Goal: Task Accomplishment & Management: Use online tool/utility

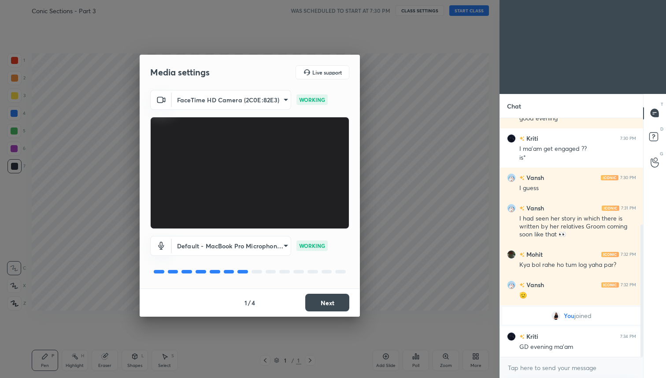
scroll to position [223, 0]
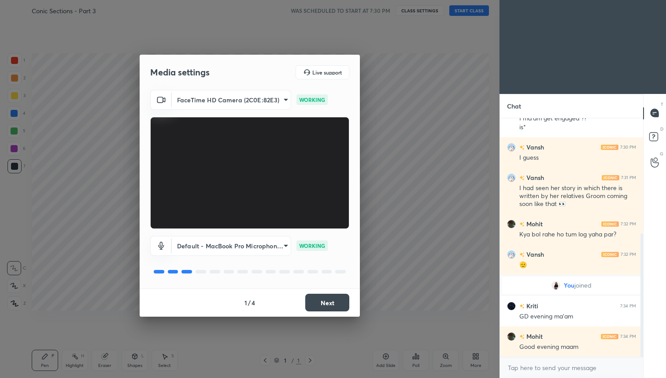
click at [241, 241] on body "1 2 3 4 5 6 7 C X Z C X Z E E Erase all H H Conic Sections - Part 3 WAS SCHEDUL…" at bounding box center [333, 189] width 666 height 378
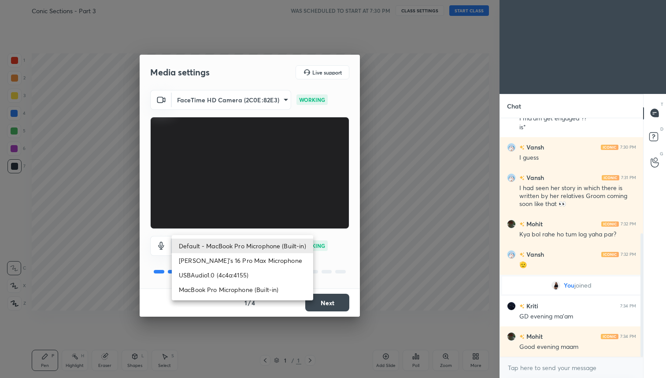
click at [240, 275] on li "USBAudio1.0 (4c4a:4155)" at bounding box center [242, 274] width 141 height 15
type input "a8b946942e10df1145d1f0e6134876a46b2afd8dfe9b376e74955f8c38f53369"
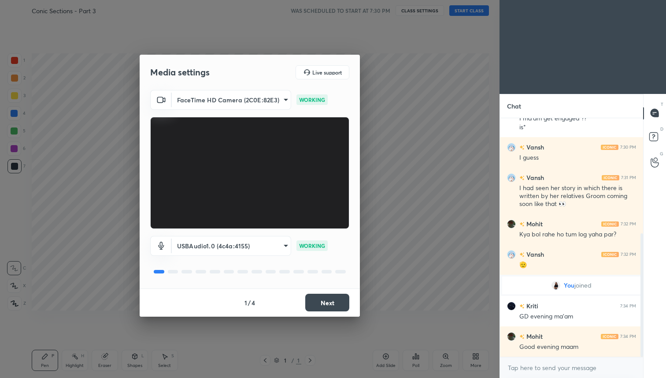
click at [313, 302] on button "Next" at bounding box center [327, 302] width 44 height 18
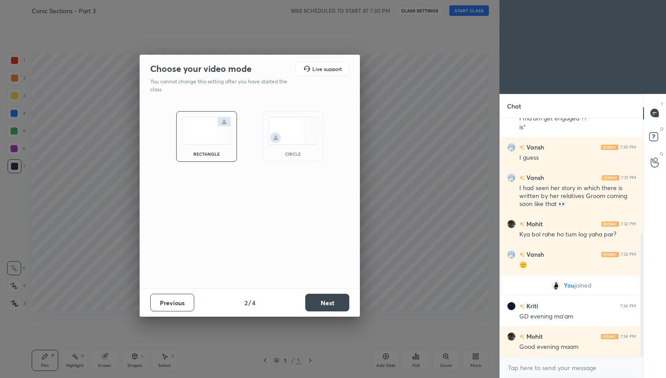
click at [313, 302] on button "Next" at bounding box center [327, 302] width 44 height 18
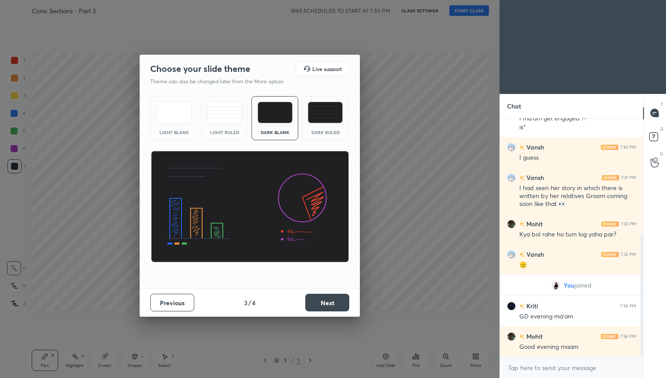
click at [313, 302] on button "Next" at bounding box center [327, 302] width 44 height 18
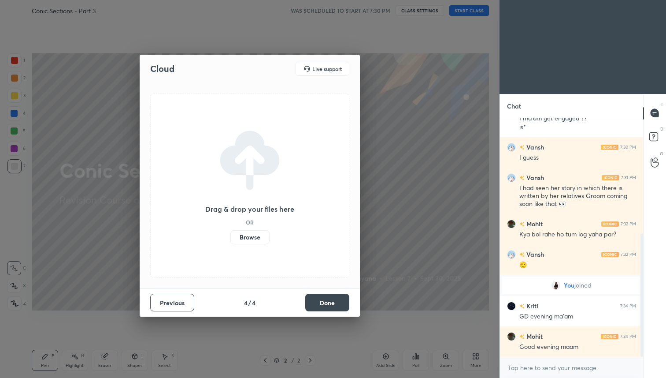
click at [253, 240] on label "Browse" at bounding box center [249, 237] width 39 height 14
click at [230, 240] on input "Browse" at bounding box center [230, 237] width 0 height 14
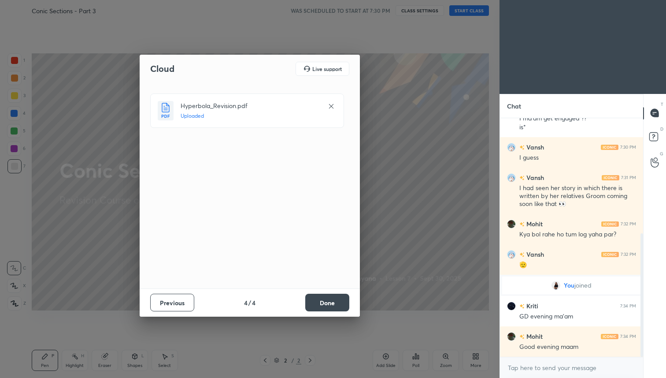
click at [341, 306] on button "Done" at bounding box center [327, 302] width 44 height 18
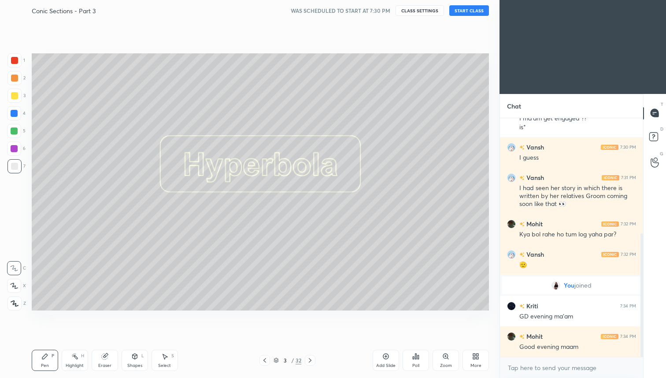
click at [467, 12] on button "START CLASS" at bounding box center [469, 10] width 40 height 11
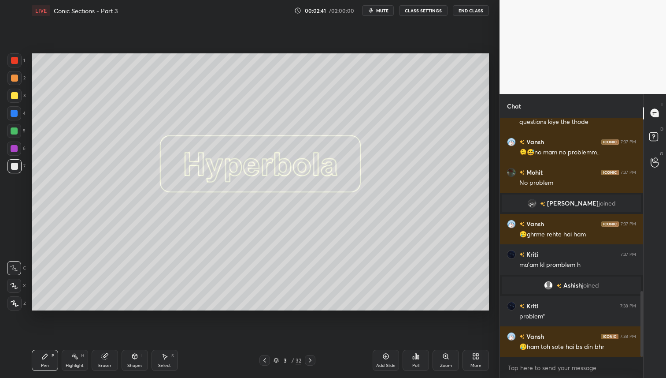
scroll to position [659, 0]
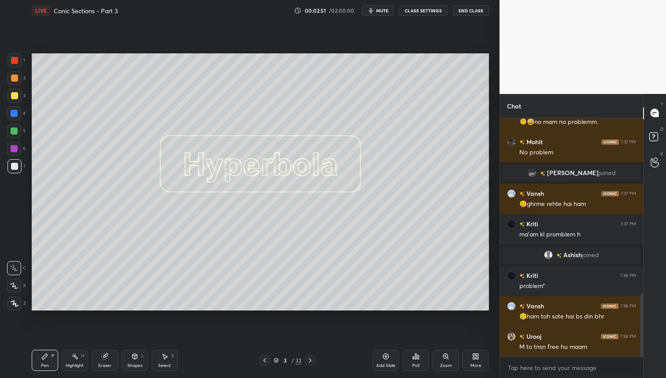
click at [17, 100] on div at bounding box center [14, 96] width 14 height 14
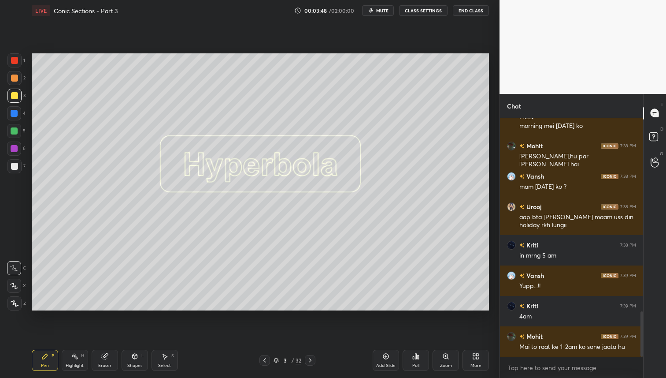
scroll to position [1041, 0]
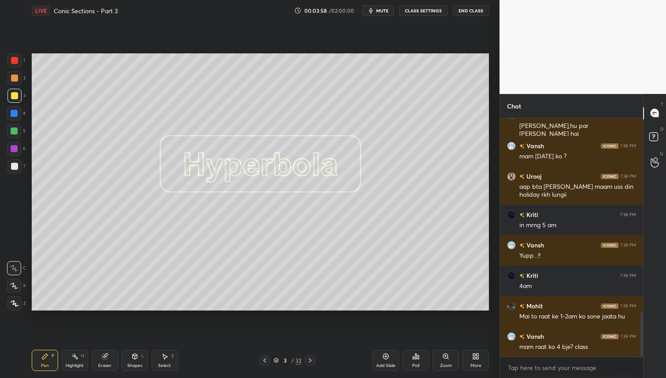
drag, startPoint x: 309, startPoint y: 359, endPoint x: 316, endPoint y: 364, distance: 8.5
click at [308, 359] on icon at bounding box center [310, 359] width 7 height 7
drag, startPoint x: 14, startPoint y: 81, endPoint x: 11, endPoint y: 138, distance: 57.4
click at [14, 81] on div at bounding box center [14, 77] width 7 height 7
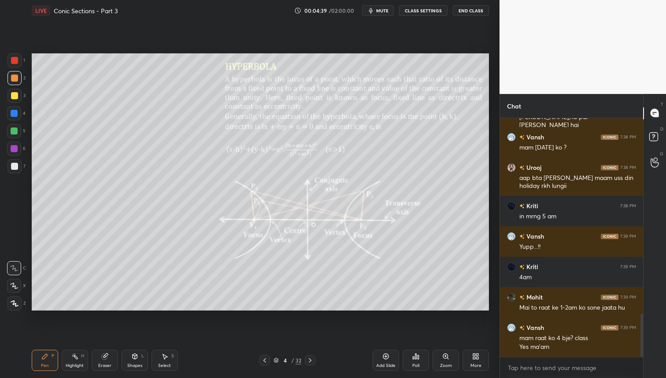
scroll to position [1080, 0]
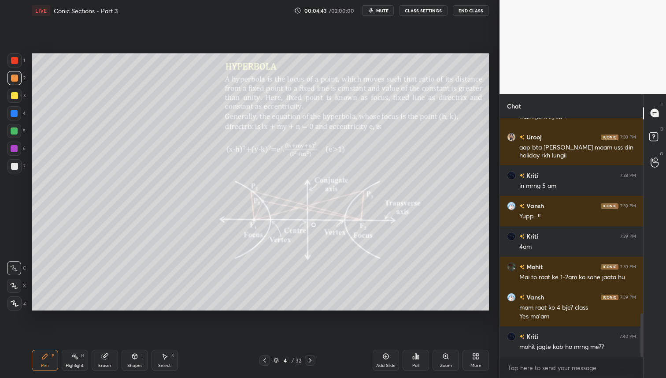
drag, startPoint x: 308, startPoint y: 360, endPoint x: 314, endPoint y: 372, distance: 13.0
click at [308, 360] on icon at bounding box center [310, 359] width 7 height 7
click at [16, 63] on div at bounding box center [14, 60] width 7 height 7
click at [13, 82] on div at bounding box center [14, 78] width 14 height 14
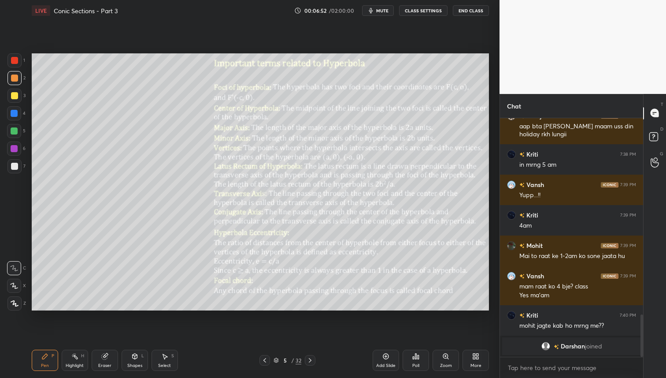
click at [14, 136] on div at bounding box center [14, 131] width 14 height 14
click at [13, 73] on div at bounding box center [14, 78] width 14 height 14
drag, startPoint x: 15, startPoint y: 95, endPoint x: 15, endPoint y: 108, distance: 12.4
click at [15, 95] on div at bounding box center [14, 95] width 7 height 7
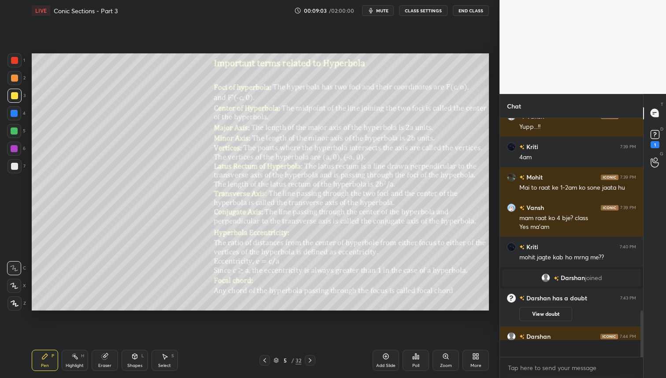
scroll to position [987, 0]
drag, startPoint x: 17, startPoint y: 114, endPoint x: 23, endPoint y: 117, distance: 6.9
click at [17, 114] on div at bounding box center [14, 113] width 7 height 7
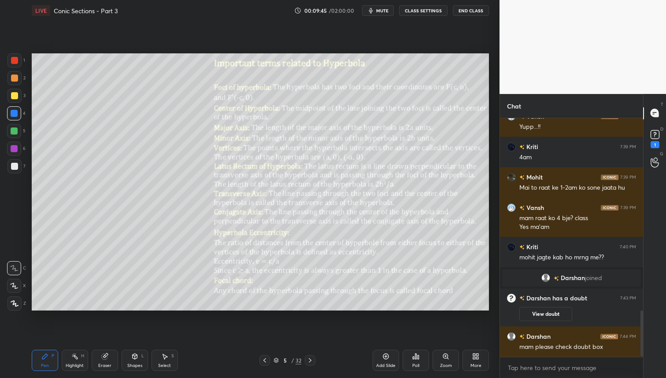
scroll to position [1009, 0]
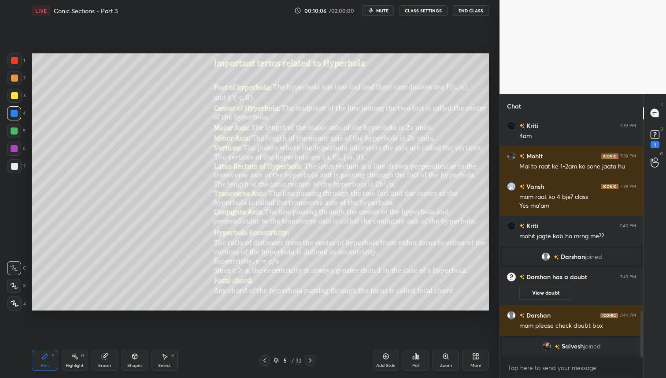
drag, startPoint x: 14, startPoint y: 131, endPoint x: 11, endPoint y: 182, distance: 51.2
click at [14, 131] on div at bounding box center [14, 130] width 7 height 7
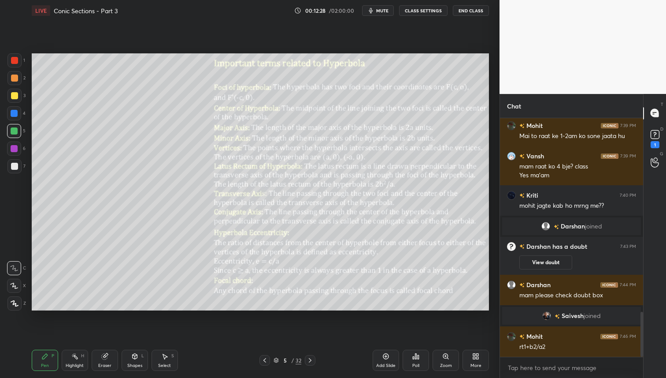
scroll to position [1044, 0]
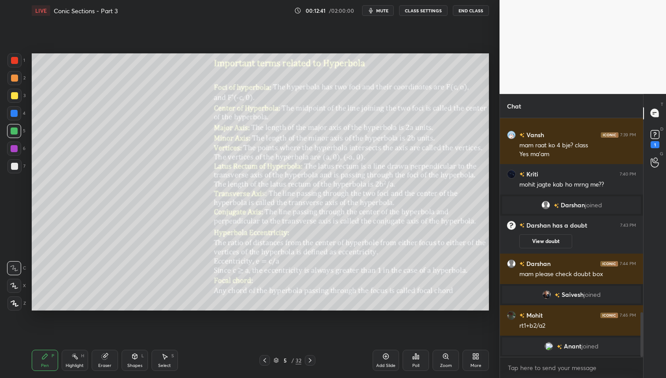
click at [15, 96] on div at bounding box center [14, 95] width 7 height 7
click at [419, 73] on div "Setting up your live class Poll for secs No correct answer Start poll" at bounding box center [260, 181] width 464 height 321
drag, startPoint x: 14, startPoint y: 59, endPoint x: 28, endPoint y: 81, distance: 25.4
click at [15, 60] on div at bounding box center [14, 60] width 7 height 7
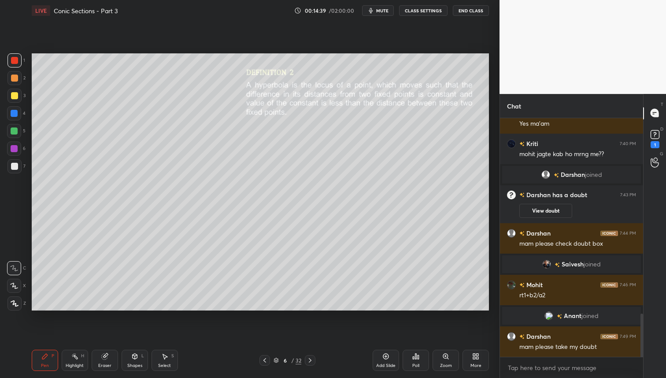
click at [15, 96] on div at bounding box center [14, 95] width 7 height 7
click at [16, 79] on div at bounding box center [14, 77] width 7 height 7
drag, startPoint x: 16, startPoint y: 131, endPoint x: 27, endPoint y: 126, distance: 11.5
click at [19, 129] on div at bounding box center [14, 131] width 14 height 14
click at [108, 354] on div "Eraser" at bounding box center [105, 359] width 26 height 21
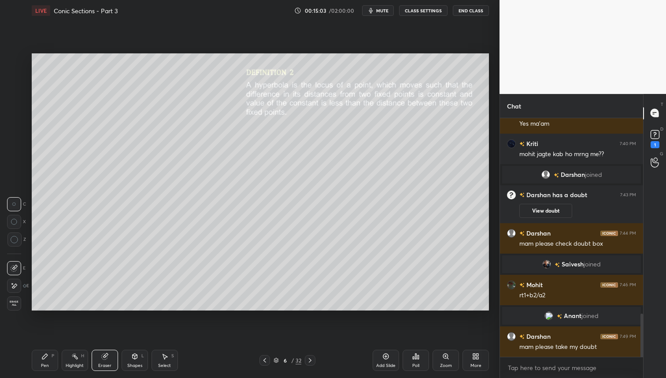
click at [47, 353] on icon at bounding box center [44, 356] width 7 height 7
drag, startPoint x: 312, startPoint y: 360, endPoint x: 311, endPoint y: 365, distance: 4.9
click at [311, 361] on icon at bounding box center [310, 359] width 7 height 7
drag, startPoint x: 310, startPoint y: 359, endPoint x: 312, endPoint y: 365, distance: 6.4
click at [310, 359] on icon at bounding box center [310, 360] width 3 height 4
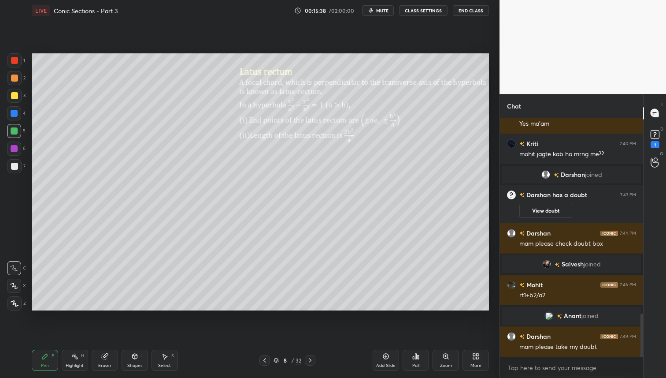
click at [311, 360] on icon at bounding box center [310, 359] width 7 height 7
click at [15, 78] on div at bounding box center [14, 77] width 7 height 7
click at [15, 95] on div at bounding box center [14, 95] width 7 height 7
drag, startPoint x: 18, startPoint y: 127, endPoint x: 29, endPoint y: 124, distance: 10.9
click at [18, 127] on div at bounding box center [14, 131] width 14 height 14
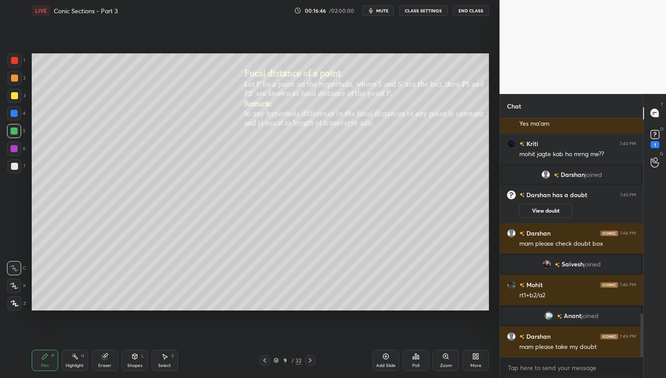
drag, startPoint x: 20, startPoint y: 114, endPoint x: 25, endPoint y: 111, distance: 6.1
click at [19, 114] on div at bounding box center [14, 113] width 14 height 14
click at [15, 62] on div at bounding box center [14, 60] width 7 height 7
drag, startPoint x: 312, startPoint y: 363, endPoint x: 316, endPoint y: 373, distance: 10.8
click at [311, 364] on div at bounding box center [310, 360] width 11 height 11
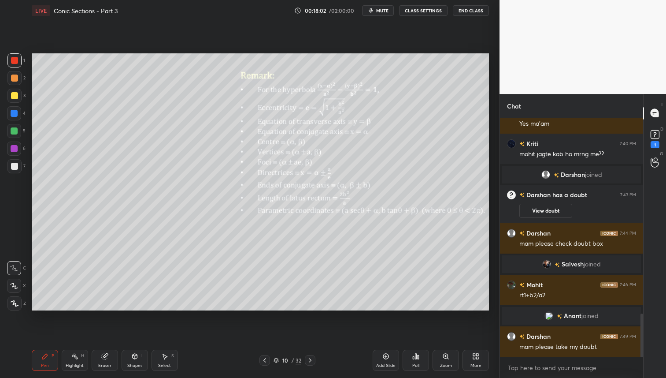
click at [16, 78] on div at bounding box center [14, 77] width 7 height 7
click at [443, 357] on icon at bounding box center [445, 356] width 7 height 7
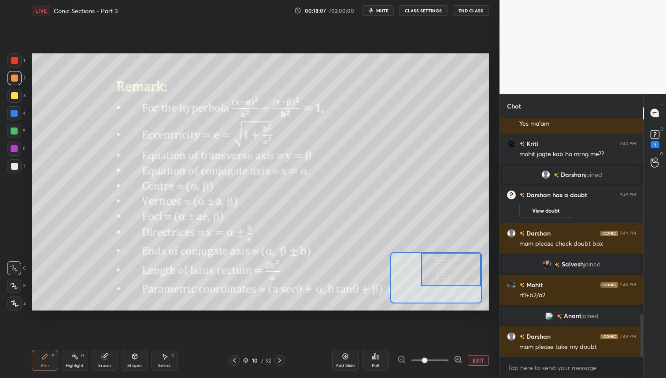
drag, startPoint x: 446, startPoint y: 258, endPoint x: 458, endPoint y: 261, distance: 12.7
click at [464, 255] on div at bounding box center [451, 268] width 60 height 33
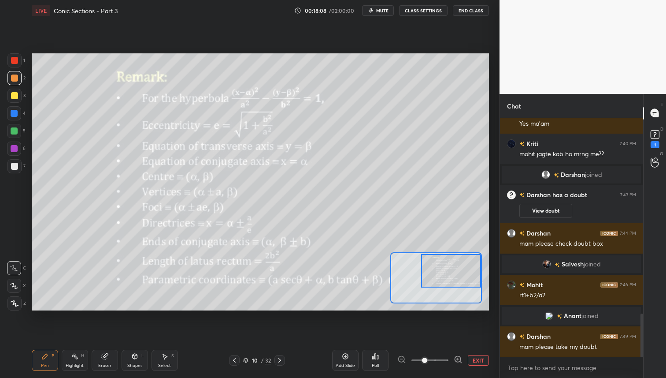
click at [450, 269] on div at bounding box center [451, 270] width 60 height 33
drag, startPoint x: 108, startPoint y: 359, endPoint x: 114, endPoint y: 355, distance: 7.0
click at [108, 359] on div "Eraser" at bounding box center [105, 359] width 26 height 21
click at [52, 361] on div "Pen P" at bounding box center [45, 359] width 26 height 21
click at [481, 357] on button "EXIT" at bounding box center [478, 360] width 21 height 11
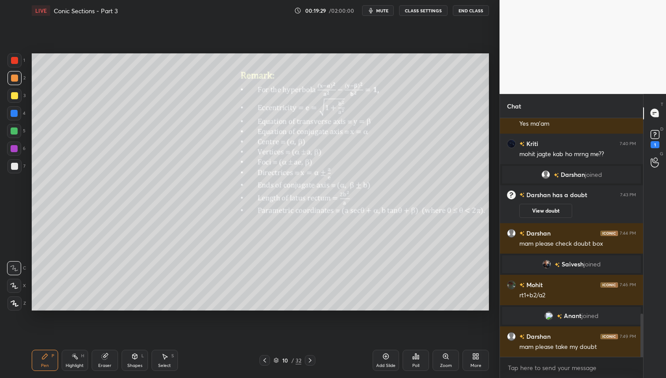
drag, startPoint x: 310, startPoint y: 360, endPoint x: 312, endPoint y: 364, distance: 4.9
click at [310, 360] on icon at bounding box center [310, 359] width 7 height 7
click at [104, 356] on icon at bounding box center [105, 356] width 6 height 6
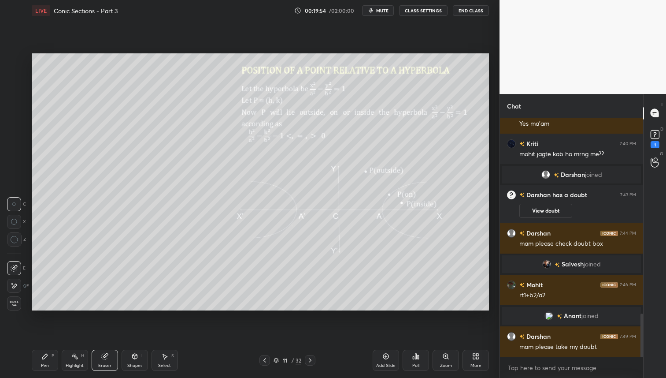
drag, startPoint x: 42, startPoint y: 360, endPoint x: 50, endPoint y: 343, distance: 18.1
click at [45, 359] on div "Pen P" at bounding box center [45, 359] width 26 height 21
click at [15, 94] on div at bounding box center [14, 95] width 7 height 7
click at [16, 129] on div at bounding box center [14, 130] width 7 height 7
click at [19, 78] on div at bounding box center [14, 78] width 14 height 14
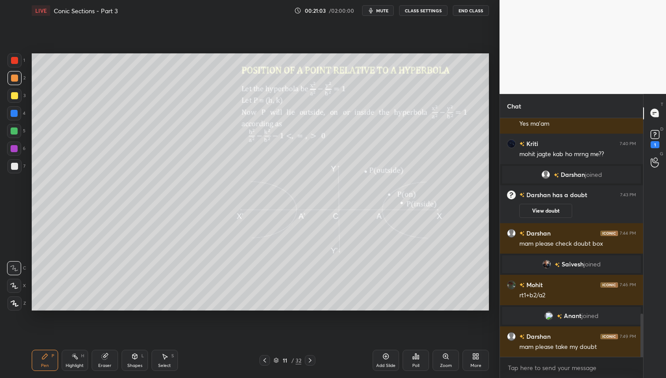
click at [15, 132] on div at bounding box center [14, 130] width 7 height 7
click at [14, 63] on div at bounding box center [14, 60] width 7 height 7
drag, startPoint x: 308, startPoint y: 362, endPoint x: 313, endPoint y: 369, distance: 8.7
click at [309, 362] on icon at bounding box center [310, 360] width 3 height 4
click at [16, 78] on div at bounding box center [14, 77] width 7 height 7
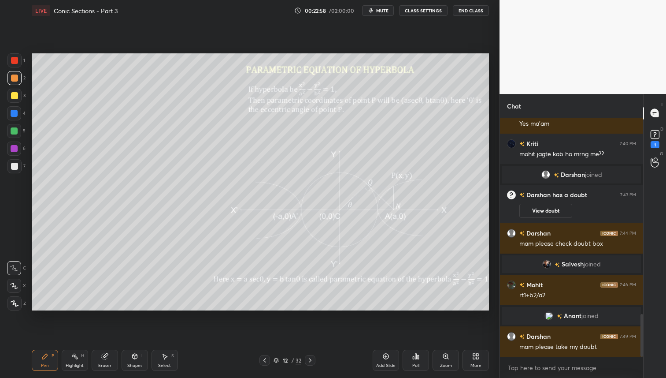
scroll to position [1096, 0]
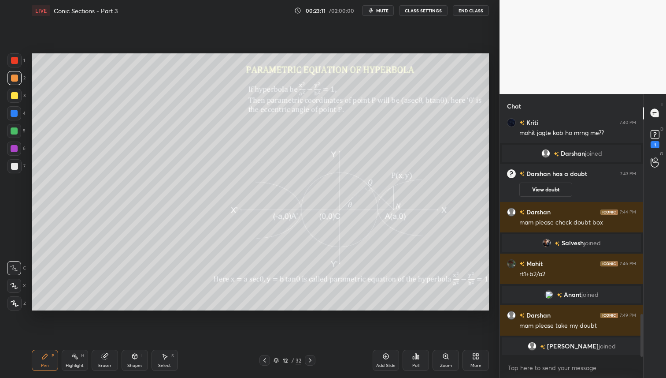
click at [19, 129] on div at bounding box center [14, 131] width 14 height 14
drag, startPoint x: 13, startPoint y: 59, endPoint x: 21, endPoint y: 76, distance: 19.3
click at [13, 59] on div at bounding box center [14, 60] width 7 height 7
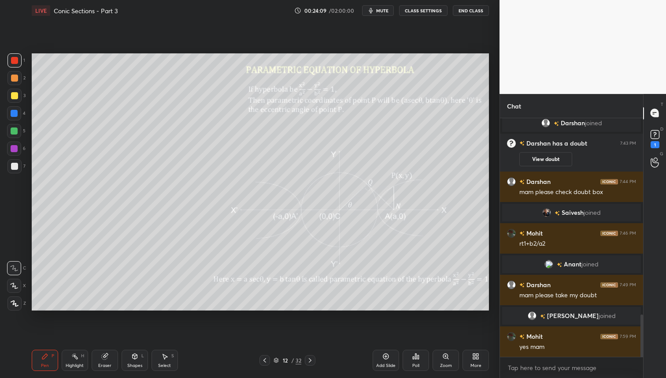
scroll to position [1131, 0]
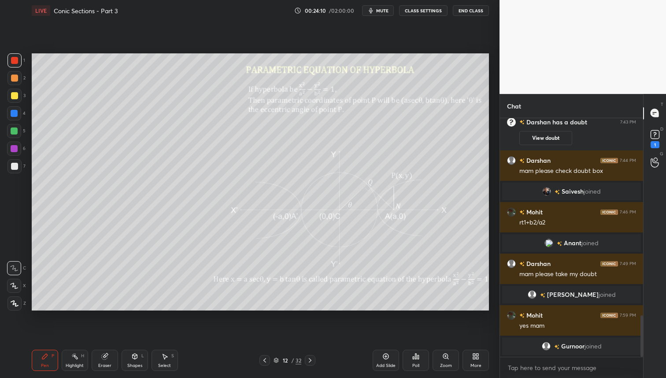
click at [7, 99] on div "1 2 3 4 5 6 7 C X Z C X Z E E Erase all H H" at bounding box center [14, 181] width 28 height 257
click at [18, 98] on div at bounding box center [14, 96] width 14 height 14
click at [15, 78] on div at bounding box center [14, 77] width 7 height 7
click at [16, 129] on div at bounding box center [14, 130] width 7 height 7
click at [105, 357] on icon at bounding box center [105, 356] width 6 height 6
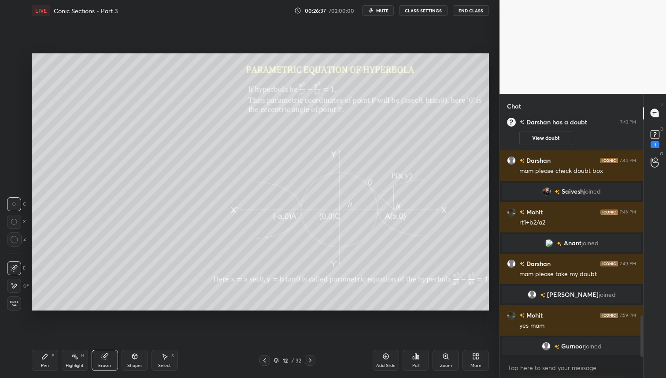
click at [186, 311] on div "Setting up your live class Poll for secs No correct answer Start poll" at bounding box center [260, 181] width 464 height 321
drag, startPoint x: 41, startPoint y: 361, endPoint x: 71, endPoint y: 349, distance: 31.7
click at [41, 361] on div "Pen P" at bounding box center [45, 359] width 26 height 21
click at [107, 364] on div "Eraser" at bounding box center [104, 365] width 13 height 4
drag, startPoint x: 61, startPoint y: 360, endPoint x: 71, endPoint y: 359, distance: 10.2
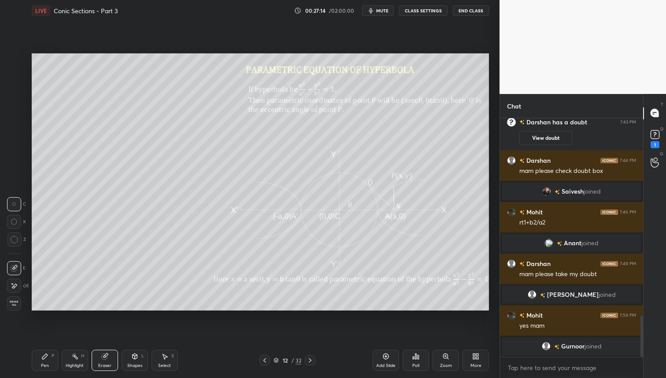
click at [63, 361] on div "Pen P Highlight H Eraser Shapes L Select S" at bounding box center [117, 359] width 171 height 21
drag, startPoint x: 53, startPoint y: 361, endPoint x: 70, endPoint y: 360, distance: 17.2
click at [56, 360] on div "Pen P" at bounding box center [45, 359] width 26 height 21
click at [453, 357] on div "Zoom" at bounding box center [446, 359] width 26 height 21
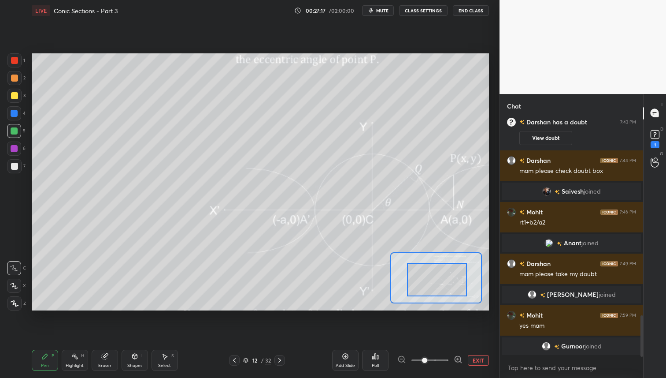
drag, startPoint x: 442, startPoint y: 283, endPoint x: 477, endPoint y: 312, distance: 46.0
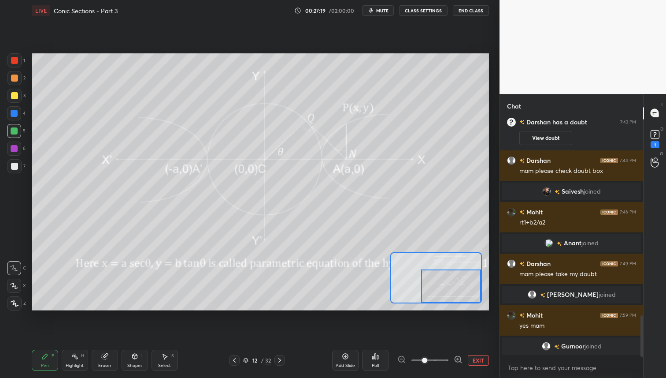
drag, startPoint x: 457, startPoint y: 294, endPoint x: 467, endPoint y: 292, distance: 10.4
click at [475, 316] on div "Setting up your live class Poll for secs No correct answer Start poll" at bounding box center [260, 181] width 464 height 321
drag, startPoint x: 460, startPoint y: 283, endPoint x: 469, endPoint y: 310, distance: 28.4
click at [471, 312] on div "Setting up your live class Poll for secs No correct answer Start poll" at bounding box center [260, 181] width 464 height 321
click at [477, 355] on button "EXIT" at bounding box center [478, 360] width 21 height 11
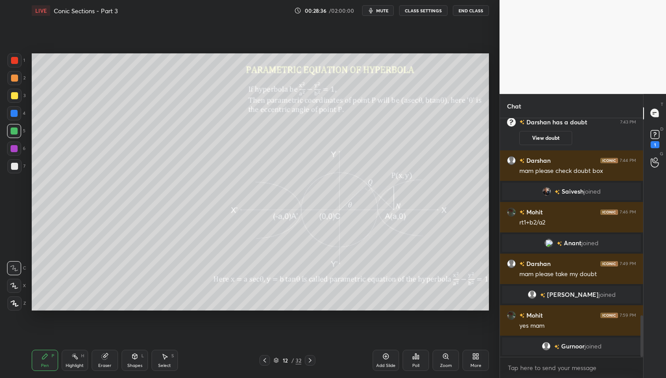
click at [310, 360] on icon at bounding box center [310, 359] width 7 height 7
drag, startPoint x: 15, startPoint y: 80, endPoint x: 26, endPoint y: 120, distance: 42.2
click at [15, 80] on div at bounding box center [14, 77] width 7 height 7
click at [310, 359] on icon at bounding box center [310, 359] width 7 height 7
click at [271, 360] on div "14 / 32" at bounding box center [288, 360] width 56 height 11
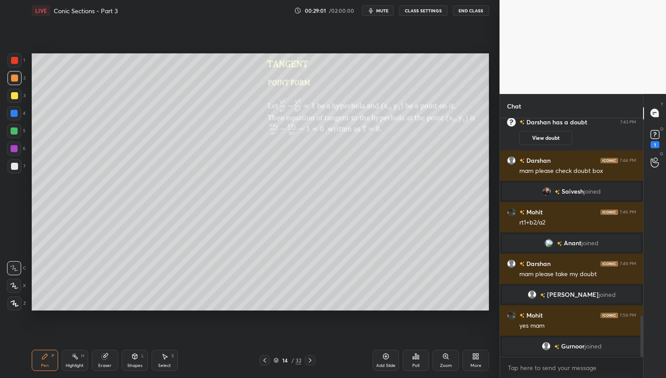
click at [262, 358] on icon at bounding box center [264, 359] width 7 height 7
click at [16, 97] on div at bounding box center [14, 95] width 7 height 7
click at [312, 360] on icon at bounding box center [310, 359] width 7 height 7
drag, startPoint x: 18, startPoint y: 78, endPoint x: 26, endPoint y: 137, distance: 60.0
click at [18, 78] on div at bounding box center [14, 78] width 14 height 14
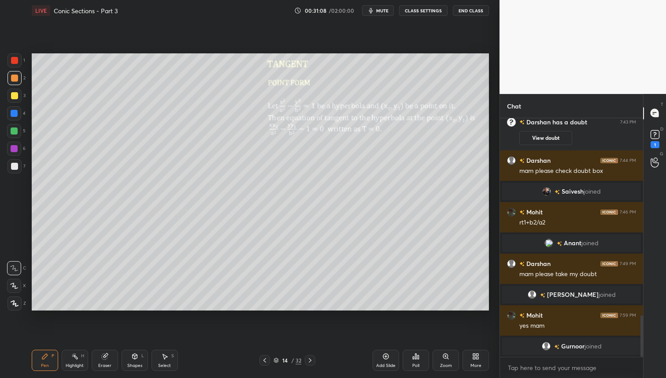
click at [309, 358] on icon at bounding box center [310, 359] width 7 height 7
click at [312, 358] on icon at bounding box center [310, 359] width 7 height 7
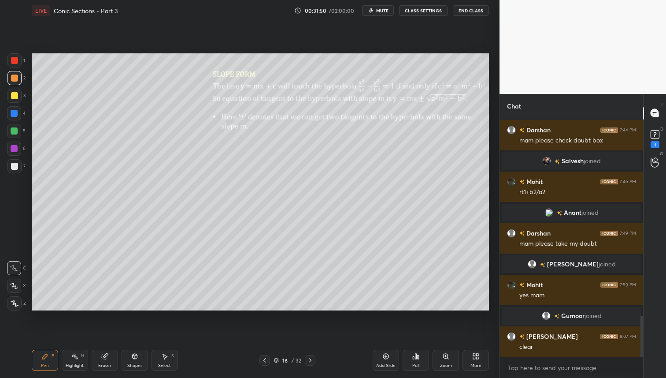
drag, startPoint x: 312, startPoint y: 358, endPoint x: 313, endPoint y: 364, distance: 6.8
click at [312, 358] on icon at bounding box center [310, 359] width 7 height 7
click at [312, 364] on div at bounding box center [310, 360] width 11 height 11
click at [311, 360] on icon at bounding box center [310, 359] width 7 height 7
click at [310, 359] on icon at bounding box center [310, 359] width 7 height 7
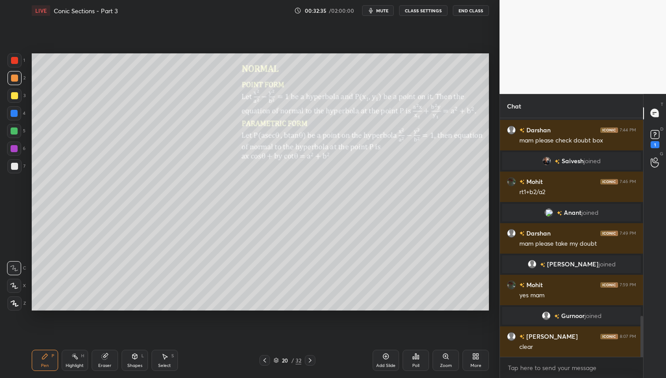
scroll to position [1174, 0]
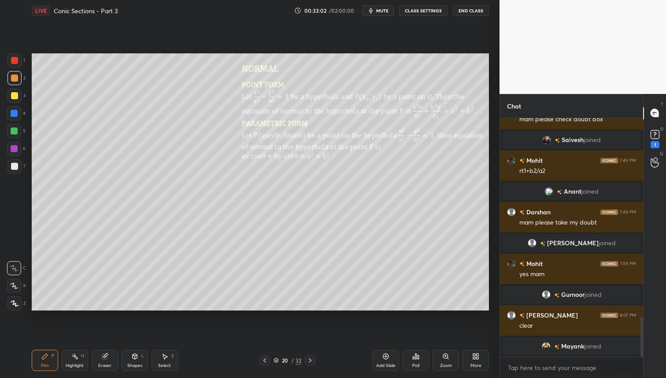
drag, startPoint x: 310, startPoint y: 360, endPoint x: 312, endPoint y: 364, distance: 4.8
click at [310, 360] on icon at bounding box center [310, 359] width 7 height 7
click at [22, 61] on div "1" at bounding box center [16, 60] width 18 height 14
drag, startPoint x: 309, startPoint y: 357, endPoint x: 308, endPoint y: 373, distance: 15.9
click at [309, 357] on icon at bounding box center [310, 359] width 7 height 7
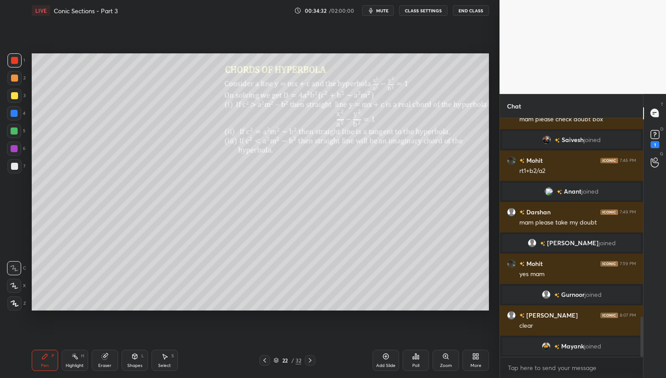
click at [311, 356] on icon at bounding box center [310, 359] width 7 height 7
click at [310, 357] on icon at bounding box center [310, 359] width 7 height 7
drag, startPoint x: 306, startPoint y: 360, endPoint x: 312, endPoint y: 368, distance: 9.7
click at [307, 359] on icon at bounding box center [310, 359] width 7 height 7
click at [12, 95] on div at bounding box center [14, 95] width 7 height 7
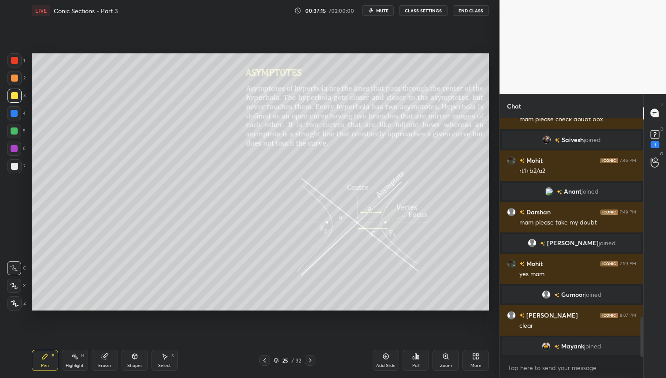
drag, startPoint x: 7, startPoint y: 60, endPoint x: 15, endPoint y: 59, distance: 7.3
click at [14, 59] on div "1 2 3 4 5 6 7 C X Z C X Z E E Erase all H H" at bounding box center [14, 181] width 28 height 257
drag, startPoint x: 13, startPoint y: 60, endPoint x: 11, endPoint y: 65, distance: 5.3
click at [13, 62] on div at bounding box center [14, 60] width 7 height 7
click at [14, 78] on div at bounding box center [14, 77] width 7 height 7
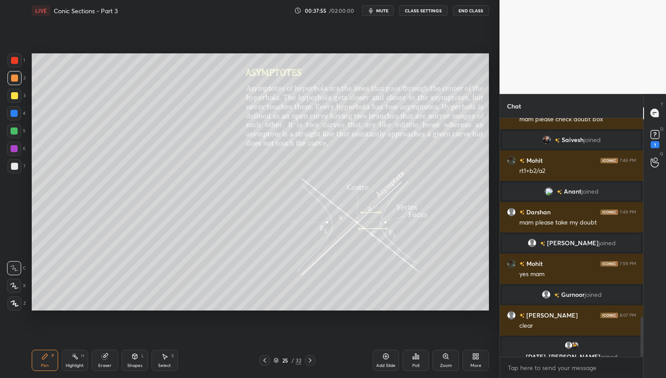
scroll to position [1185, 0]
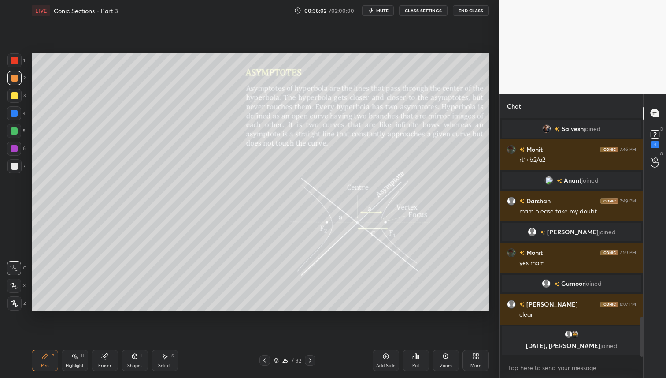
drag, startPoint x: 309, startPoint y: 360, endPoint x: 312, endPoint y: 368, distance: 8.8
click at [309, 360] on icon at bounding box center [310, 359] width 7 height 7
click at [312, 359] on icon at bounding box center [310, 359] width 7 height 7
drag, startPoint x: 307, startPoint y: 360, endPoint x: 314, endPoint y: 362, distance: 7.8
click at [307, 360] on icon at bounding box center [310, 359] width 7 height 7
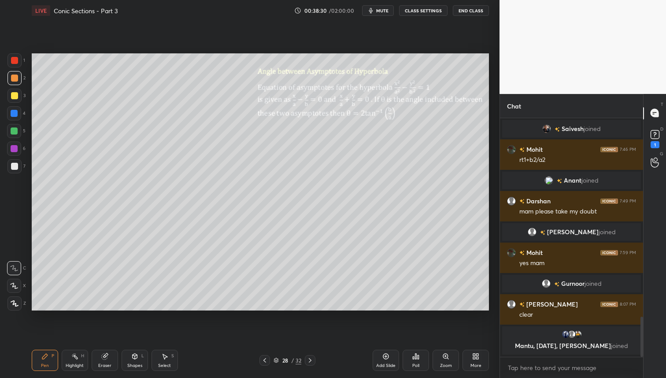
click at [14, 96] on div at bounding box center [14, 95] width 7 height 7
click at [312, 359] on icon at bounding box center [310, 359] width 7 height 7
click at [14, 67] on div at bounding box center [14, 60] width 14 height 14
drag, startPoint x: 263, startPoint y: 358, endPoint x: 312, endPoint y: 358, distance: 49.8
click at [263, 358] on icon at bounding box center [264, 359] width 7 height 7
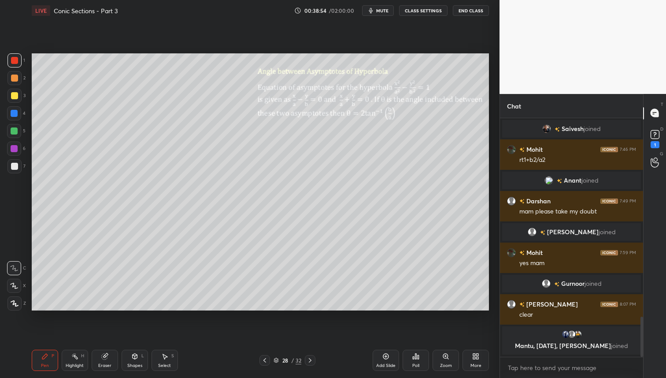
drag, startPoint x: 390, startPoint y: 364, endPoint x: 372, endPoint y: 345, distance: 25.3
click at [390, 364] on div "Add Slide" at bounding box center [385, 365] width 19 height 4
click at [15, 77] on div at bounding box center [14, 77] width 7 height 7
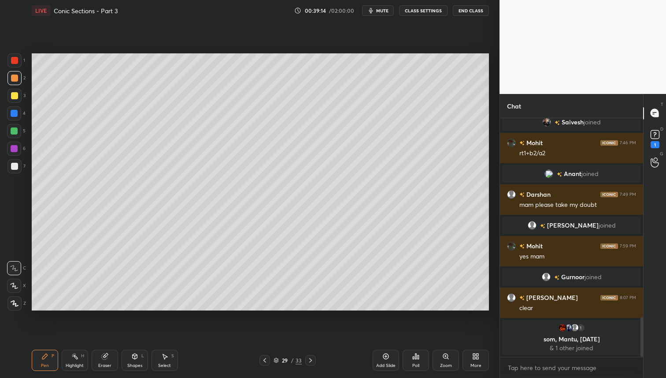
click at [312, 361] on icon at bounding box center [310, 359] width 7 height 7
drag, startPoint x: 12, startPoint y: 59, endPoint x: 27, endPoint y: 68, distance: 16.8
click at [13, 60] on div at bounding box center [14, 60] width 7 height 7
click at [15, 132] on div at bounding box center [14, 130] width 7 height 7
drag, startPoint x: 13, startPoint y: 94, endPoint x: 19, endPoint y: 93, distance: 5.9
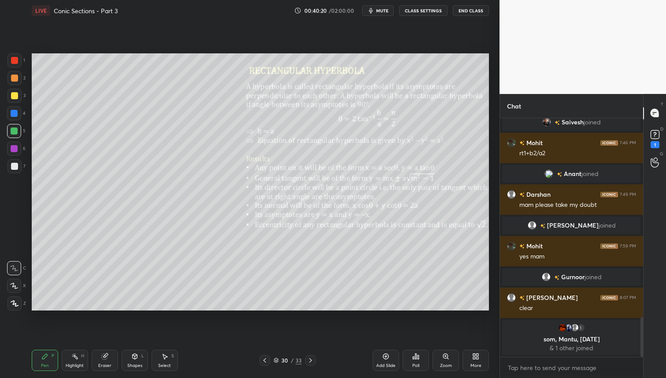
click at [13, 94] on div at bounding box center [14, 95] width 7 height 7
click at [311, 360] on icon at bounding box center [310, 360] width 3 height 4
click at [265, 361] on icon at bounding box center [264, 359] width 7 height 7
click at [170, 353] on div "Select S" at bounding box center [165, 359] width 26 height 21
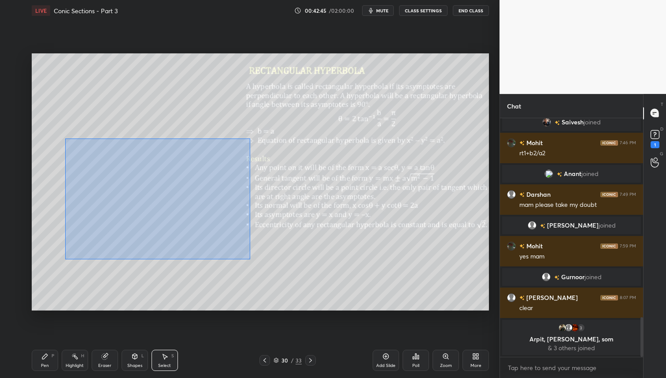
drag, startPoint x: 65, startPoint y: 138, endPoint x: 249, endPoint y: 260, distance: 221.0
click at [249, 259] on div "0 ° Undo Copy Duplicate Duplicate to new slide Delete" at bounding box center [260, 181] width 457 height 257
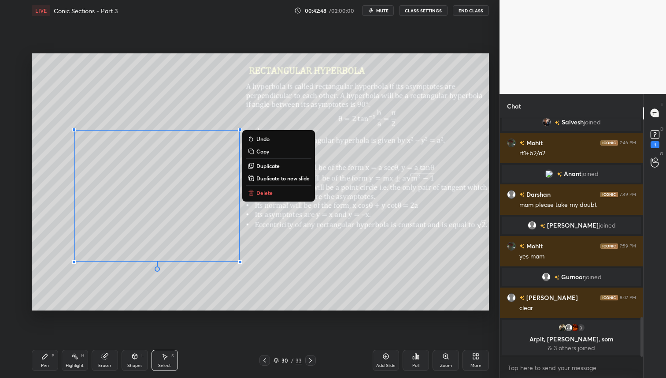
click at [265, 149] on p "Copy" at bounding box center [262, 151] width 13 height 7
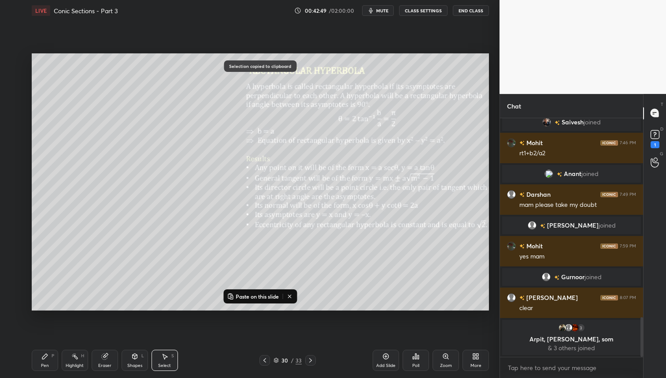
click at [311, 355] on div at bounding box center [310, 360] width 11 height 11
click at [242, 297] on p "Paste on this slide" at bounding box center [257, 296] width 43 height 7
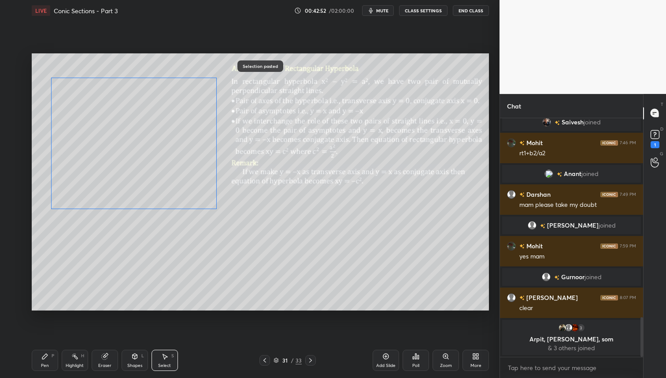
drag, startPoint x: 151, startPoint y: 193, endPoint x: 143, endPoint y: 149, distance: 44.3
click at [143, 149] on div "0 ° Undo Copy Paste here Duplicate Duplicate to new slide Delete" at bounding box center [260, 181] width 457 height 257
drag, startPoint x: 135, startPoint y: 217, endPoint x: 156, endPoint y: 156, distance: 63.8
click at [154, 156] on div "0 ° Undo Copy Paste here Duplicate Duplicate to new slide Delete" at bounding box center [260, 181] width 457 height 257
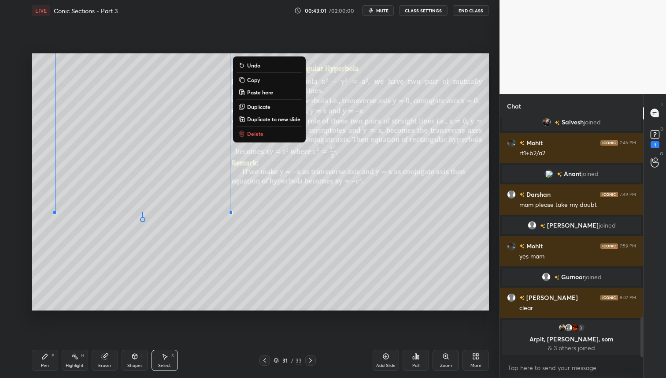
drag, startPoint x: 52, startPoint y: 359, endPoint x: 56, endPoint y: 360, distance: 4.5
click at [52, 359] on div "Pen P" at bounding box center [45, 359] width 26 height 21
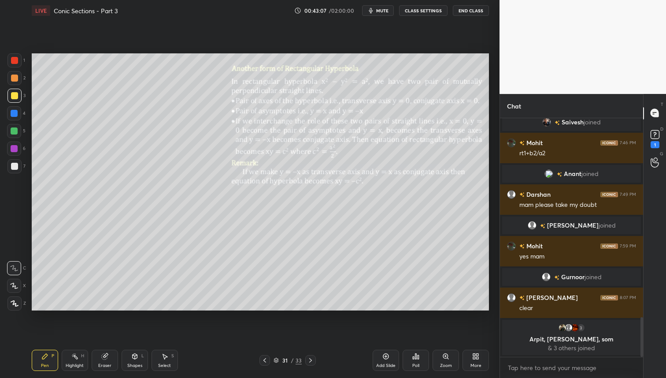
drag, startPoint x: 14, startPoint y: 76, endPoint x: 27, endPoint y: 89, distance: 18.4
click at [14, 76] on div at bounding box center [14, 77] width 7 height 7
click at [267, 364] on div at bounding box center [265, 360] width 11 height 11
click at [267, 360] on icon at bounding box center [264, 359] width 7 height 7
click at [312, 359] on icon at bounding box center [310, 359] width 7 height 7
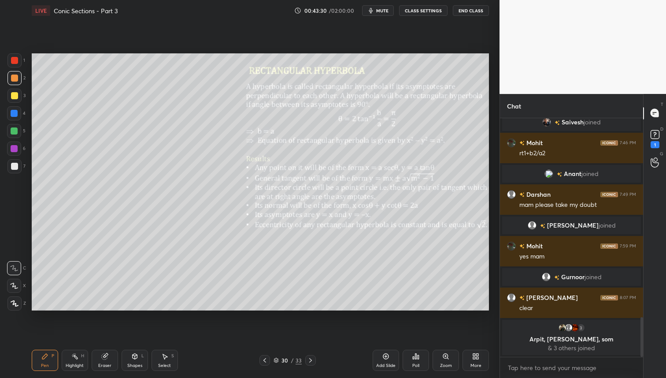
click at [312, 359] on icon at bounding box center [310, 359] width 7 height 7
click at [13, 93] on div at bounding box center [14, 95] width 7 height 7
click at [12, 76] on div at bounding box center [14, 77] width 7 height 7
click at [266, 358] on icon at bounding box center [264, 359] width 7 height 7
click at [17, 96] on div at bounding box center [14, 95] width 7 height 7
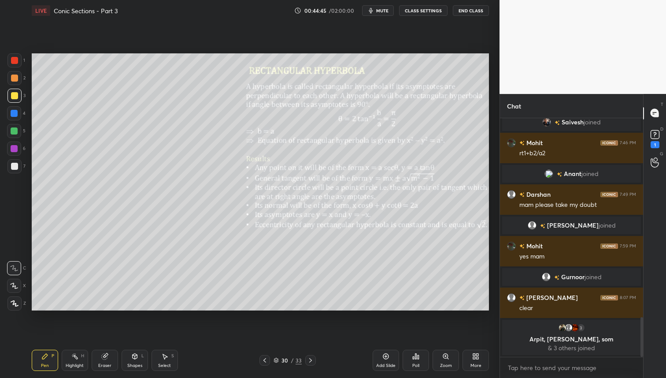
click at [15, 61] on div at bounding box center [14, 60] width 7 height 7
click at [107, 356] on icon at bounding box center [105, 356] width 6 height 6
click at [264, 359] on icon at bounding box center [265, 360] width 3 height 4
click at [262, 358] on icon at bounding box center [264, 359] width 7 height 7
click at [260, 357] on div at bounding box center [265, 360] width 11 height 11
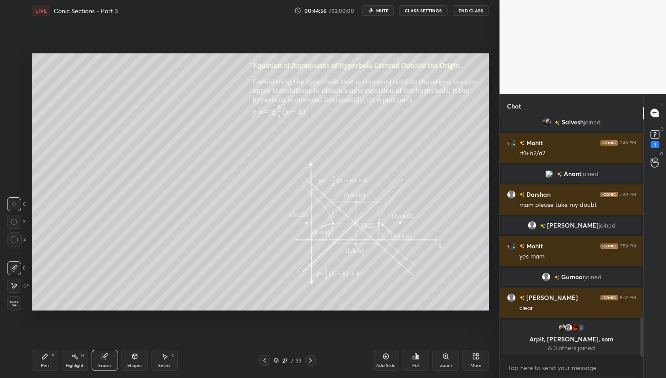
click at [262, 358] on icon at bounding box center [264, 359] width 7 height 7
click at [263, 363] on icon at bounding box center [264, 359] width 7 height 7
click at [309, 359] on icon at bounding box center [310, 359] width 7 height 7
drag, startPoint x: 384, startPoint y: 362, endPoint x: 398, endPoint y: 367, distance: 14.6
click at [384, 362] on div "Add Slide" at bounding box center [386, 359] width 26 height 21
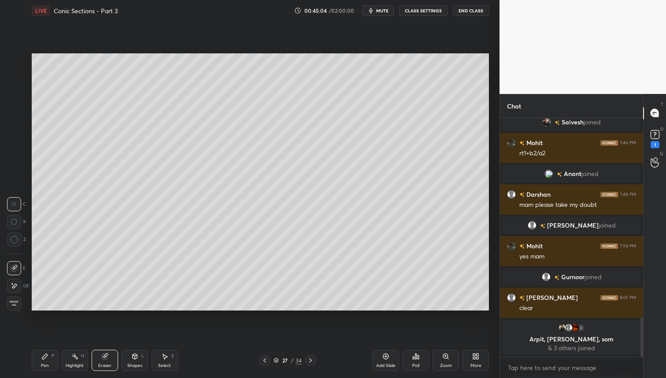
click at [46, 357] on icon at bounding box center [44, 356] width 7 height 7
click at [14, 99] on div at bounding box center [14, 95] width 7 height 7
click at [267, 359] on icon at bounding box center [264, 359] width 7 height 7
click at [312, 362] on icon at bounding box center [310, 359] width 7 height 7
drag, startPoint x: 104, startPoint y: 363, endPoint x: 143, endPoint y: 334, distance: 47.9
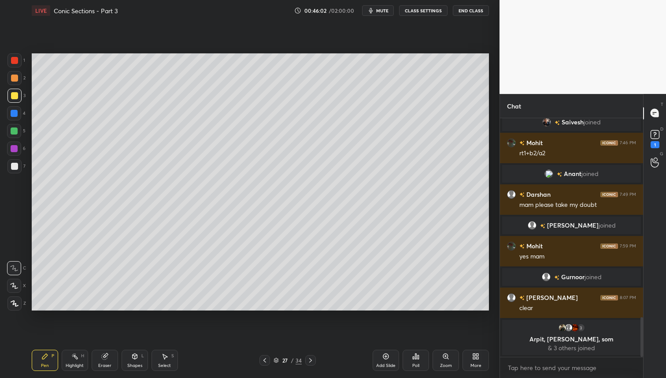
click at [105, 363] on div "Eraser" at bounding box center [104, 365] width 13 height 4
click at [41, 359] on div "Pen P" at bounding box center [45, 359] width 26 height 21
click at [109, 360] on div "Eraser" at bounding box center [105, 359] width 26 height 21
click at [41, 360] on div "Pen P" at bounding box center [45, 359] width 26 height 21
click at [18, 76] on div at bounding box center [14, 78] width 14 height 14
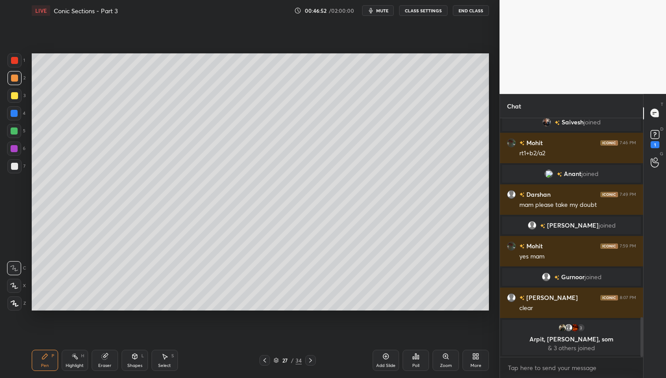
click at [14, 94] on div at bounding box center [14, 95] width 7 height 7
click at [17, 72] on div at bounding box center [14, 78] width 14 height 14
drag, startPoint x: 265, startPoint y: 360, endPoint x: 264, endPoint y: 366, distance: 5.4
click at [265, 361] on icon at bounding box center [264, 359] width 7 height 7
click at [312, 361] on icon at bounding box center [310, 359] width 7 height 7
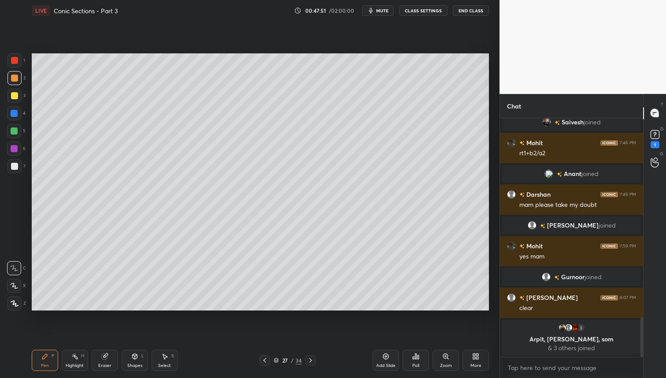
click at [309, 360] on icon at bounding box center [310, 359] width 7 height 7
drag, startPoint x: 312, startPoint y: 357, endPoint x: 313, endPoint y: 364, distance: 6.7
click at [312, 358] on icon at bounding box center [310, 359] width 7 height 7
click at [309, 360] on icon at bounding box center [310, 359] width 7 height 7
click at [310, 360] on icon at bounding box center [310, 359] width 7 height 7
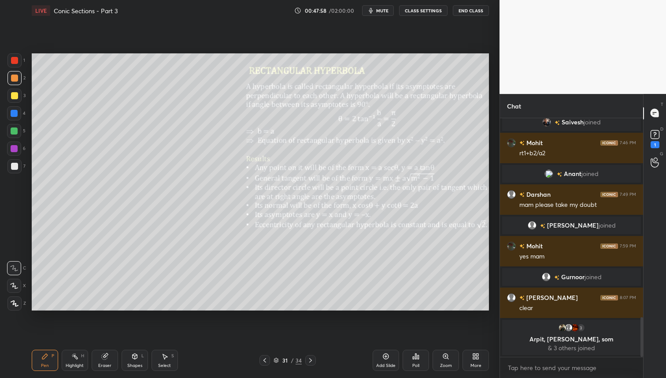
click at [14, 130] on div at bounding box center [14, 130] width 7 height 7
drag, startPoint x: 311, startPoint y: 359, endPoint x: 313, endPoint y: 372, distance: 13.3
click at [311, 359] on icon at bounding box center [310, 359] width 7 height 7
click at [14, 74] on div at bounding box center [14, 78] width 14 height 14
drag, startPoint x: 19, startPoint y: 130, endPoint x: 28, endPoint y: 126, distance: 9.5
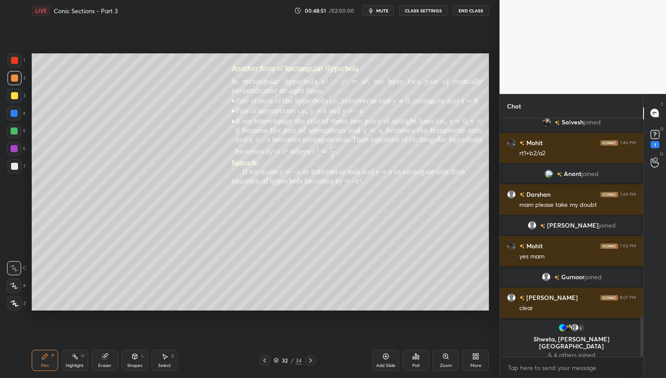
click at [21, 130] on div at bounding box center [14, 131] width 14 height 14
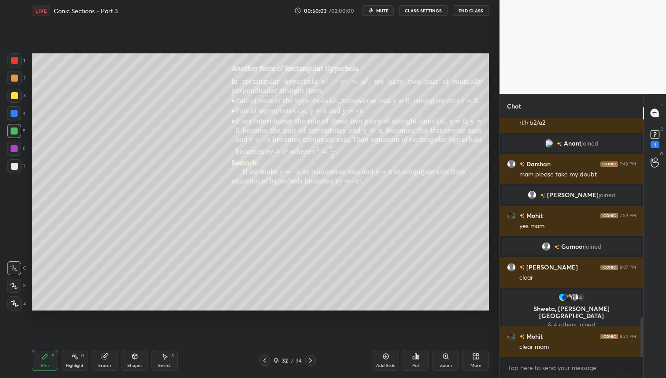
click at [15, 114] on div at bounding box center [14, 113] width 7 height 7
drag, startPoint x: 312, startPoint y: 359, endPoint x: 312, endPoint y: 367, distance: 8.4
click at [312, 359] on icon at bounding box center [310, 359] width 7 height 7
click at [15, 77] on div at bounding box center [14, 77] width 7 height 7
drag, startPoint x: 16, startPoint y: 55, endPoint x: 15, endPoint y: 91, distance: 36.2
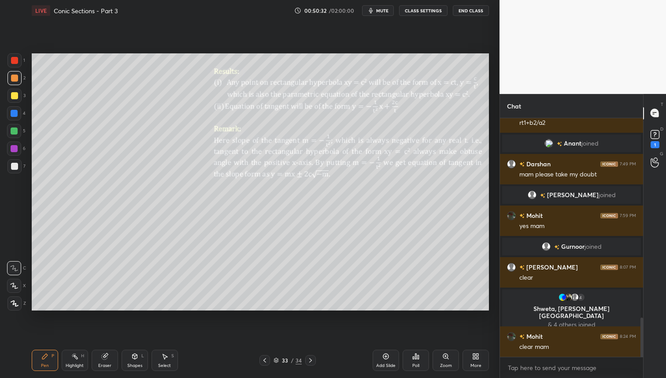
click at [16, 54] on div at bounding box center [14, 60] width 14 height 14
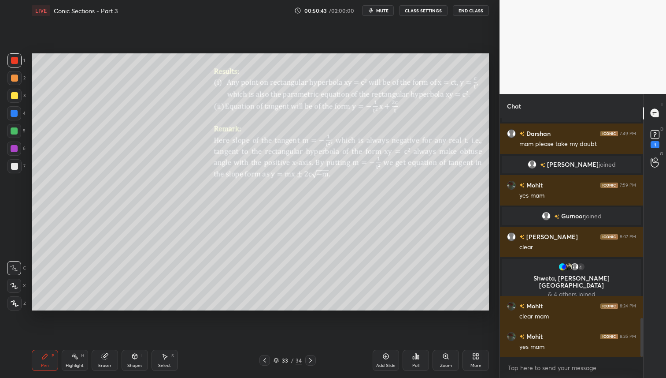
click at [105, 361] on div "Eraser" at bounding box center [105, 359] width 26 height 21
drag, startPoint x: 49, startPoint y: 359, endPoint x: 54, endPoint y: 356, distance: 5.5
click at [51, 359] on div "Pen P" at bounding box center [45, 359] width 26 height 21
click at [13, 95] on div at bounding box center [14, 95] width 7 height 7
drag, startPoint x: 100, startPoint y: 356, endPoint x: 114, endPoint y: 314, distance: 44.6
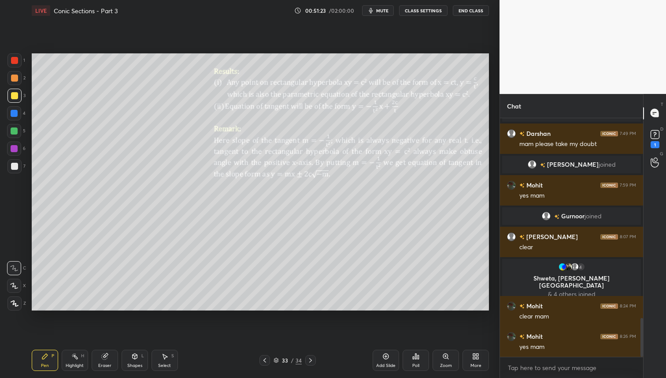
click at [99, 356] on div "Eraser" at bounding box center [105, 359] width 26 height 21
drag, startPoint x: 42, startPoint y: 353, endPoint x: 51, endPoint y: 317, distance: 37.3
click at [43, 353] on icon at bounding box center [44, 356] width 7 height 7
click at [17, 64] on div at bounding box center [14, 60] width 14 height 14
drag, startPoint x: 18, startPoint y: 78, endPoint x: 18, endPoint y: 84, distance: 5.7
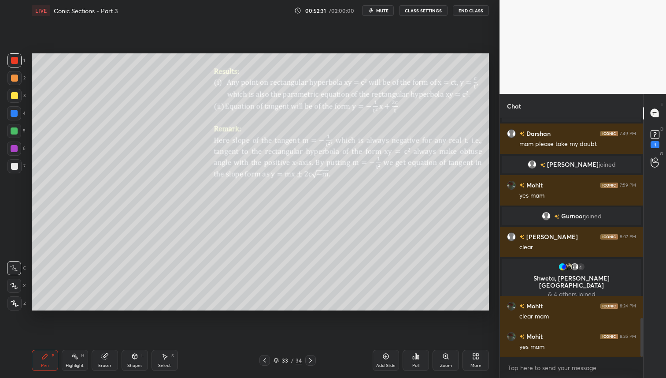
click at [18, 78] on div at bounding box center [14, 78] width 14 height 14
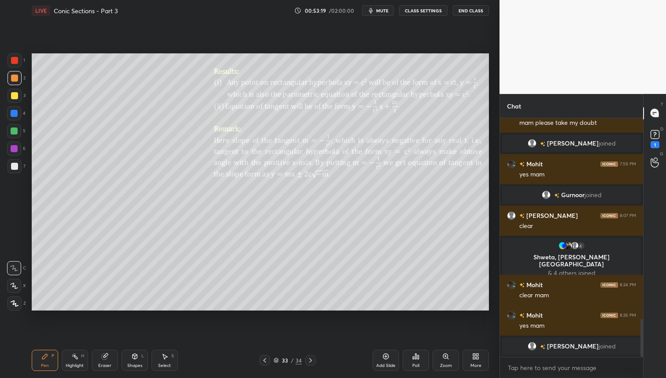
click at [311, 359] on icon at bounding box center [310, 360] width 3 height 4
click at [476, 360] on div "More" at bounding box center [476, 359] width 26 height 21
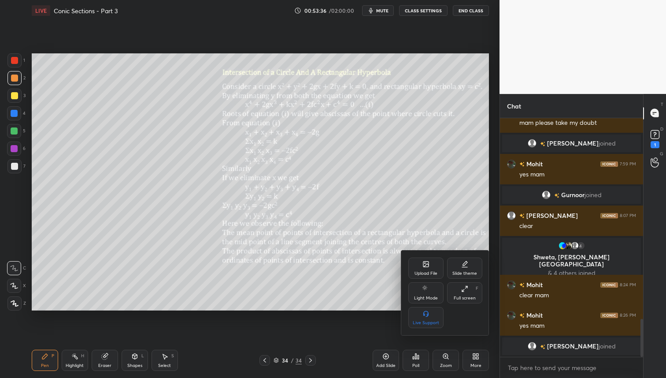
click at [427, 263] on icon at bounding box center [425, 263] width 5 height 5
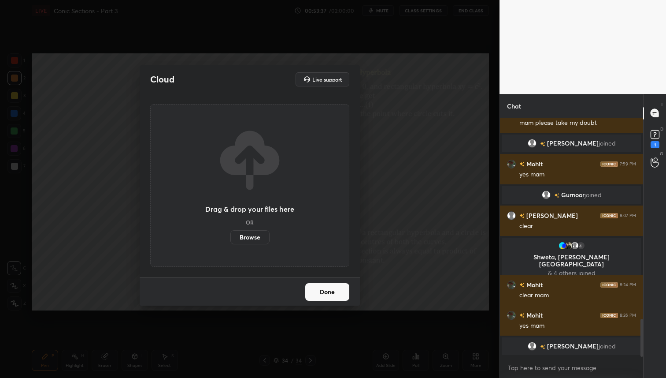
click at [259, 238] on label "Browse" at bounding box center [249, 237] width 39 height 14
click at [230, 238] on input "Browse" at bounding box center [230, 237] width 0 height 14
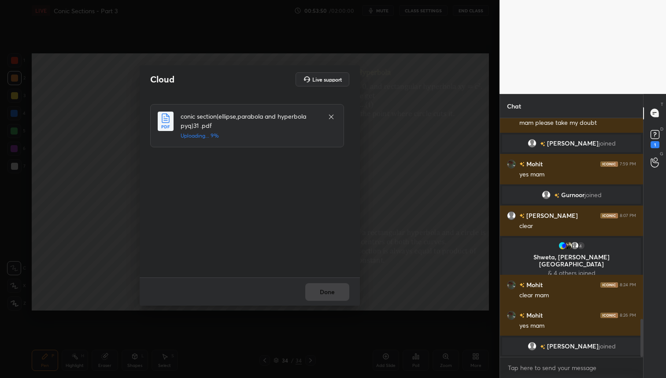
scroll to position [1237, 0]
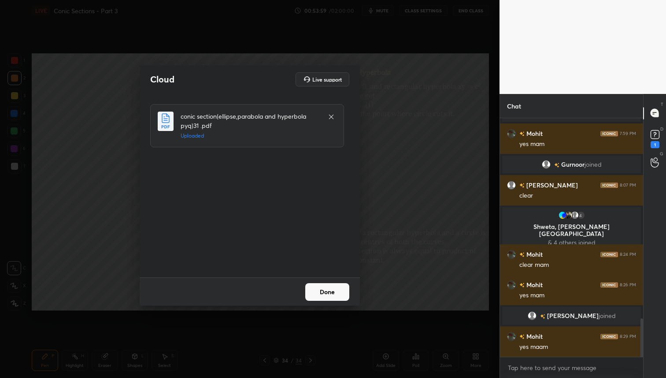
drag, startPoint x: 333, startPoint y: 291, endPoint x: 338, endPoint y: 290, distance: 5.5
click at [333, 291] on button "Done" at bounding box center [327, 292] width 44 height 18
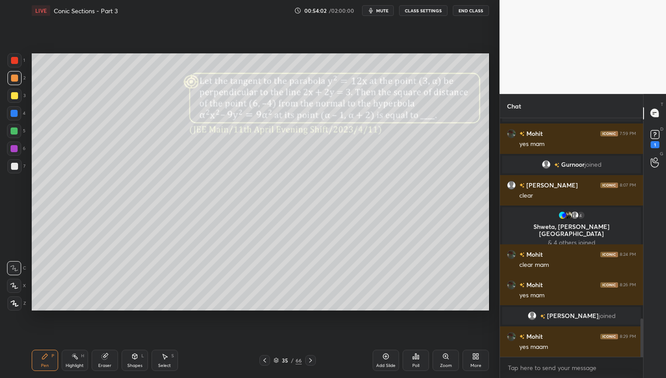
click at [312, 360] on icon at bounding box center [310, 359] width 7 height 7
click at [313, 360] on icon at bounding box center [310, 359] width 7 height 7
click at [311, 358] on icon at bounding box center [310, 359] width 7 height 7
click at [311, 359] on icon at bounding box center [310, 359] width 7 height 7
click at [263, 359] on icon at bounding box center [264, 359] width 7 height 7
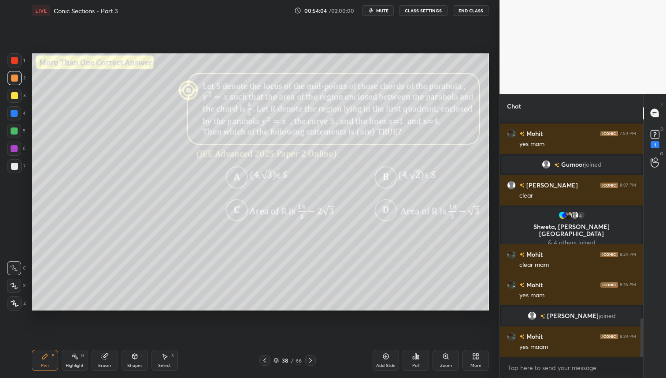
click at [264, 360] on icon at bounding box center [264, 359] width 7 height 7
click at [264, 361] on icon at bounding box center [264, 359] width 7 height 7
drag, startPoint x: 265, startPoint y: 360, endPoint x: 271, endPoint y: 361, distance: 5.5
click at [265, 360] on icon at bounding box center [264, 359] width 7 height 7
click at [264, 360] on icon at bounding box center [265, 360] width 3 height 4
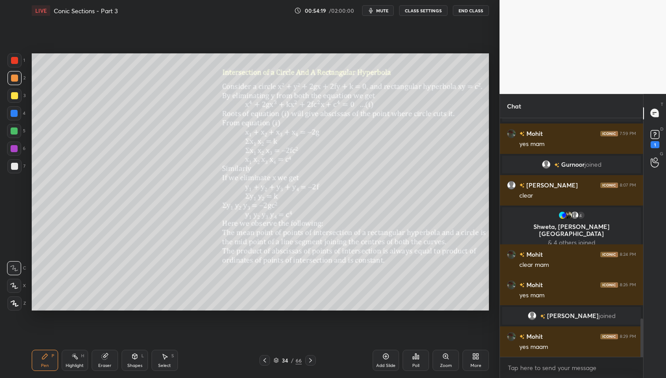
click at [298, 363] on div "66" at bounding box center [299, 360] width 6 height 8
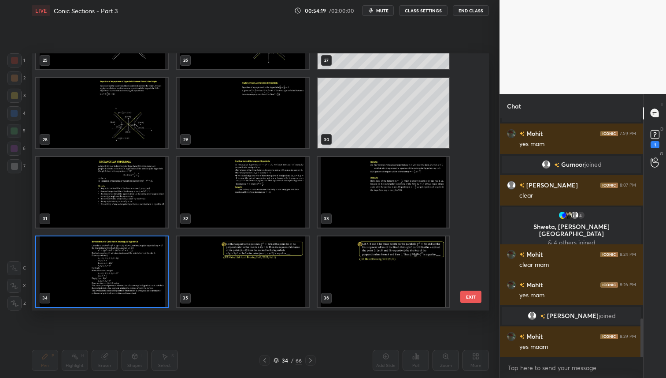
scroll to position [255, 453]
drag, startPoint x: 474, startPoint y: 174, endPoint x: 471, endPoint y: 183, distance: 9.1
click at [471, 191] on div "25 26 27 28 29 30 31 32 33 34 35 36 37 38 39 EXIT" at bounding box center [260, 181] width 457 height 257
drag, startPoint x: 474, startPoint y: 171, endPoint x: 471, endPoint y: 175, distance: 4.9
click at [472, 176] on div "25 26 27 28 29 30 31 32 33 34 35 36 37 38 39 EXIT" at bounding box center [260, 181] width 457 height 257
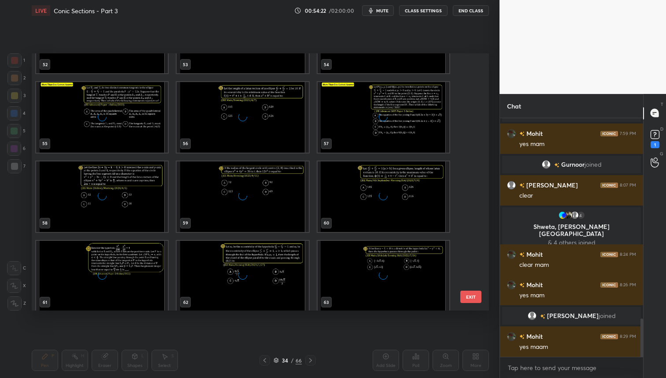
scroll to position [1484, 0]
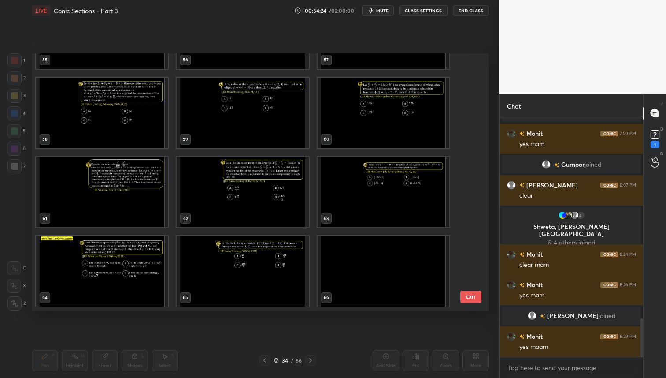
click at [267, 286] on img "grid" at bounding box center [243, 271] width 132 height 71
click at [276, 290] on img "grid" at bounding box center [243, 271] width 132 height 71
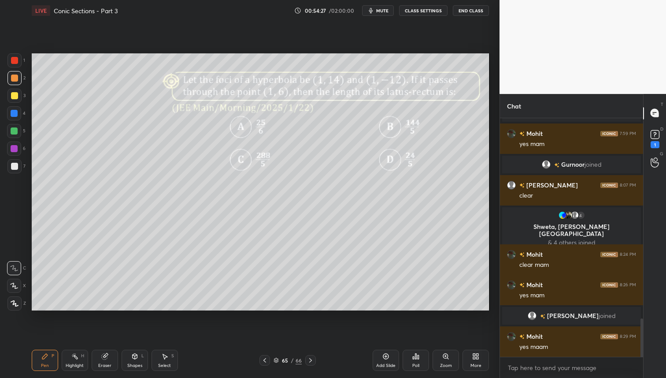
click at [418, 363] on div "Poll" at bounding box center [415, 365] width 7 height 4
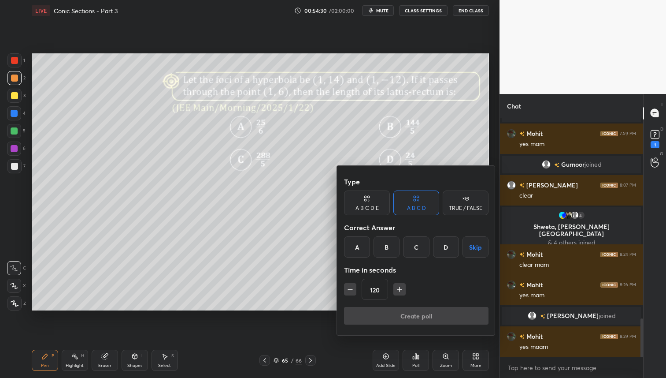
click at [419, 246] on div "C" at bounding box center [416, 246] width 26 height 21
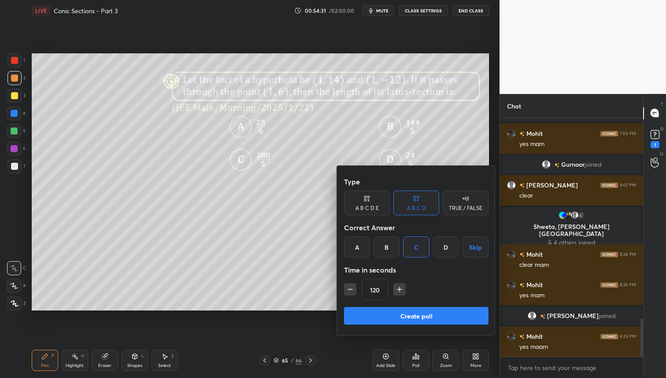
click at [408, 316] on button "Create poll" at bounding box center [416, 316] width 145 height 18
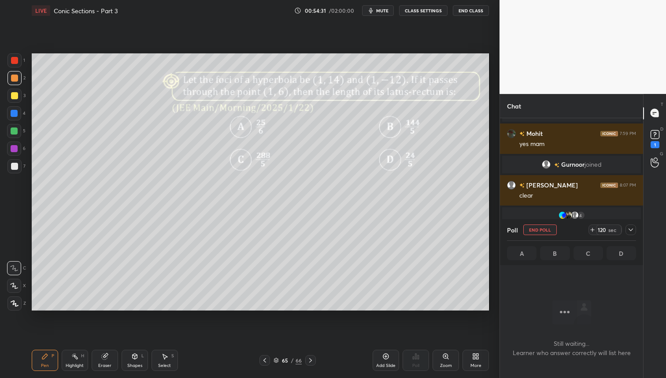
scroll to position [0, 0]
click at [386, 8] on span "mute" at bounding box center [382, 10] width 12 height 6
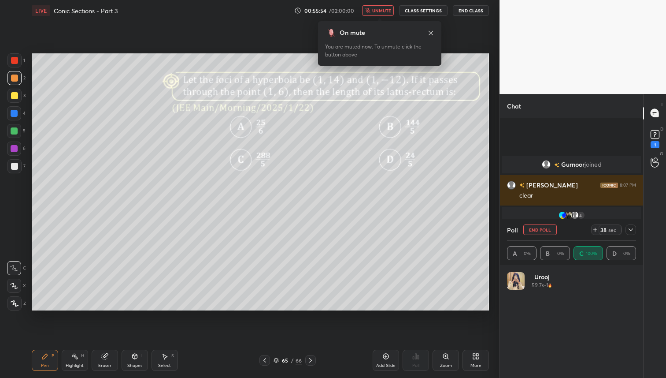
scroll to position [1304, 0]
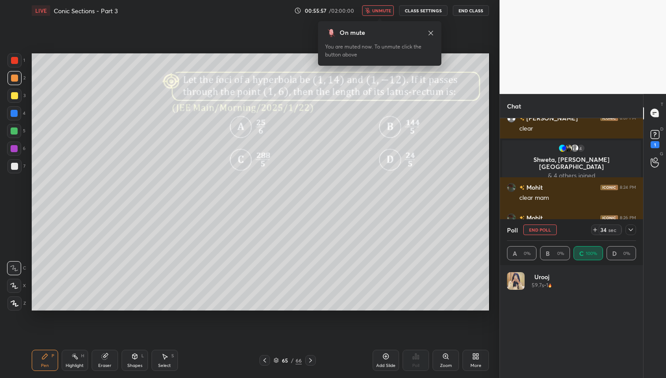
click at [629, 229] on icon at bounding box center [630, 229] width 7 height 7
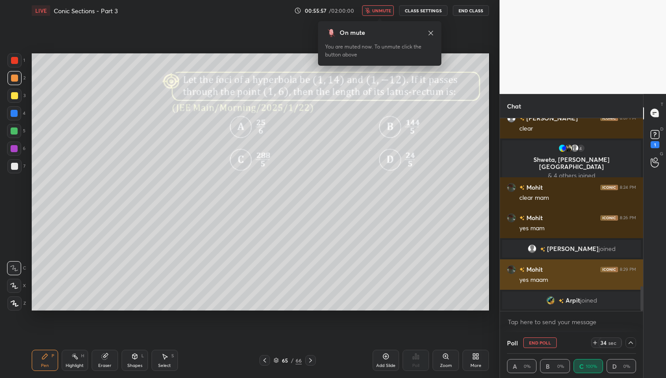
scroll to position [0, 3]
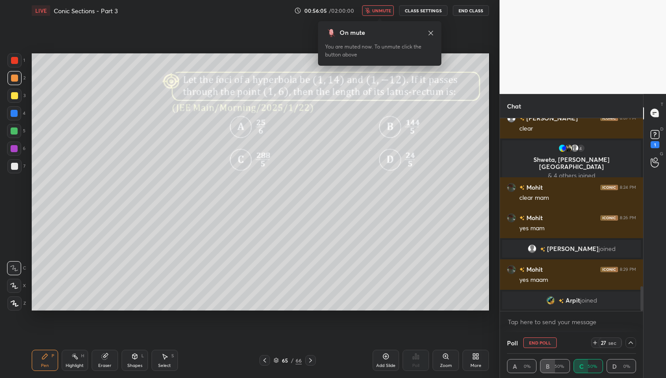
click at [377, 7] on button "unmute" at bounding box center [378, 10] width 32 height 11
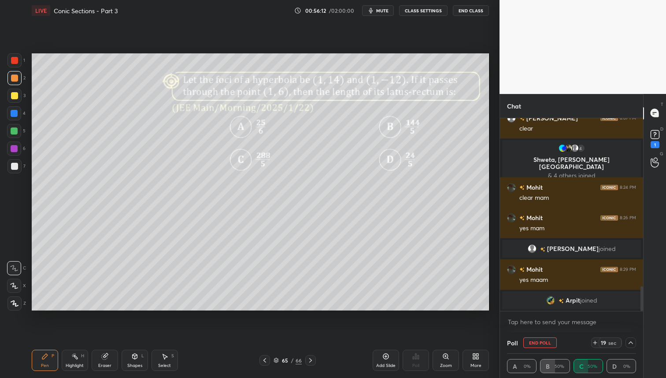
scroll to position [1291, 0]
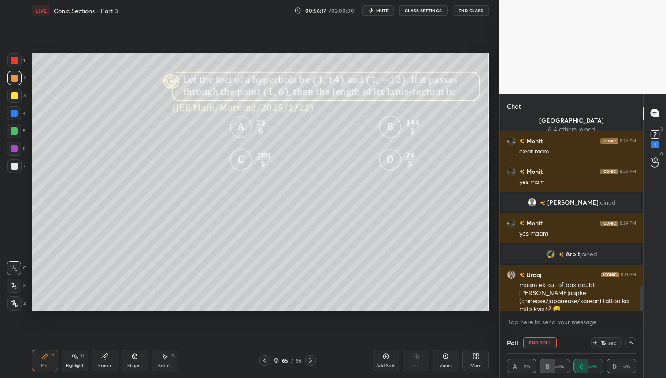
click at [631, 342] on icon at bounding box center [630, 342] width 7 height 7
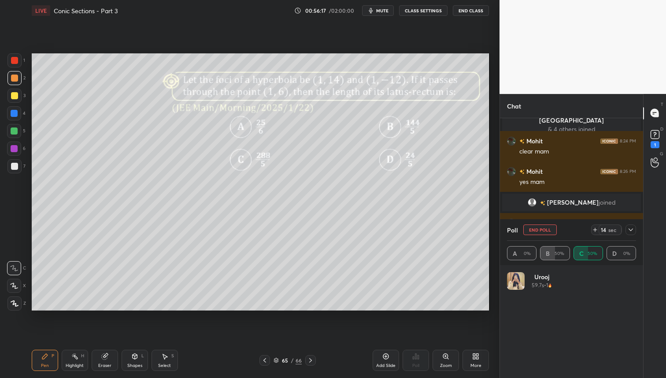
scroll to position [103, 126]
click at [19, 130] on div at bounding box center [14, 131] width 14 height 14
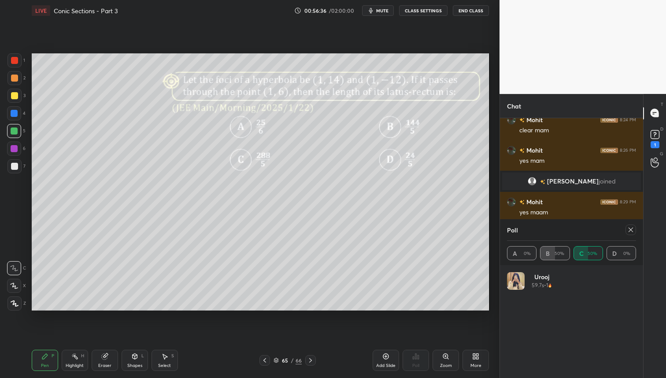
drag, startPoint x: 630, startPoint y: 230, endPoint x: 625, endPoint y: 235, distance: 6.9
click at [629, 230] on icon at bounding box center [630, 229] width 7 height 7
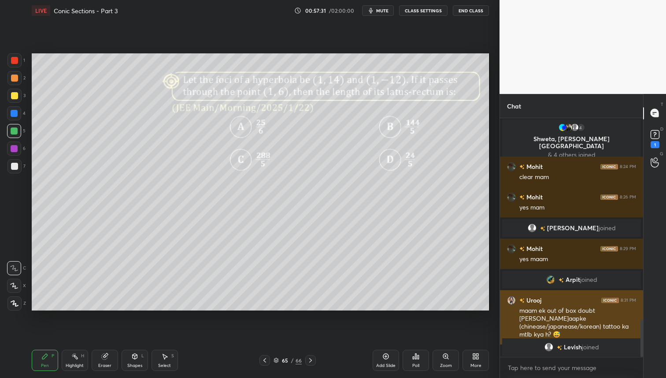
scroll to position [1298, 0]
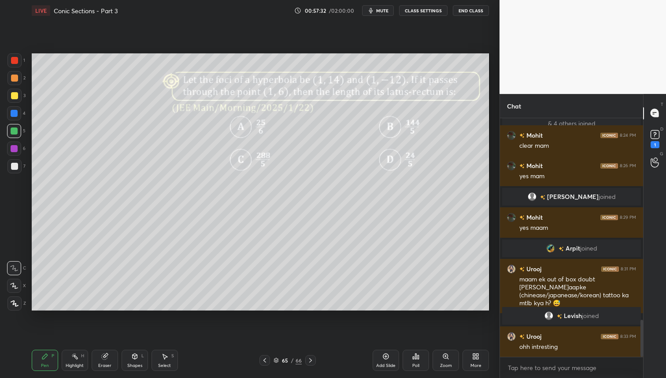
click at [12, 115] on div at bounding box center [14, 113] width 7 height 7
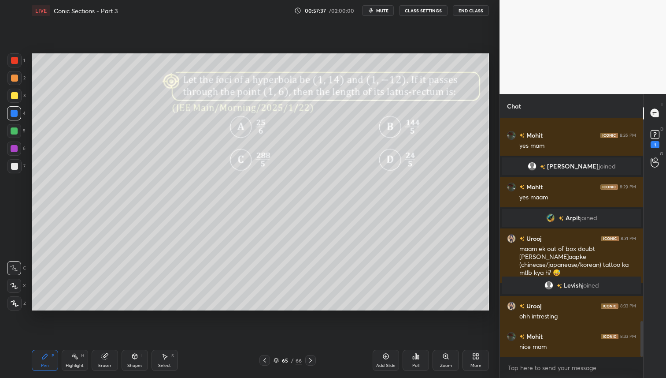
scroll to position [1359, 0]
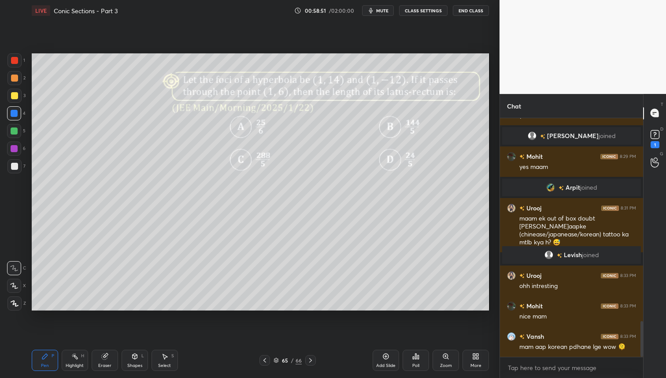
click at [16, 78] on div at bounding box center [14, 77] width 7 height 7
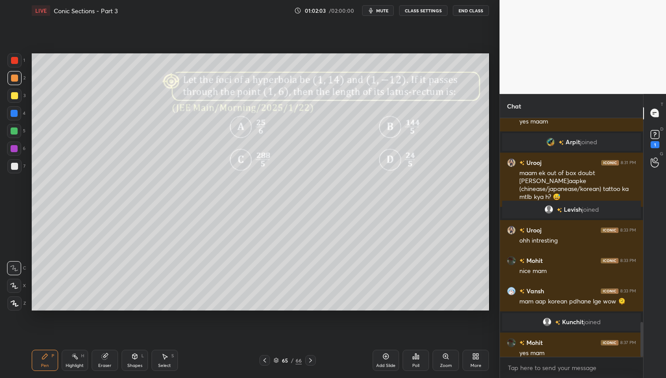
scroll to position [1386, 0]
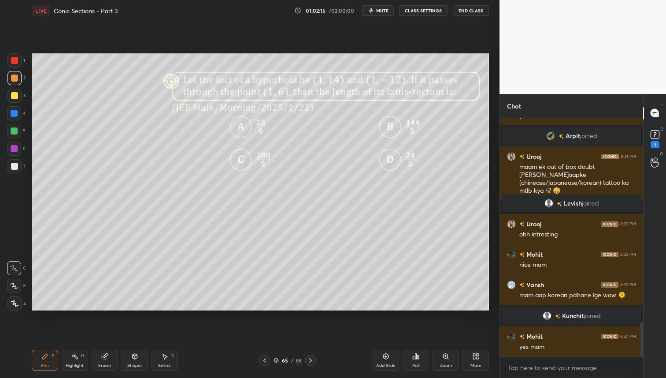
click at [265, 360] on icon at bounding box center [264, 359] width 7 height 7
click at [419, 353] on div "Poll" at bounding box center [416, 359] width 26 height 21
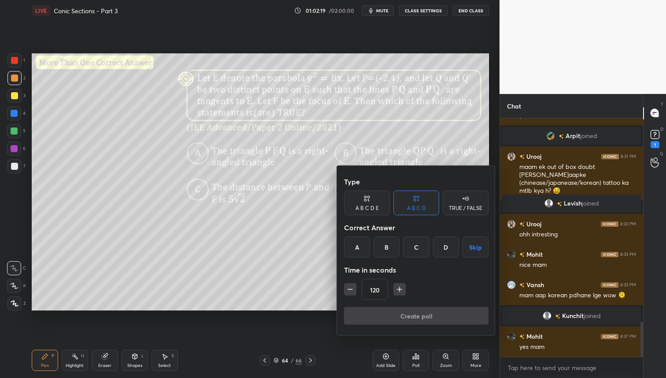
drag, startPoint x: 355, startPoint y: 250, endPoint x: 364, endPoint y: 250, distance: 8.4
click at [355, 250] on div "A" at bounding box center [357, 246] width 26 height 21
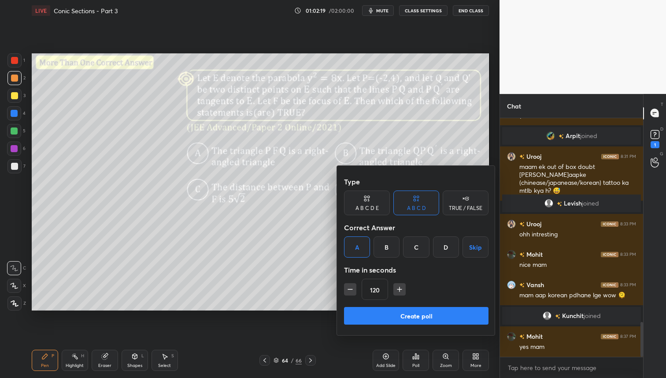
drag, startPoint x: 384, startPoint y: 250, endPoint x: 401, endPoint y: 254, distance: 17.2
click at [384, 250] on div "B" at bounding box center [387, 246] width 26 height 21
click at [413, 253] on div "C" at bounding box center [416, 246] width 26 height 21
click at [305, 267] on div at bounding box center [333, 189] width 666 height 378
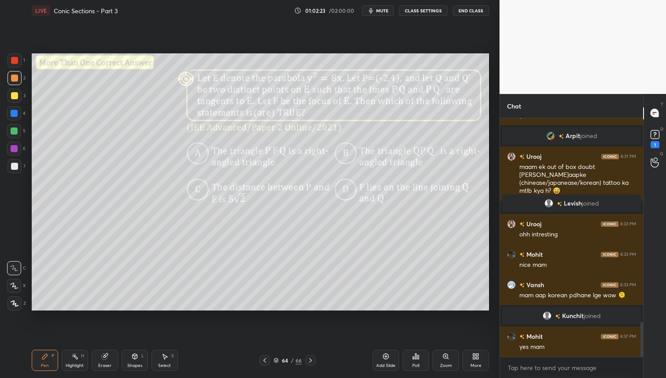
click at [17, 163] on div at bounding box center [14, 166] width 7 height 7
click at [418, 359] on icon at bounding box center [415, 356] width 7 height 7
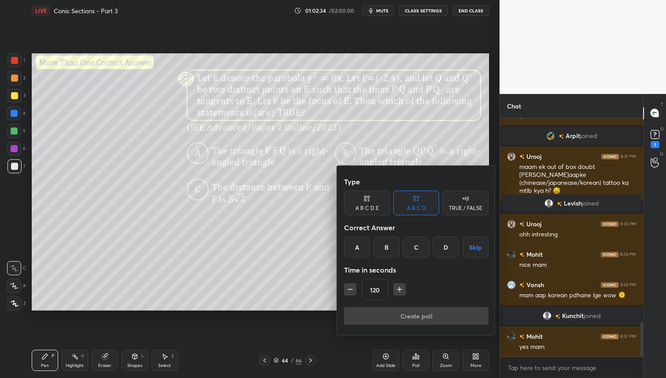
click at [421, 248] on div "C" at bounding box center [416, 246] width 26 height 21
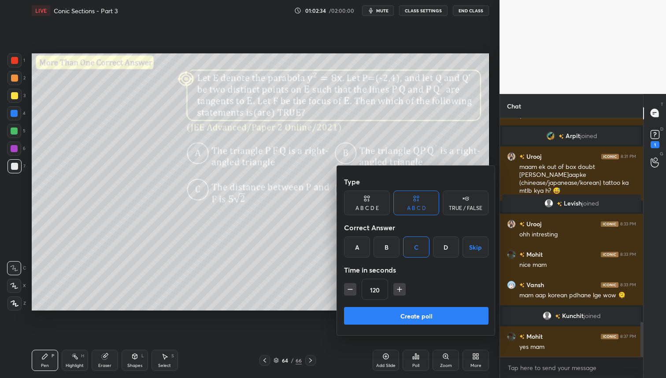
drag, startPoint x: 412, startPoint y: 319, endPoint x: 412, endPoint y: 334, distance: 15.0
click at [412, 319] on button "Create poll" at bounding box center [416, 316] width 145 height 18
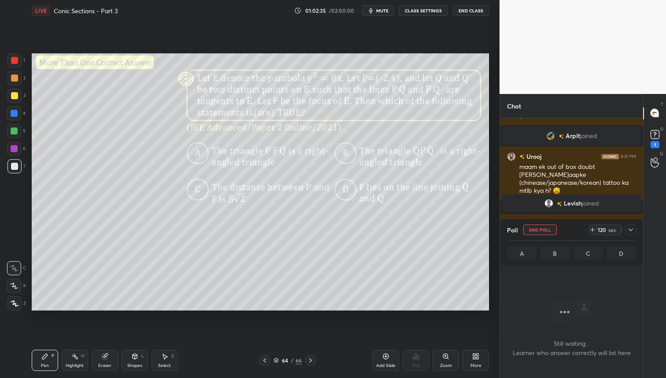
scroll to position [118, 141]
click at [591, 230] on icon at bounding box center [592, 229] width 7 height 7
click at [594, 229] on icon at bounding box center [592, 229] width 7 height 7
click at [13, 130] on div at bounding box center [14, 130] width 7 height 7
click at [17, 79] on div at bounding box center [14, 77] width 7 height 7
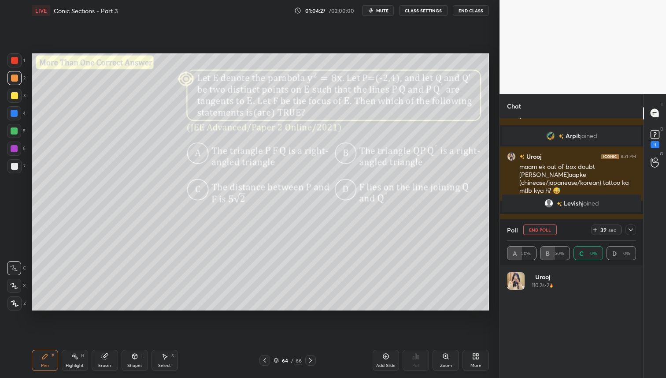
scroll to position [103, 126]
click at [631, 230] on icon at bounding box center [630, 229] width 7 height 7
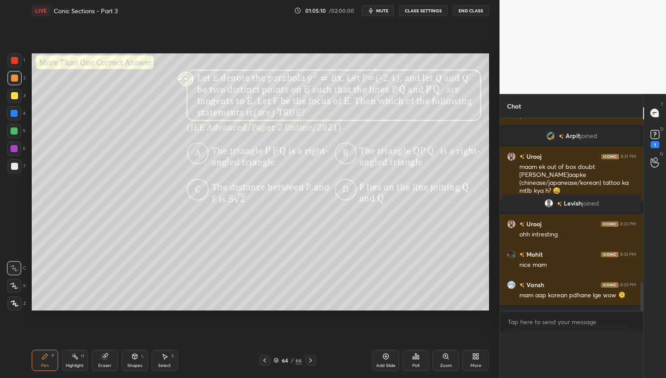
scroll to position [3, 3]
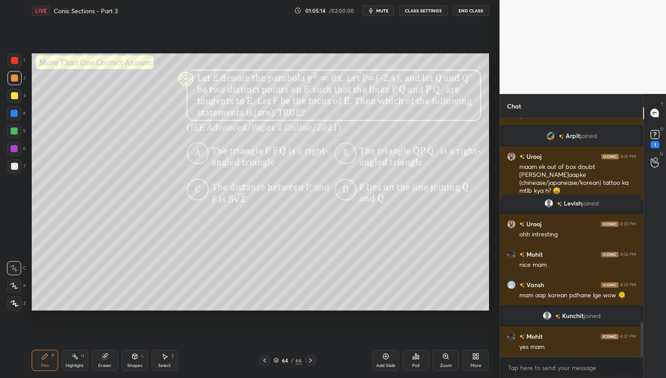
click at [14, 111] on div at bounding box center [14, 113] width 7 height 7
click at [17, 75] on div at bounding box center [14, 77] width 7 height 7
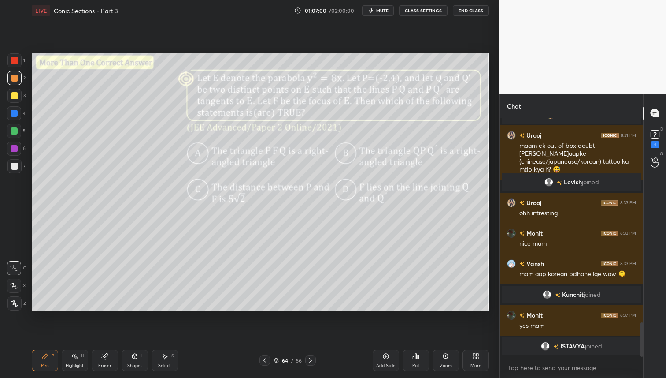
click at [101, 355] on icon at bounding box center [104, 356] width 7 height 7
drag, startPoint x: 38, startPoint y: 363, endPoint x: 56, endPoint y: 347, distance: 23.8
click at [39, 363] on div "Pen P" at bounding box center [45, 359] width 26 height 21
drag, startPoint x: 14, startPoint y: 96, endPoint x: 30, endPoint y: 95, distance: 15.9
click at [15, 96] on div at bounding box center [14, 95] width 7 height 7
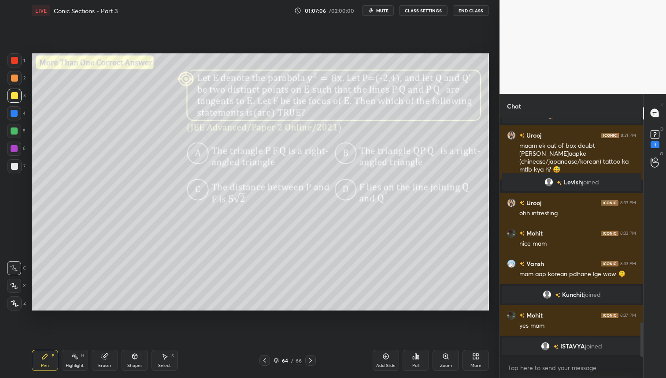
drag, startPoint x: 13, startPoint y: 126, endPoint x: 30, endPoint y: 124, distance: 17.3
click at [14, 126] on div at bounding box center [14, 131] width 14 height 14
click at [21, 59] on div at bounding box center [14, 60] width 14 height 14
click at [12, 76] on div at bounding box center [14, 77] width 7 height 7
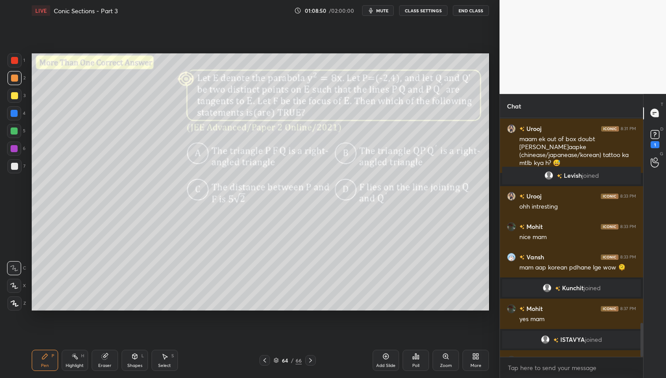
scroll to position [1431, 0]
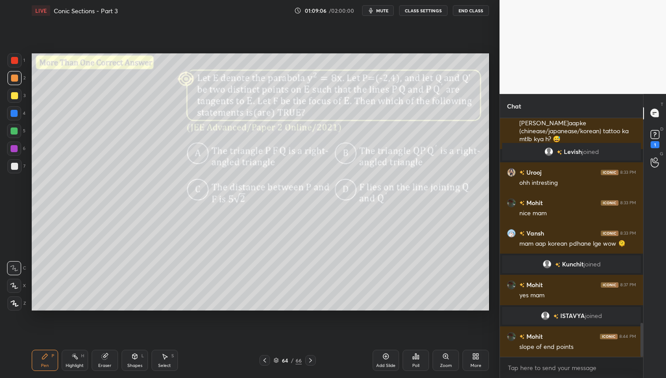
click at [15, 94] on div at bounding box center [14, 95] width 7 height 7
drag, startPoint x: 17, startPoint y: 131, endPoint x: 30, endPoint y: 126, distance: 13.9
click at [17, 131] on div at bounding box center [14, 130] width 7 height 7
click at [15, 95] on div at bounding box center [14, 95] width 7 height 7
click at [15, 128] on div at bounding box center [14, 130] width 7 height 7
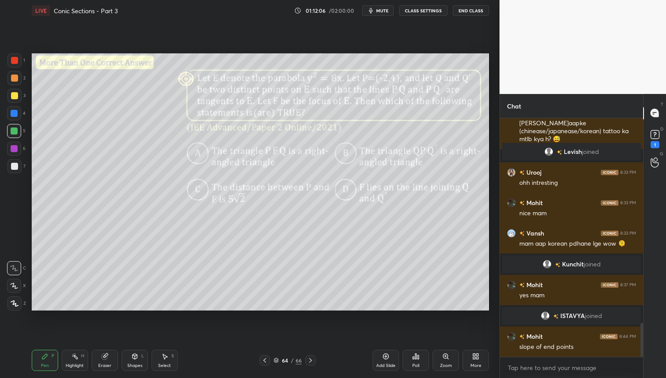
drag, startPoint x: 16, startPoint y: 62, endPoint x: 15, endPoint y: 70, distance: 7.9
click at [16, 63] on div at bounding box center [14, 60] width 7 height 7
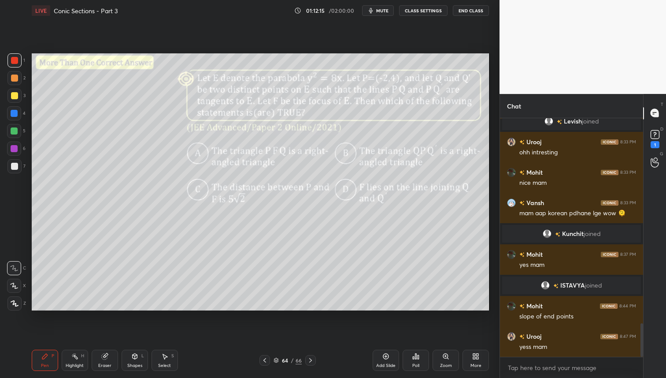
click at [267, 359] on icon at bounding box center [264, 359] width 7 height 7
click at [417, 360] on div "Poll" at bounding box center [416, 359] width 26 height 21
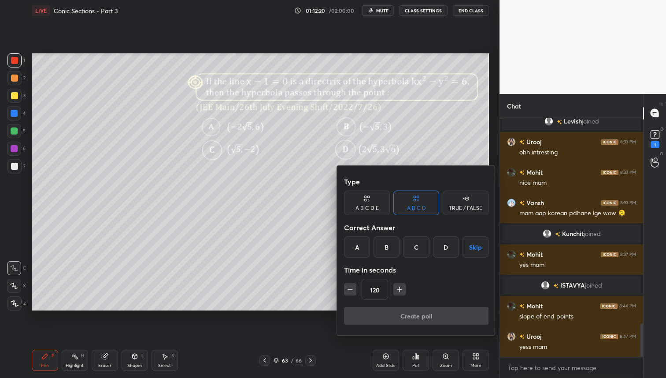
click at [414, 246] on div "C" at bounding box center [416, 246] width 26 height 21
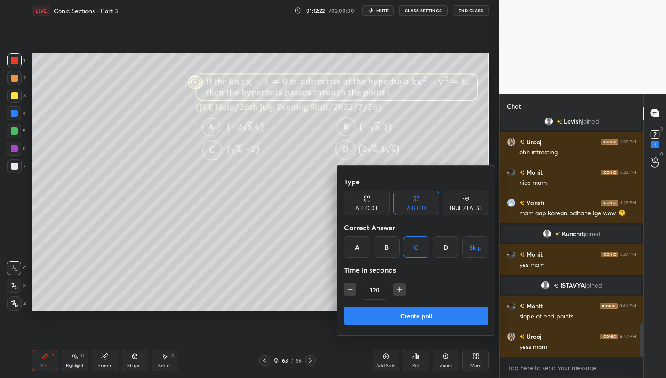
drag, startPoint x: 401, startPoint y: 313, endPoint x: 407, endPoint y: 323, distance: 10.9
click at [402, 313] on button "Create poll" at bounding box center [416, 316] width 145 height 18
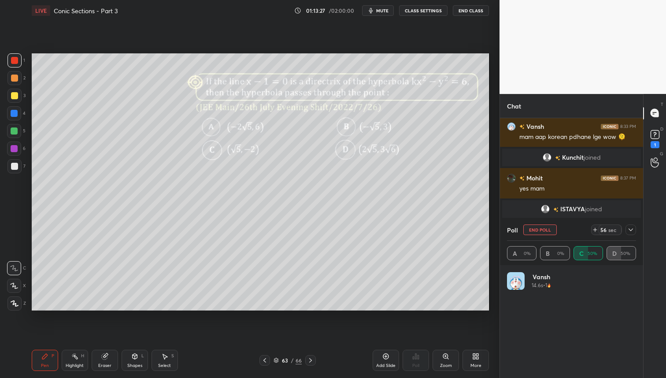
scroll to position [1546, 0]
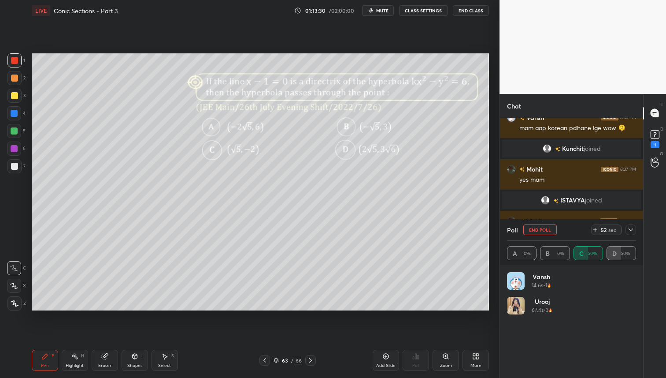
click at [632, 228] on icon at bounding box center [630, 229] width 7 height 7
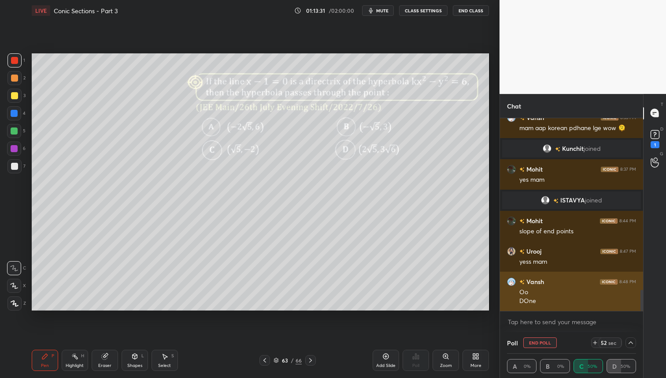
scroll to position [0, 3]
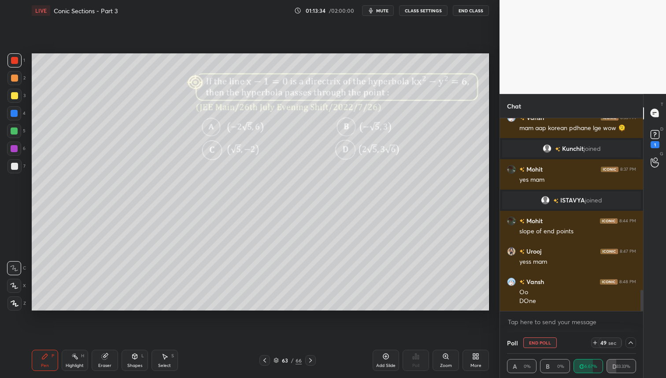
click at [633, 343] on icon at bounding box center [630, 342] width 7 height 7
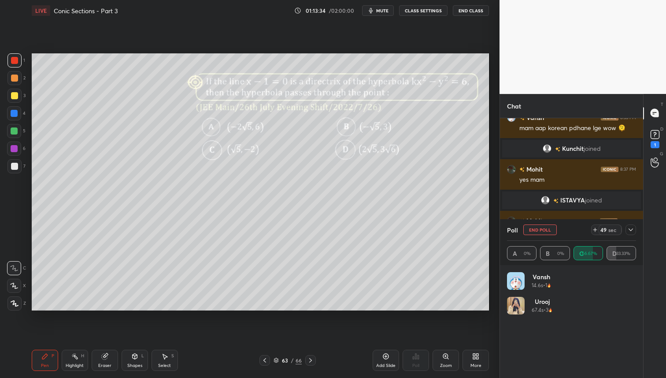
scroll to position [3, 3]
click at [19, 99] on div at bounding box center [14, 96] width 14 height 14
click at [651, 137] on rect at bounding box center [655, 134] width 8 height 8
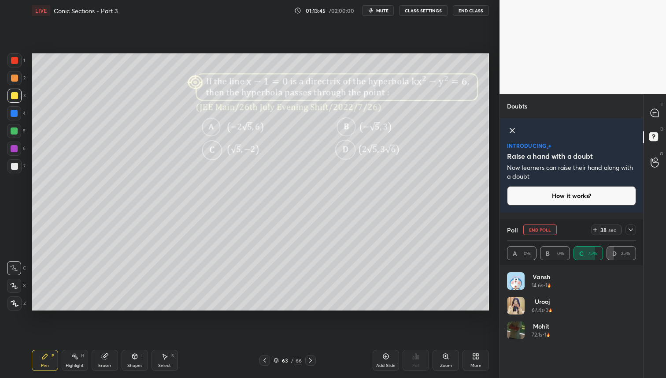
click at [513, 132] on icon at bounding box center [512, 130] width 4 height 4
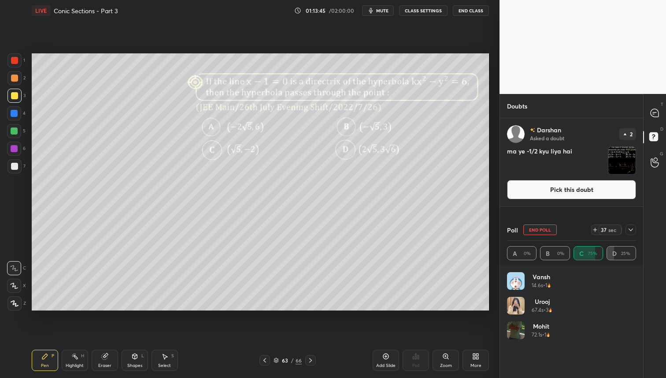
scroll to position [211, 141]
click at [619, 165] on img "grid" at bounding box center [622, 160] width 27 height 27
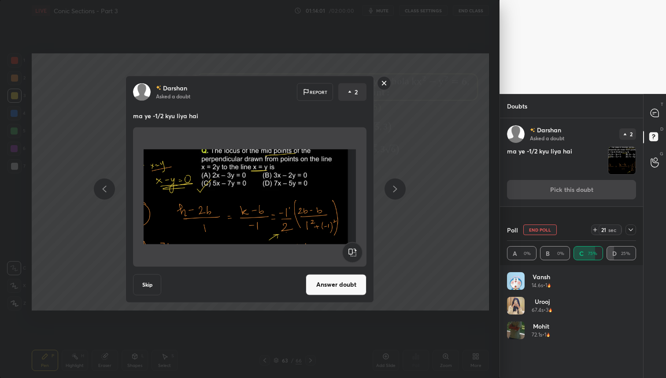
click at [386, 83] on rect at bounding box center [385, 83] width 14 height 14
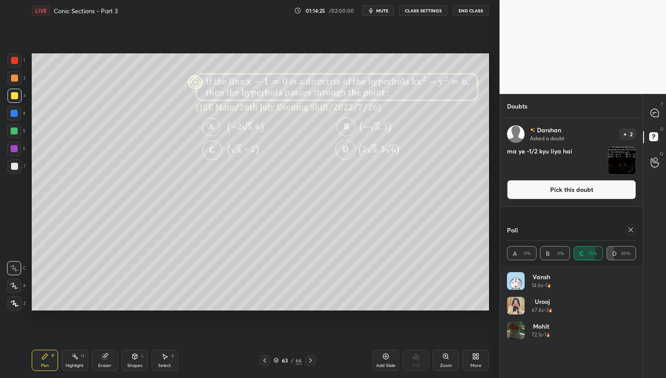
click at [631, 230] on icon at bounding box center [631, 229] width 4 height 4
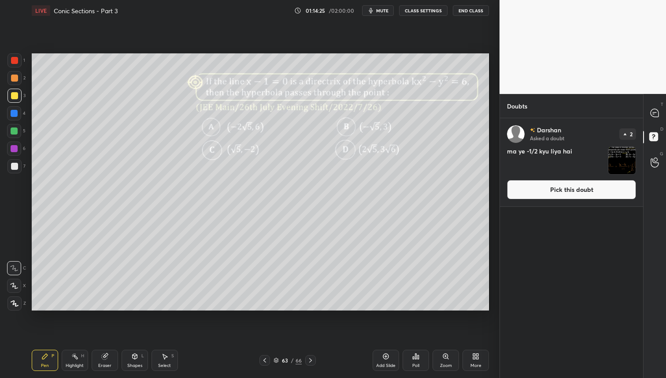
scroll to position [257, 141]
click at [664, 114] on div at bounding box center [655, 113] width 18 height 16
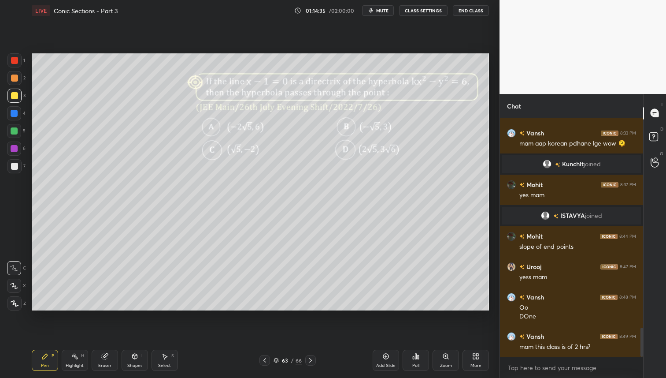
scroll to position [1746, 0]
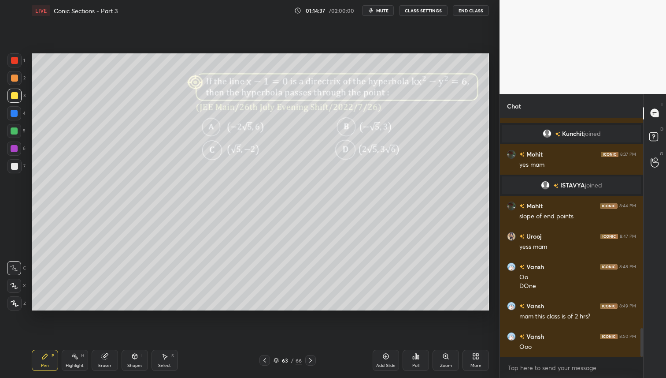
click at [18, 93] on div at bounding box center [14, 96] width 14 height 14
click at [105, 356] on icon at bounding box center [105, 356] width 6 height 6
click at [54, 357] on div "Pen P" at bounding box center [45, 359] width 26 height 21
click at [17, 77] on div at bounding box center [14, 77] width 7 height 7
click at [266, 359] on icon at bounding box center [264, 359] width 7 height 7
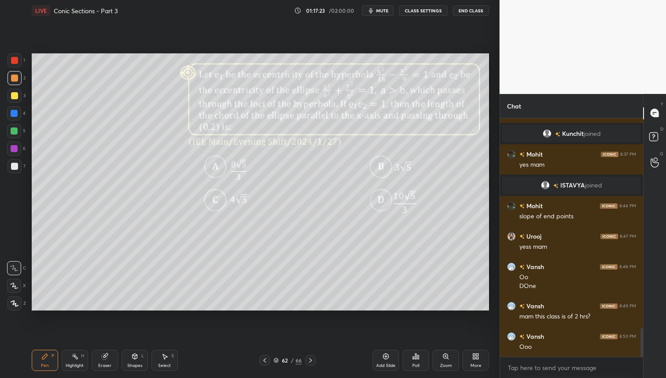
drag, startPoint x: 312, startPoint y: 356, endPoint x: 321, endPoint y: 358, distance: 9.4
click at [312, 357] on icon at bounding box center [310, 359] width 7 height 7
click at [654, 136] on icon at bounding box center [653, 136] width 3 height 4
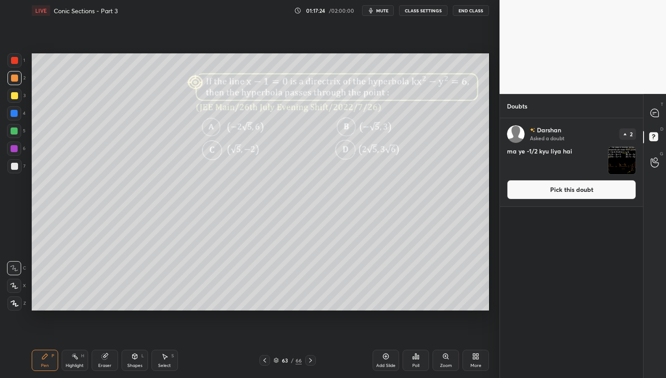
click at [580, 180] on button "Pick this doubt" at bounding box center [571, 189] width 129 height 19
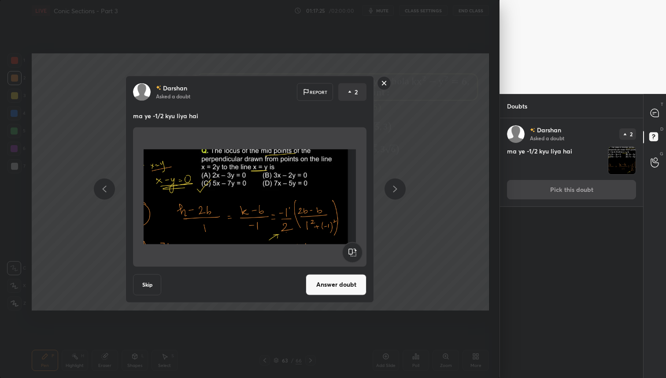
click at [332, 284] on button "Answer doubt" at bounding box center [336, 284] width 61 height 21
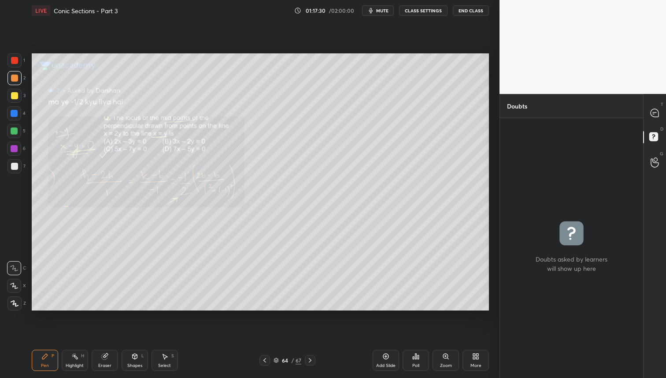
drag, startPoint x: 15, startPoint y: 94, endPoint x: 11, endPoint y: 120, distance: 26.4
click at [15, 95] on div at bounding box center [14, 95] width 7 height 7
drag, startPoint x: 16, startPoint y: 80, endPoint x: 31, endPoint y: 85, distance: 15.3
click at [16, 80] on div at bounding box center [14, 77] width 7 height 7
click at [265, 363] on icon at bounding box center [264, 359] width 7 height 7
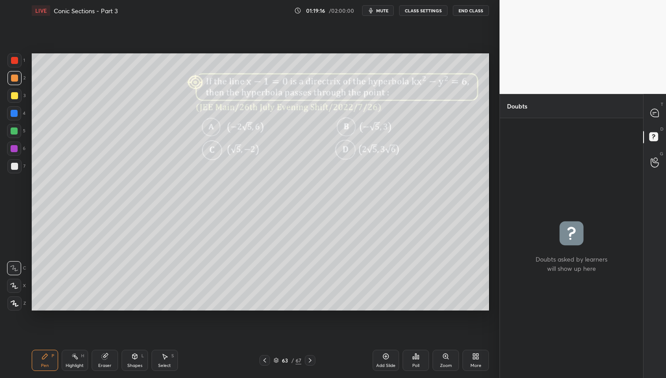
click at [265, 360] on icon at bounding box center [264, 359] width 7 height 7
click at [415, 358] on icon at bounding box center [415, 356] width 7 height 7
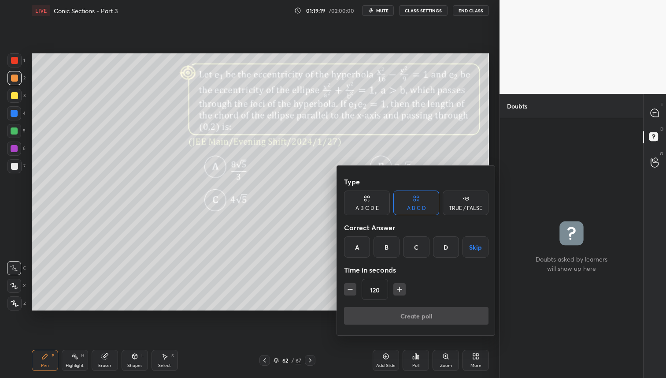
click at [449, 246] on div "D" at bounding box center [446, 246] width 26 height 21
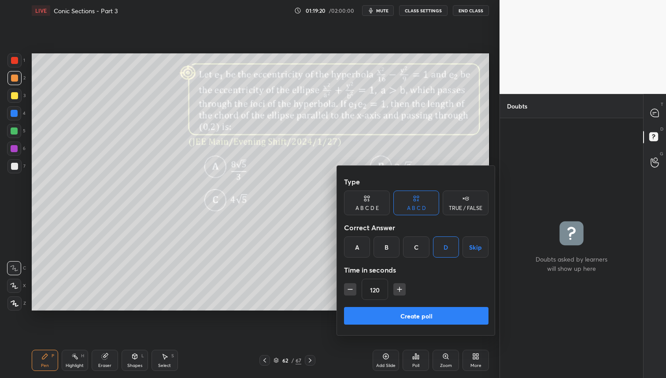
drag, startPoint x: 418, startPoint y: 316, endPoint x: 417, endPoint y: 329, distance: 12.8
click at [418, 318] on button "Create poll" at bounding box center [416, 316] width 145 height 18
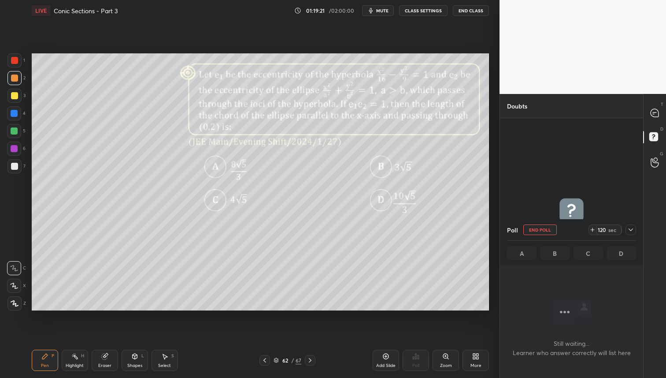
scroll to position [3, 3]
drag, startPoint x: 633, startPoint y: 228, endPoint x: 637, endPoint y: 225, distance: 5.0
click at [632, 228] on icon at bounding box center [630, 229] width 7 height 7
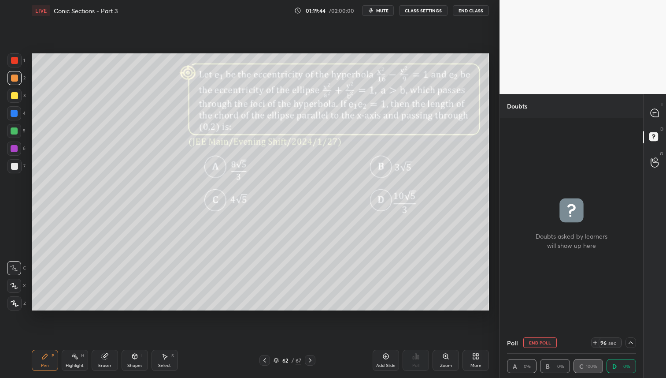
drag, startPoint x: 664, startPoint y: 113, endPoint x: 661, endPoint y: 119, distance: 7.5
click at [664, 113] on div "T Messages (T)" at bounding box center [655, 113] width 22 height 25
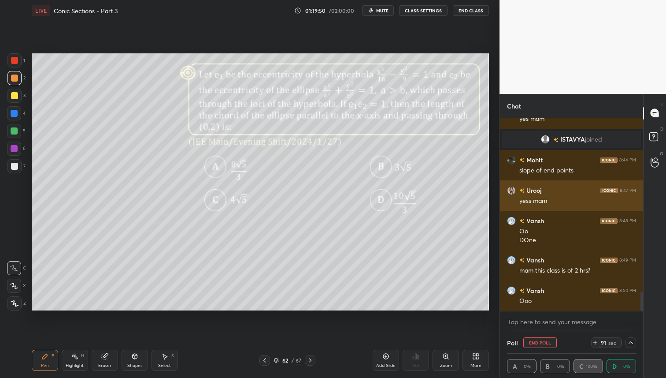
scroll to position [1785, 0]
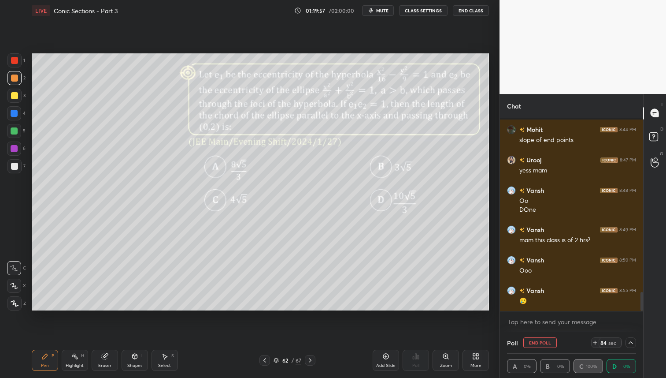
click at [635, 343] on div at bounding box center [631, 342] width 11 height 11
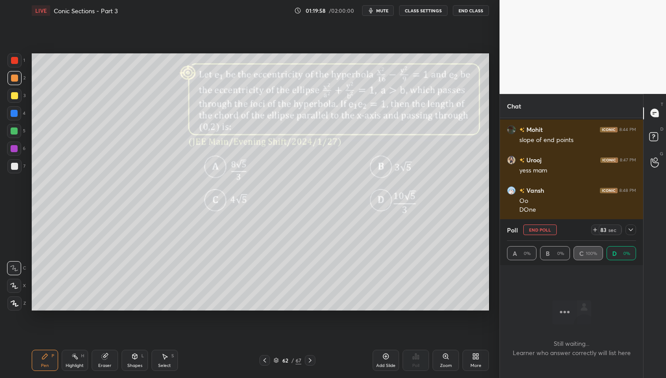
click at [587, 252] on div "A 0% B 0% C 100% D 0%" at bounding box center [571, 253] width 129 height 14
click at [629, 230] on icon at bounding box center [630, 229] width 7 height 7
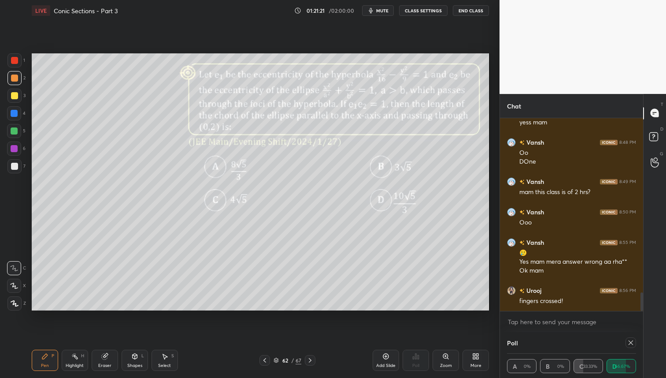
scroll to position [1864, 0]
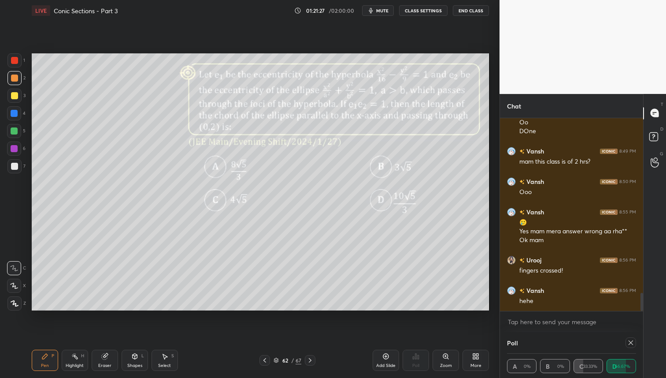
drag, startPoint x: 561, startPoint y: 341, endPoint x: 569, endPoint y: 316, distance: 26.6
click at [569, 314] on div "Chat Urooj 8:47 PM yess mam [PERSON_NAME] 8:48 PM Oo DOne [PERSON_NAME] 8:49 PM…" at bounding box center [572, 236] width 144 height 284
drag, startPoint x: 16, startPoint y: 97, endPoint x: 15, endPoint y: 122, distance: 25.2
click at [16, 97] on div at bounding box center [14, 95] width 7 height 7
drag, startPoint x: 14, startPoint y: 82, endPoint x: 27, endPoint y: 84, distance: 13.5
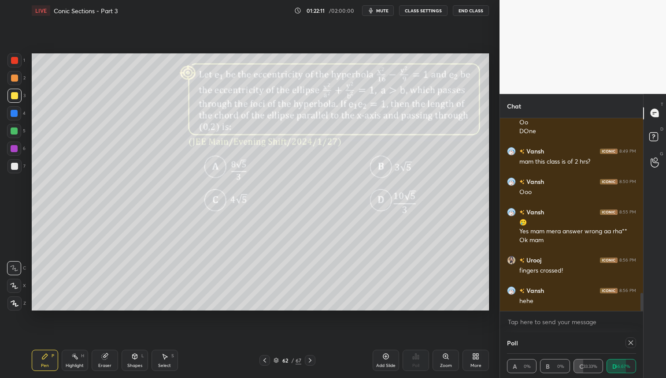
click at [15, 82] on div at bounding box center [14, 78] width 14 height 14
click at [13, 134] on div at bounding box center [14, 130] width 7 height 7
drag, startPoint x: 15, startPoint y: 94, endPoint x: 25, endPoint y: 108, distance: 16.8
click at [15, 94] on div at bounding box center [14, 95] width 7 height 7
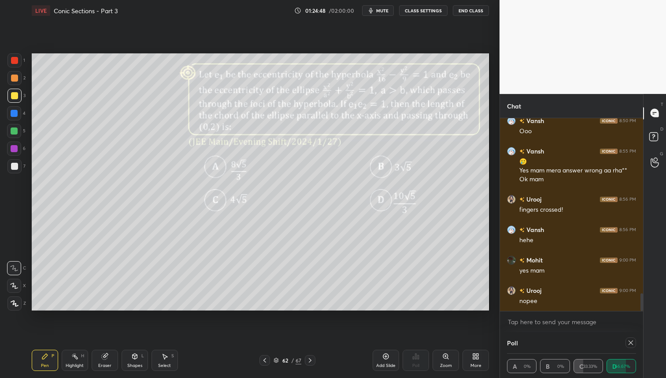
scroll to position [1955, 0]
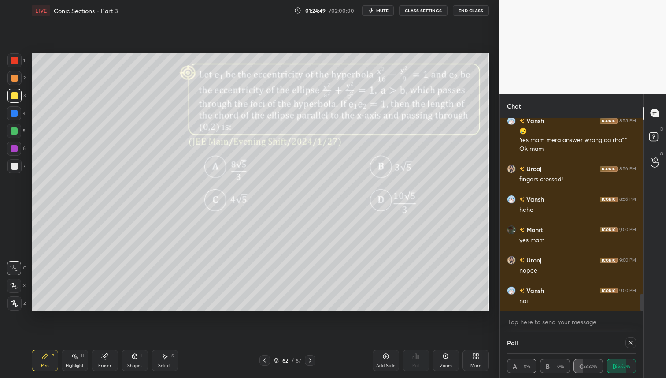
click at [264, 360] on icon at bounding box center [265, 360] width 3 height 4
click at [374, 357] on div "Add Slide" at bounding box center [386, 359] width 26 height 21
click at [14, 169] on div at bounding box center [14, 166] width 14 height 14
click at [15, 97] on div at bounding box center [14, 95] width 7 height 7
click at [11, 74] on div at bounding box center [14, 77] width 7 height 7
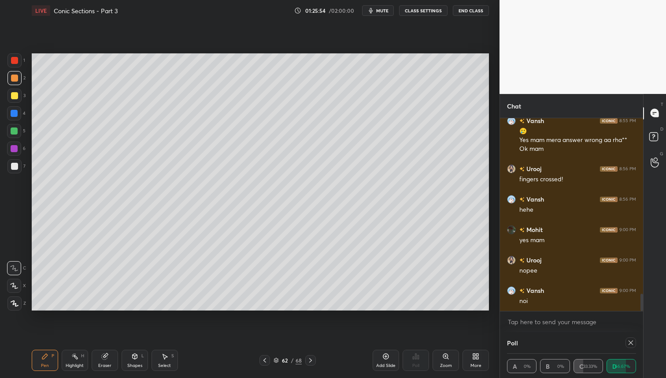
drag, startPoint x: 13, startPoint y: 96, endPoint x: 18, endPoint y: 97, distance: 4.5
click at [13, 96] on div at bounding box center [14, 95] width 7 height 7
click at [14, 128] on div at bounding box center [14, 130] width 7 height 7
click at [16, 95] on div at bounding box center [14, 95] width 7 height 7
click at [15, 76] on div at bounding box center [14, 77] width 7 height 7
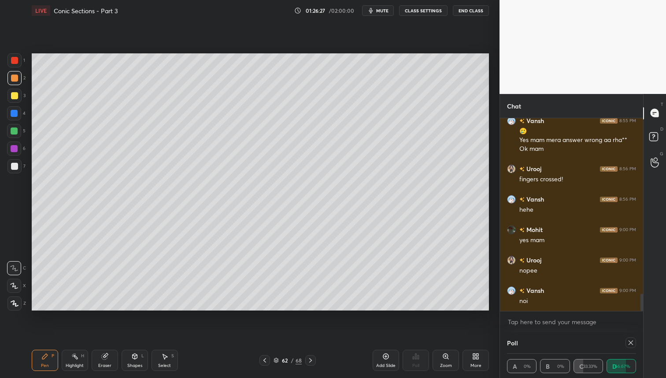
drag, startPoint x: 19, startPoint y: 113, endPoint x: 26, endPoint y: 114, distance: 6.7
click at [19, 114] on div at bounding box center [14, 113] width 14 height 14
click at [17, 143] on div at bounding box center [14, 148] width 14 height 14
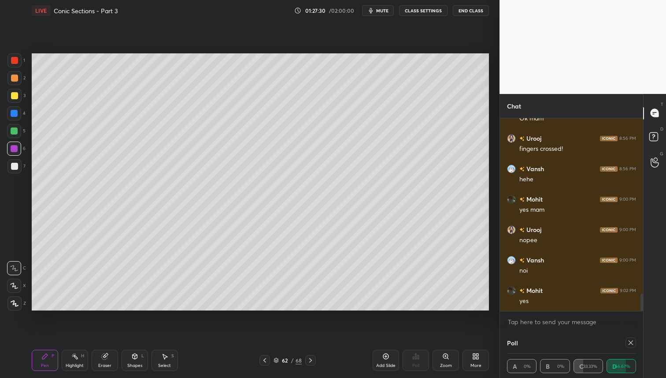
click at [15, 169] on div at bounding box center [14, 166] width 7 height 7
click at [10, 95] on div at bounding box center [14, 96] width 14 height 14
click at [483, 352] on div "More" at bounding box center [476, 359] width 26 height 21
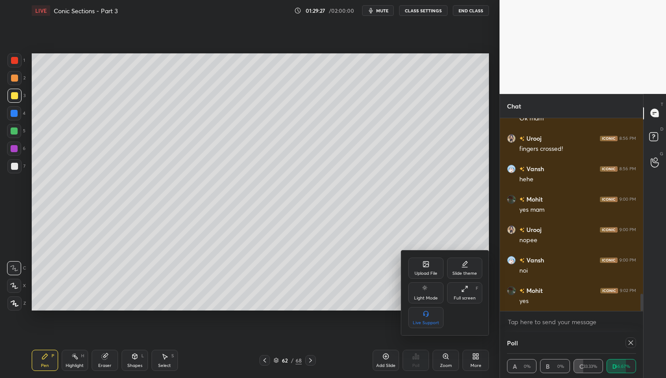
click at [421, 274] on div "Upload File" at bounding box center [426, 273] width 23 height 4
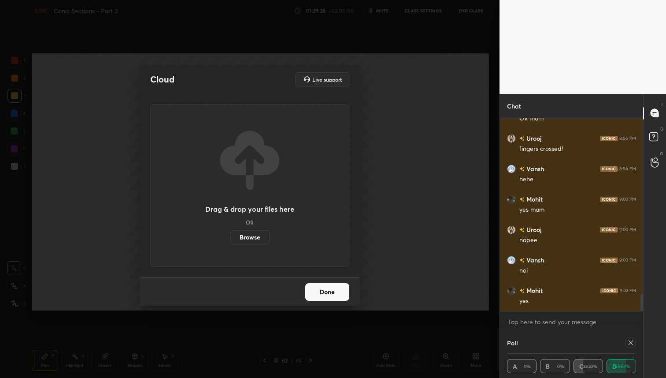
click at [254, 236] on label "Browse" at bounding box center [249, 237] width 39 height 14
click at [230, 236] on input "Browse" at bounding box center [230, 237] width 0 height 14
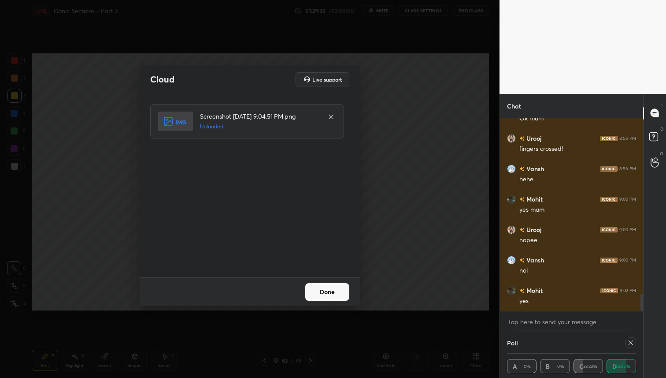
click at [332, 286] on button "Done" at bounding box center [327, 292] width 44 height 18
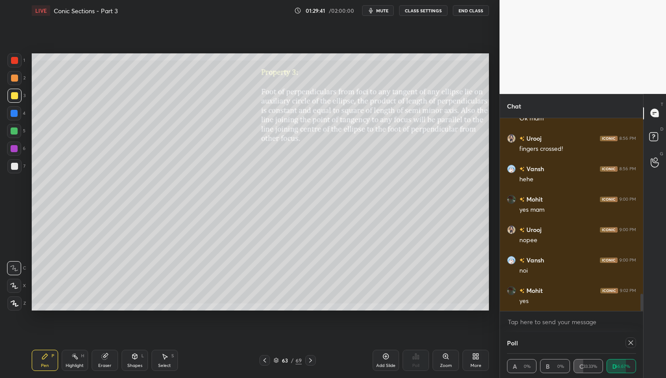
click at [15, 59] on div at bounding box center [14, 60] width 7 height 7
click at [14, 159] on div at bounding box center [14, 166] width 14 height 14
drag, startPoint x: 14, startPoint y: 74, endPoint x: 16, endPoint y: 91, distance: 16.5
click at [14, 74] on div at bounding box center [14, 77] width 7 height 7
drag, startPoint x: 15, startPoint y: 94, endPoint x: 30, endPoint y: 90, distance: 14.6
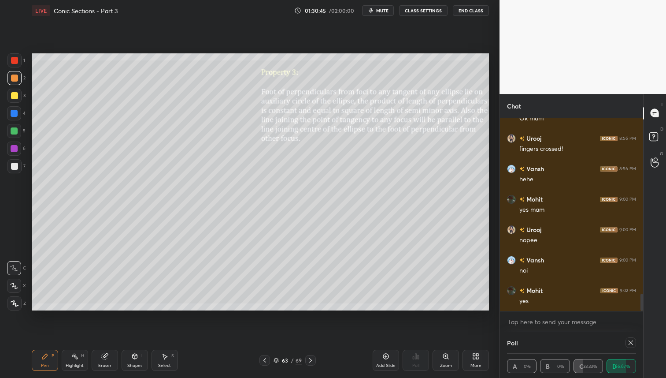
click at [15, 94] on div at bounding box center [14, 95] width 7 height 7
click at [15, 77] on div at bounding box center [14, 77] width 7 height 7
drag, startPoint x: 15, startPoint y: 130, endPoint x: 26, endPoint y: 157, distance: 29.0
click at [15, 130] on div at bounding box center [14, 130] width 7 height 7
click at [9, 152] on div at bounding box center [14, 148] width 14 height 14
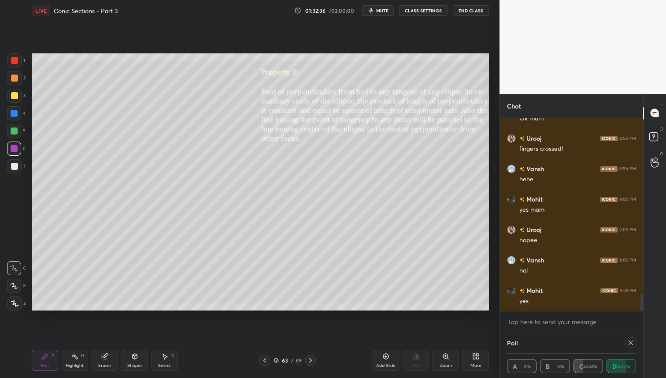
drag, startPoint x: 13, startPoint y: 133, endPoint x: 30, endPoint y: 156, distance: 28.4
click at [13, 133] on div at bounding box center [14, 130] width 7 height 7
drag, startPoint x: 96, startPoint y: 364, endPoint x: 104, endPoint y: 361, distance: 9.1
click at [96, 364] on div "Eraser" at bounding box center [105, 359] width 26 height 21
click at [47, 351] on div "Pen P" at bounding box center [45, 359] width 26 height 21
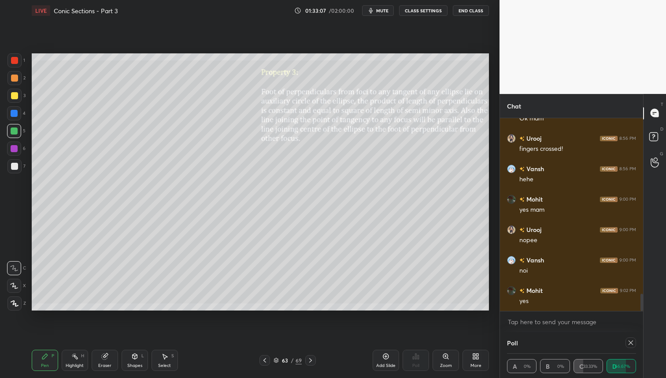
click at [266, 360] on icon at bounding box center [264, 359] width 7 height 7
click at [16, 95] on div at bounding box center [14, 95] width 7 height 7
drag, startPoint x: 17, startPoint y: 133, endPoint x: 29, endPoint y: 136, distance: 12.0
click at [17, 133] on div at bounding box center [14, 130] width 7 height 7
click at [11, 77] on div at bounding box center [14, 77] width 7 height 7
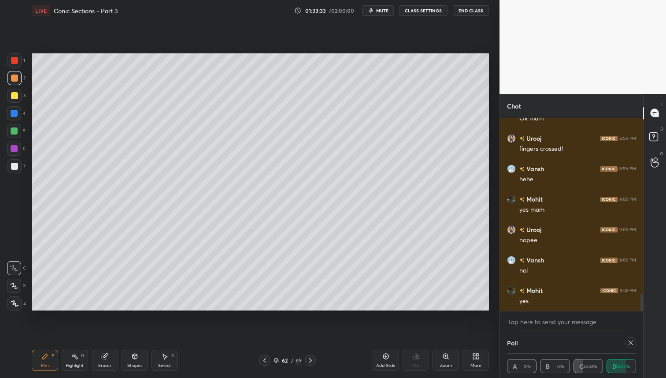
click at [16, 95] on div at bounding box center [14, 95] width 7 height 7
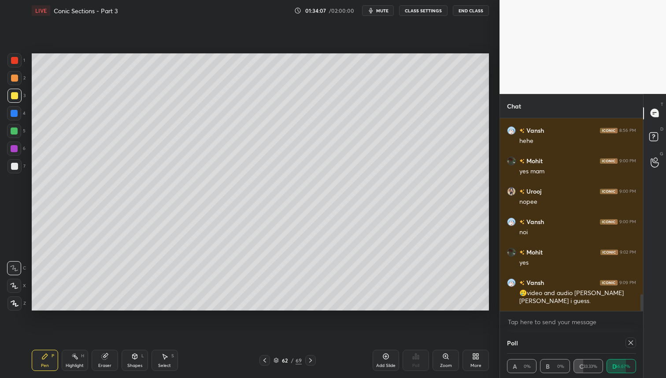
drag, startPoint x: 11, startPoint y: 130, endPoint x: 12, endPoint y: 142, distance: 11.9
click at [11, 130] on div at bounding box center [14, 130] width 7 height 7
click at [12, 152] on div at bounding box center [14, 148] width 14 height 14
drag, startPoint x: 18, startPoint y: 60, endPoint x: 29, endPoint y: 71, distance: 15.6
click at [18, 61] on div at bounding box center [14, 60] width 7 height 7
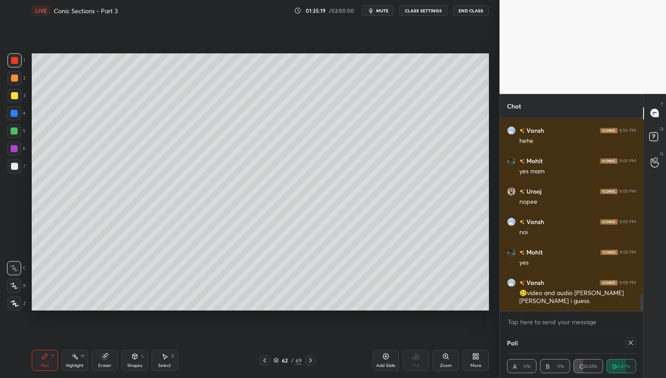
click at [265, 361] on icon at bounding box center [264, 359] width 7 height 7
click at [14, 91] on div at bounding box center [14, 96] width 14 height 14
click at [419, 358] on div "Poll" at bounding box center [416, 359] width 26 height 49
click at [630, 342] on icon at bounding box center [630, 342] width 7 height 7
type textarea "x"
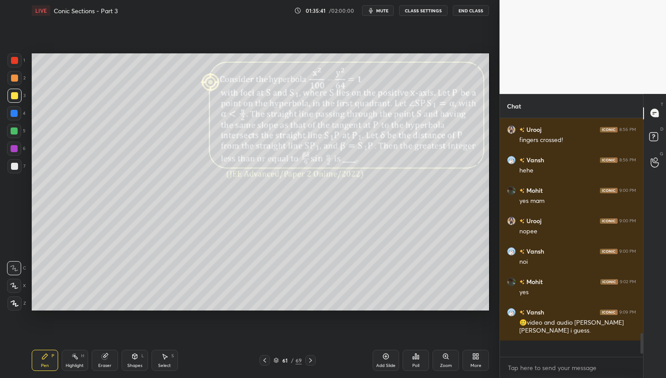
scroll to position [1978, 0]
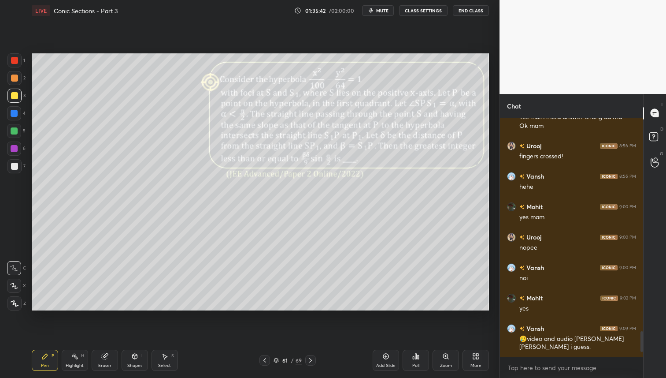
click at [13, 169] on div at bounding box center [14, 166] width 14 height 14
click at [422, 360] on div "Poll" at bounding box center [416, 359] width 26 height 21
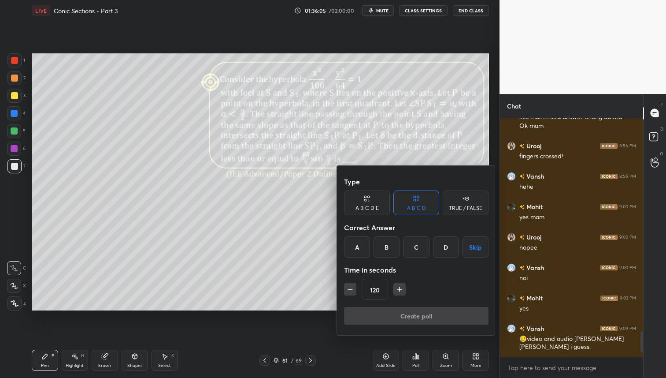
click at [401, 290] on icon "button" at bounding box center [399, 289] width 9 height 9
click at [401, 291] on icon "button" at bounding box center [399, 289] width 9 height 9
drag, startPoint x: 349, startPoint y: 290, endPoint x: 354, endPoint y: 290, distance: 5.3
click at [349, 290] on icon "button" at bounding box center [350, 289] width 9 height 9
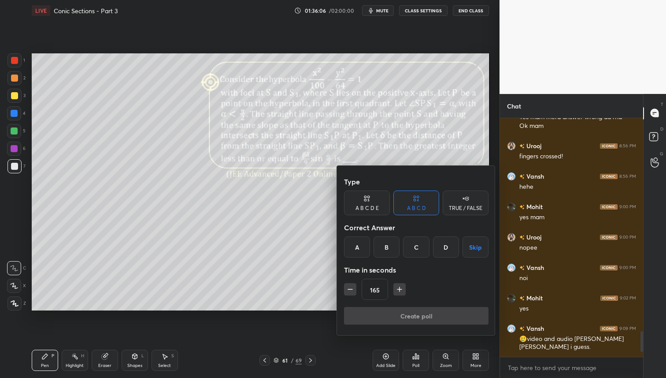
type input "150"
drag, startPoint x: 445, startPoint y: 249, endPoint x: 437, endPoint y: 276, distance: 28.3
click at [445, 249] on div "D" at bounding box center [446, 246] width 26 height 21
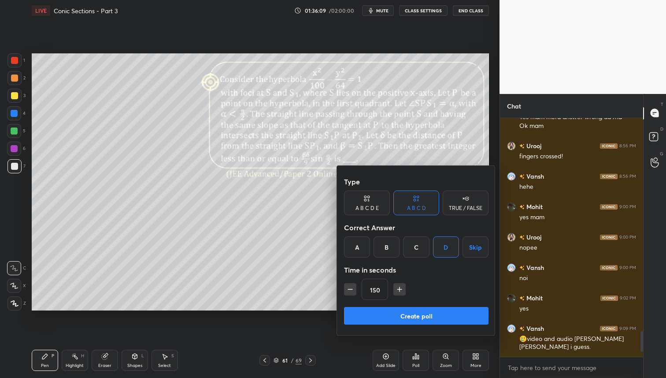
click at [436, 314] on button "Create poll" at bounding box center [416, 316] width 145 height 18
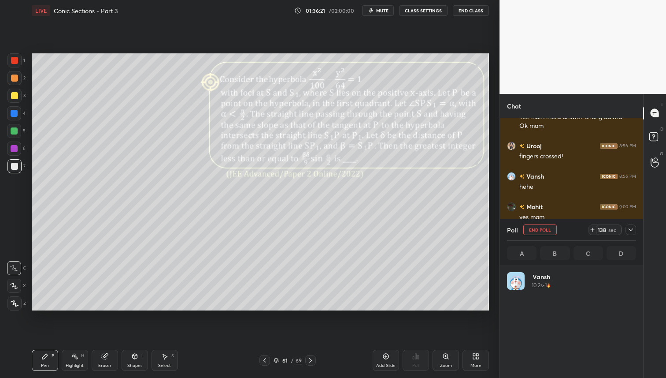
scroll to position [103, 126]
drag, startPoint x: 630, startPoint y: 230, endPoint x: 625, endPoint y: 245, distance: 16.2
click at [630, 230] on icon at bounding box center [630, 229] width 7 height 7
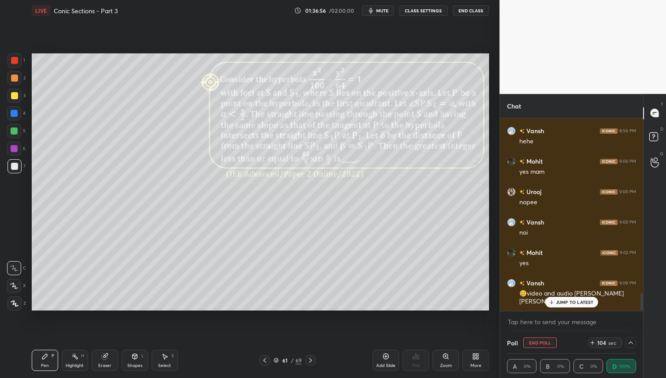
scroll to position [2024, 0]
drag, startPoint x: 642, startPoint y: 297, endPoint x: 645, endPoint y: 309, distance: 12.0
click at [642, 310] on div at bounding box center [642, 302] width 3 height 17
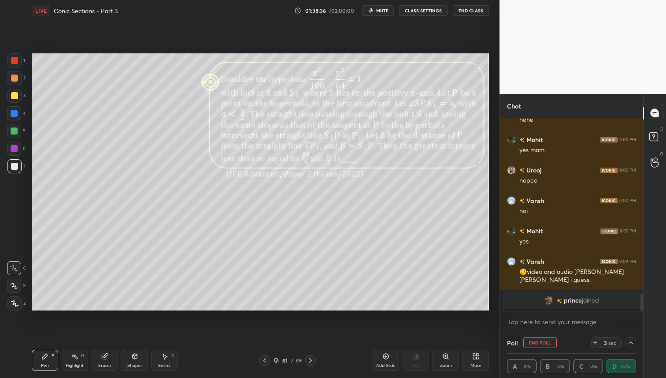
click at [629, 344] on icon at bounding box center [630, 342] width 7 height 7
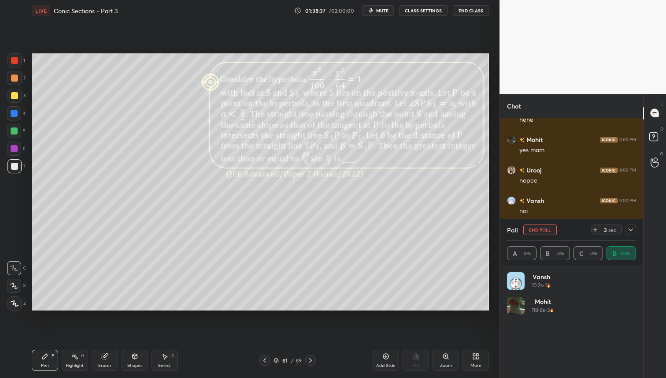
scroll to position [103, 126]
click at [631, 230] on icon at bounding box center [630, 229] width 7 height 7
type textarea "x"
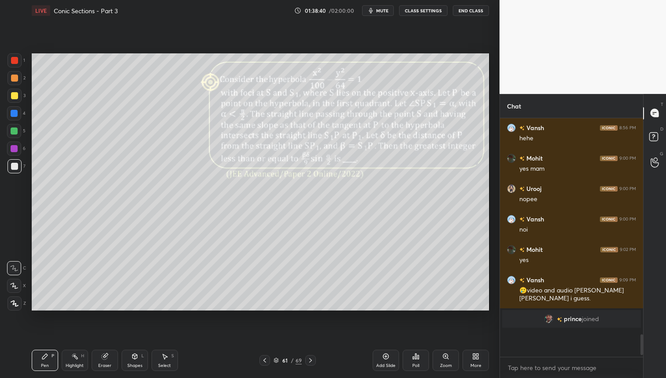
scroll to position [242, 141]
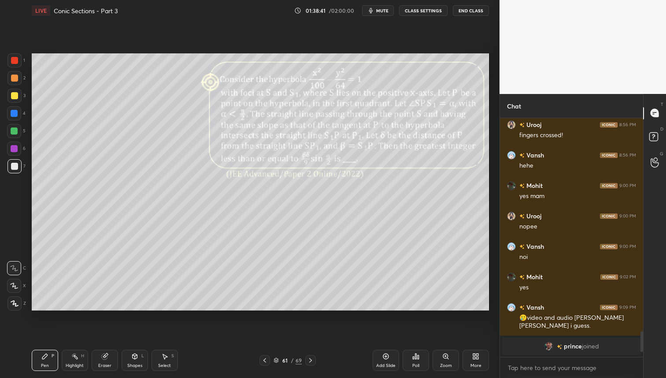
drag, startPoint x: 13, startPoint y: 91, endPoint x: 15, endPoint y: 98, distance: 7.4
click at [13, 91] on div at bounding box center [14, 96] width 14 height 14
click at [15, 131] on div at bounding box center [14, 130] width 7 height 7
click at [15, 95] on div at bounding box center [14, 95] width 7 height 7
drag, startPoint x: 15, startPoint y: 78, endPoint x: 17, endPoint y: 93, distance: 15.5
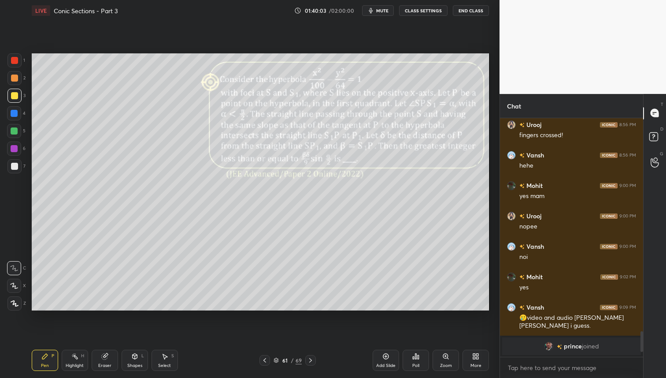
click at [15, 78] on div at bounding box center [14, 77] width 7 height 7
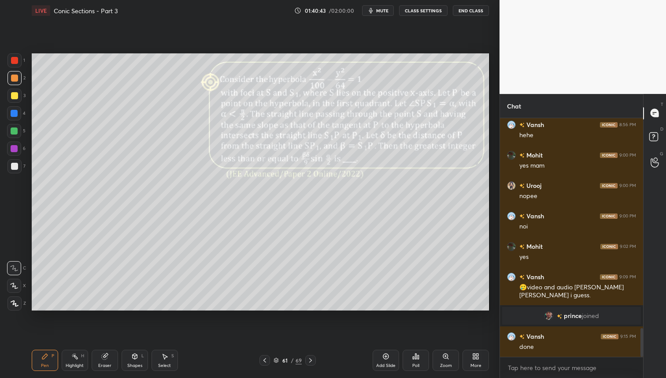
click at [15, 112] on div at bounding box center [14, 113] width 7 height 7
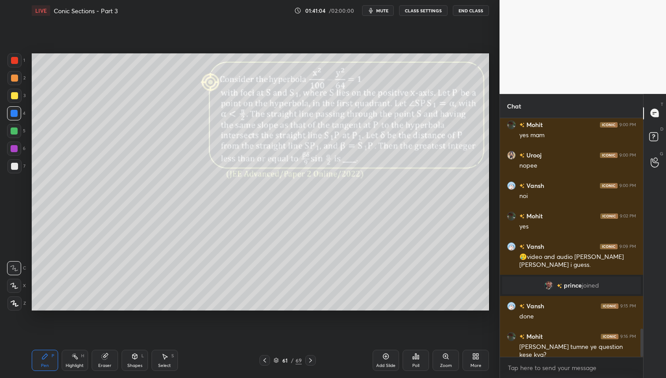
click at [19, 77] on div at bounding box center [14, 78] width 14 height 14
click at [17, 115] on div at bounding box center [14, 113] width 14 height 14
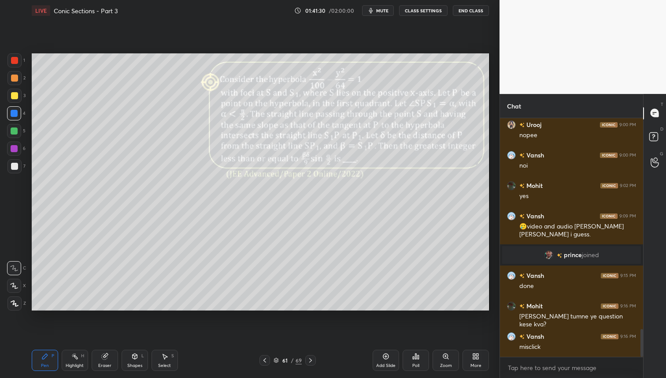
drag, startPoint x: 14, startPoint y: 96, endPoint x: 30, endPoint y: 96, distance: 15.9
click at [14, 96] on div at bounding box center [14, 95] width 7 height 7
click at [19, 113] on div at bounding box center [14, 113] width 14 height 14
drag, startPoint x: 15, startPoint y: 74, endPoint x: 16, endPoint y: 81, distance: 6.7
click at [15, 74] on div at bounding box center [14, 77] width 7 height 7
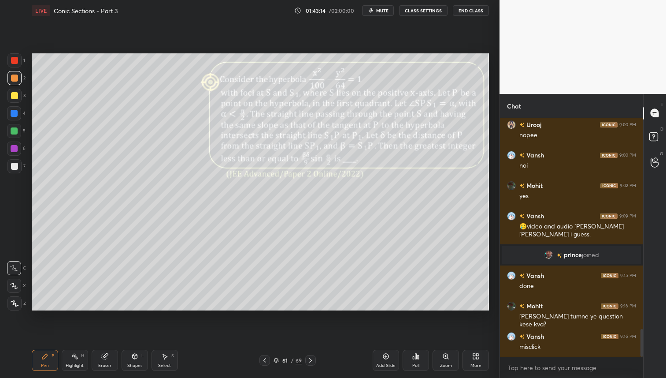
drag, startPoint x: 17, startPoint y: 112, endPoint x: 22, endPoint y: 131, distance: 19.4
click at [17, 112] on div at bounding box center [14, 113] width 7 height 7
drag, startPoint x: 14, startPoint y: 95, endPoint x: 30, endPoint y: 100, distance: 16.6
click at [14, 95] on div at bounding box center [14, 95] width 7 height 7
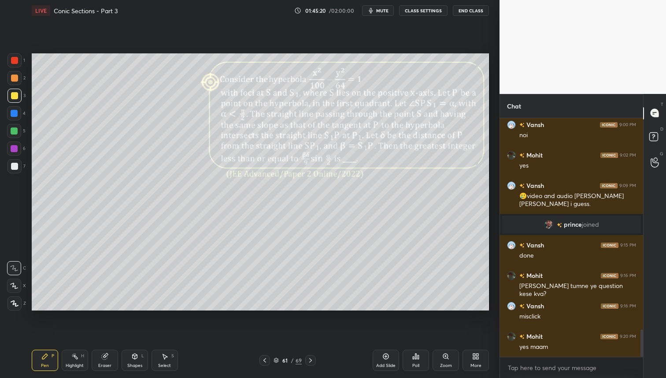
drag, startPoint x: 265, startPoint y: 359, endPoint x: 267, endPoint y: 365, distance: 7.0
click at [267, 364] on div at bounding box center [265, 360] width 11 height 11
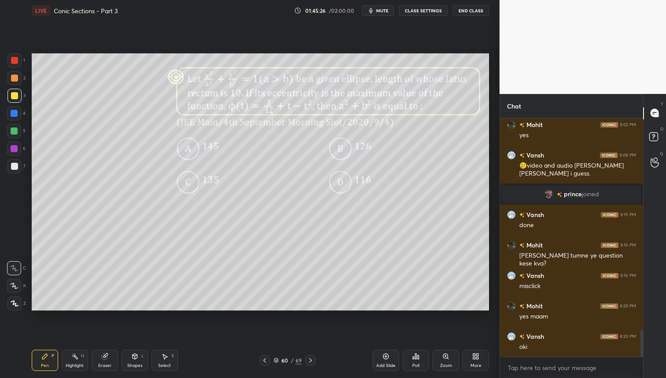
click at [420, 363] on div "Poll" at bounding box center [416, 359] width 26 height 21
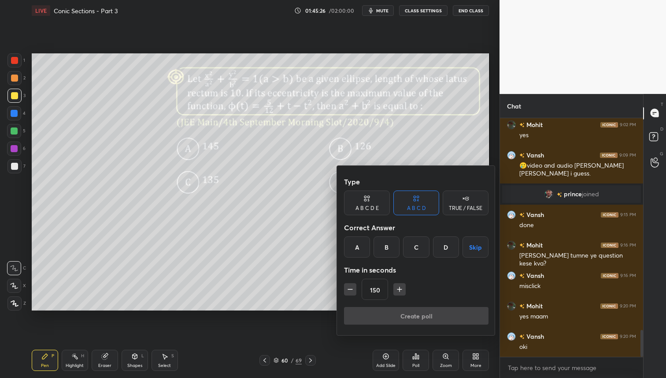
click at [390, 249] on div "B" at bounding box center [387, 246] width 26 height 21
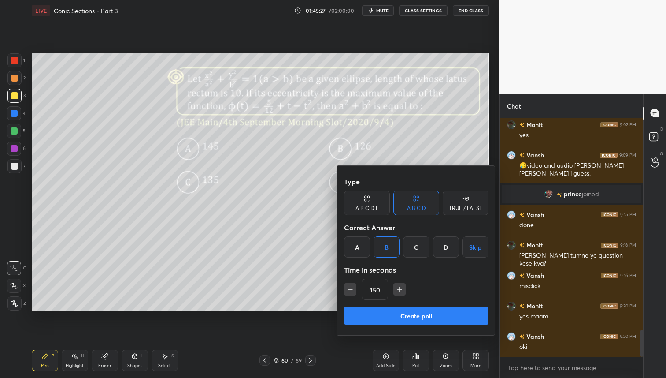
click at [353, 290] on icon "button" at bounding box center [350, 289] width 9 height 9
drag, startPoint x: 352, startPoint y: 290, endPoint x: 353, endPoint y: 295, distance: 4.5
click at [352, 290] on icon "button" at bounding box center [350, 289] width 9 height 9
type input "120"
drag, startPoint x: 393, startPoint y: 311, endPoint x: 393, endPoint y: 337, distance: 26.0
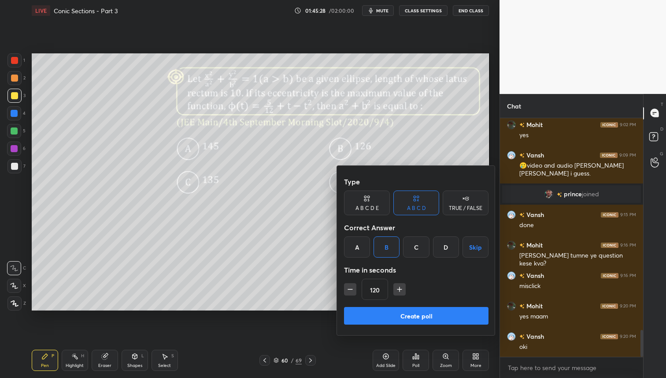
click at [393, 311] on button "Create poll" at bounding box center [416, 316] width 145 height 18
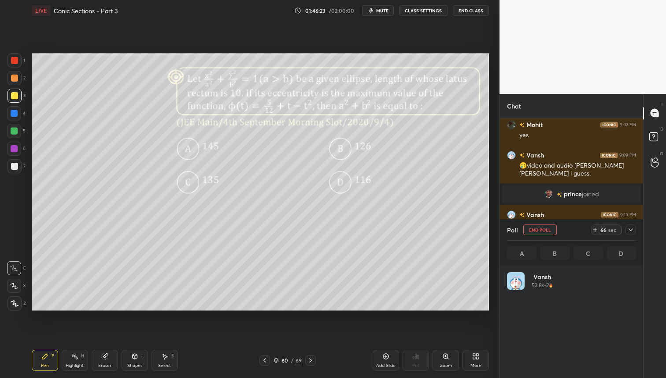
scroll to position [103, 126]
click at [596, 227] on icon at bounding box center [595, 229] width 7 height 7
click at [595, 229] on icon at bounding box center [595, 230] width 0 height 4
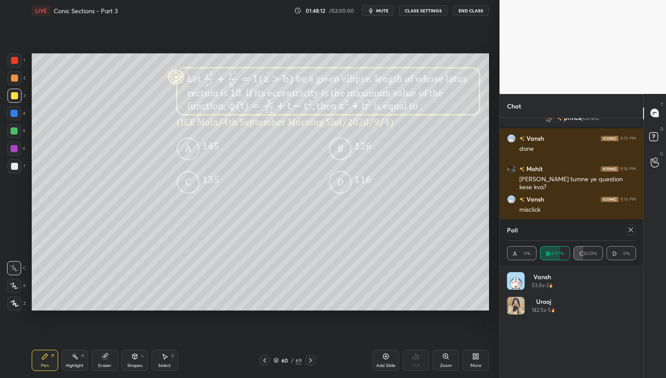
scroll to position [1984, 0]
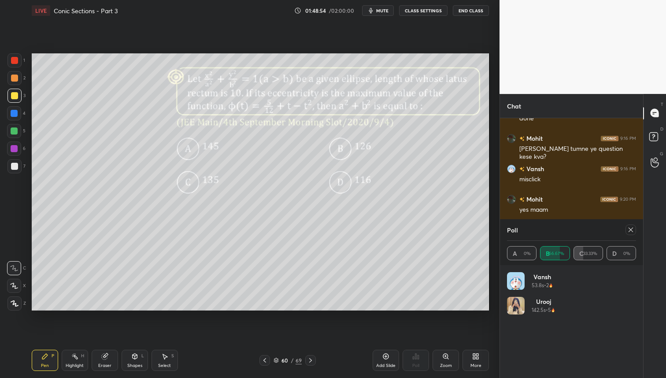
drag, startPoint x: 631, startPoint y: 231, endPoint x: 627, endPoint y: 235, distance: 5.3
click at [631, 231] on icon at bounding box center [630, 229] width 7 height 7
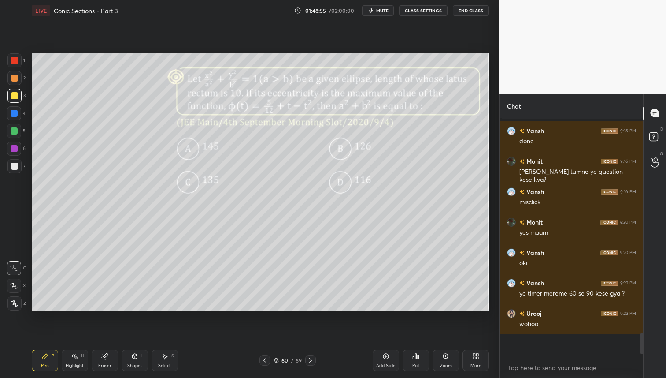
scroll to position [219, 141]
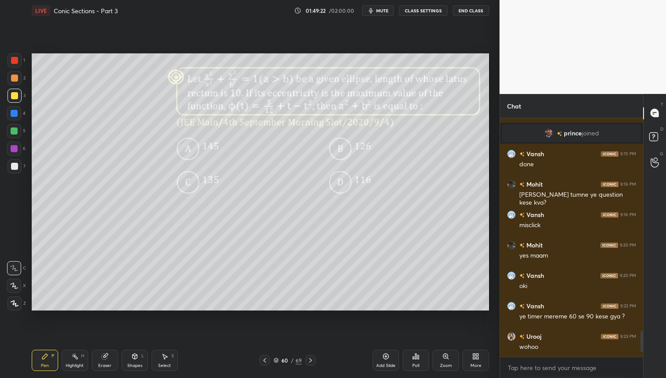
click at [11, 78] on div at bounding box center [14, 77] width 7 height 7
click at [13, 97] on div at bounding box center [14, 95] width 7 height 7
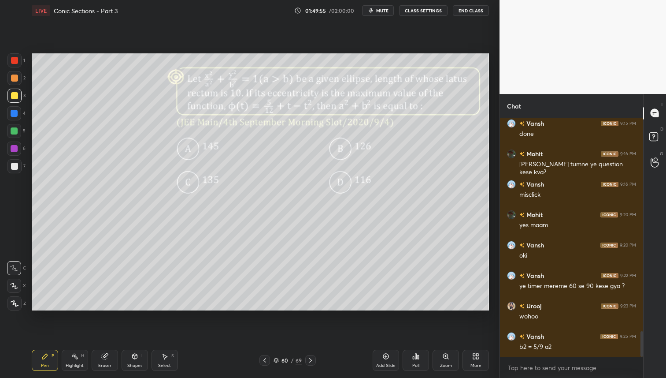
scroll to position [1999, 0]
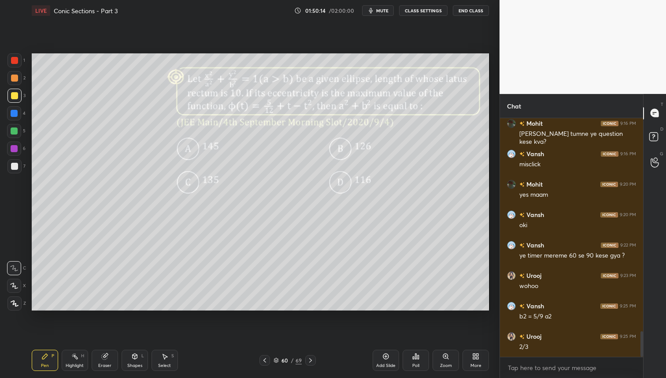
click at [16, 82] on div at bounding box center [14, 78] width 14 height 14
click at [14, 97] on div at bounding box center [14, 96] width 14 height 14
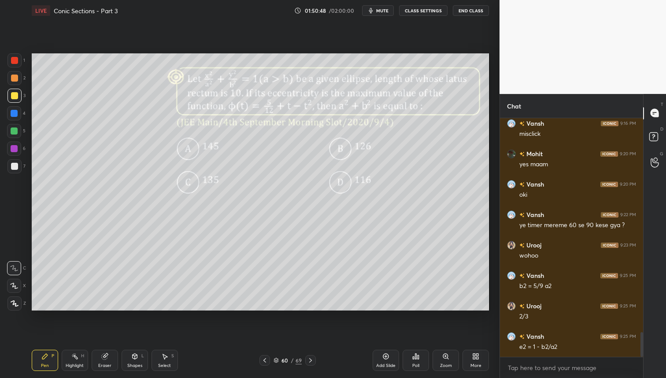
scroll to position [2060, 0]
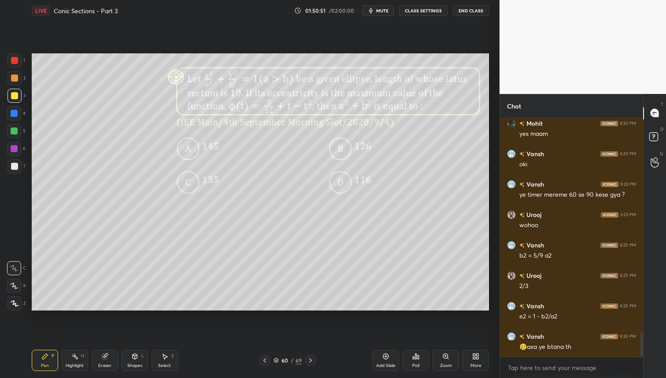
drag, startPoint x: 10, startPoint y: 76, endPoint x: 21, endPoint y: 79, distance: 12.0
click at [9, 76] on div at bounding box center [14, 78] width 14 height 14
drag, startPoint x: 104, startPoint y: 360, endPoint x: 111, endPoint y: 361, distance: 6.6
click at [104, 360] on div "Eraser" at bounding box center [105, 359] width 26 height 21
drag, startPoint x: 47, startPoint y: 360, endPoint x: 73, endPoint y: 335, distance: 36.5
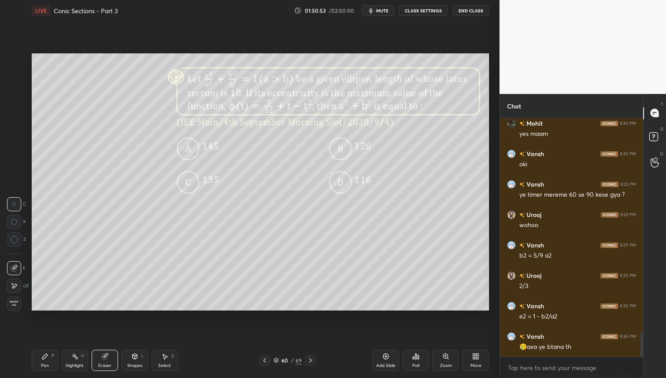
click at [48, 360] on div "Pen P" at bounding box center [45, 359] width 26 height 21
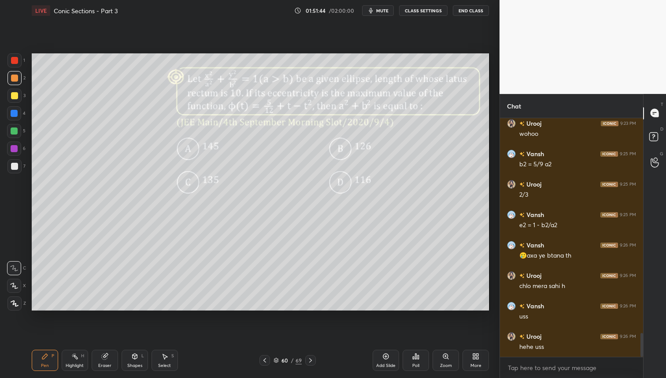
scroll to position [2172, 0]
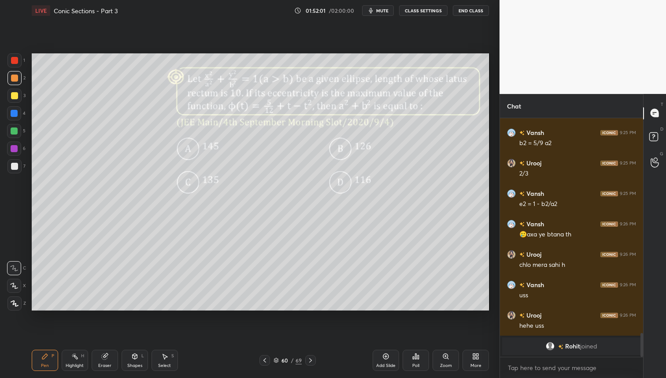
click at [264, 359] on icon at bounding box center [264, 359] width 7 height 7
click at [409, 354] on div "Poll" at bounding box center [416, 359] width 26 height 21
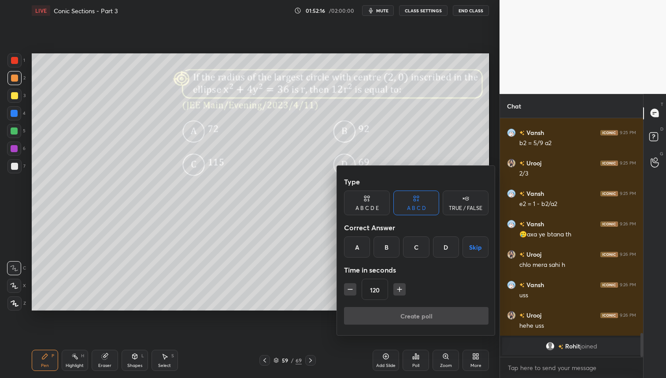
click at [376, 248] on div "B" at bounding box center [387, 246] width 26 height 21
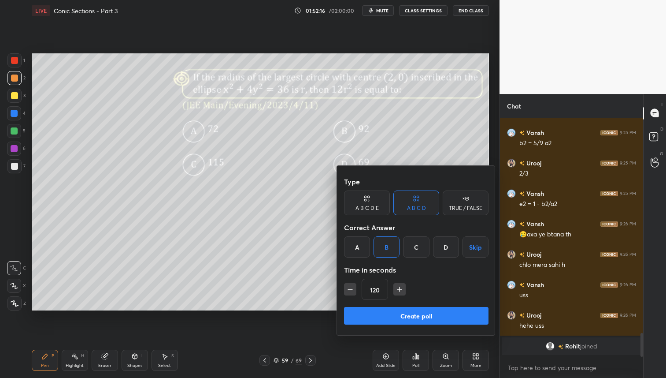
click at [390, 316] on button "Create poll" at bounding box center [416, 316] width 145 height 18
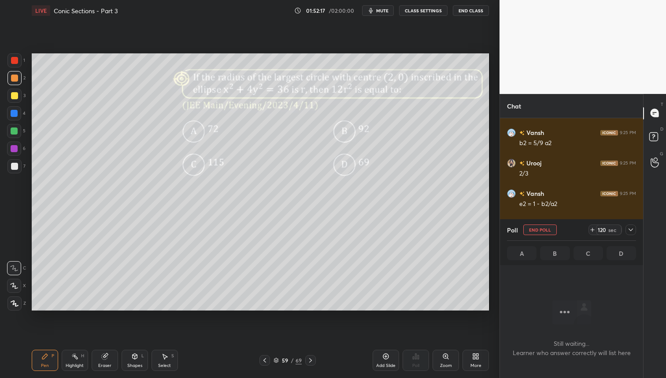
scroll to position [3, 3]
click at [15, 97] on div at bounding box center [14, 95] width 7 height 7
click at [17, 134] on div at bounding box center [14, 131] width 14 height 14
click at [12, 94] on div at bounding box center [14, 95] width 7 height 7
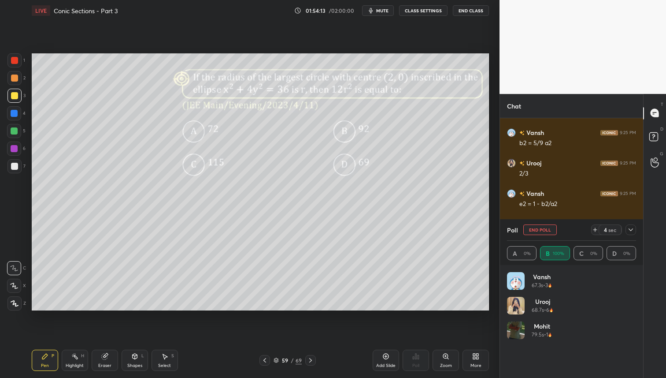
scroll to position [2115, 0]
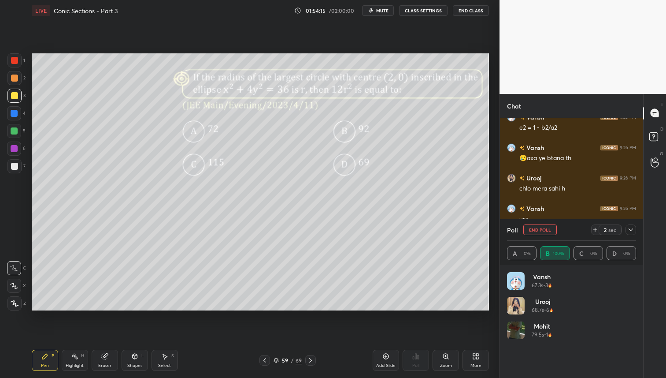
click at [634, 227] on icon at bounding box center [630, 229] width 7 height 7
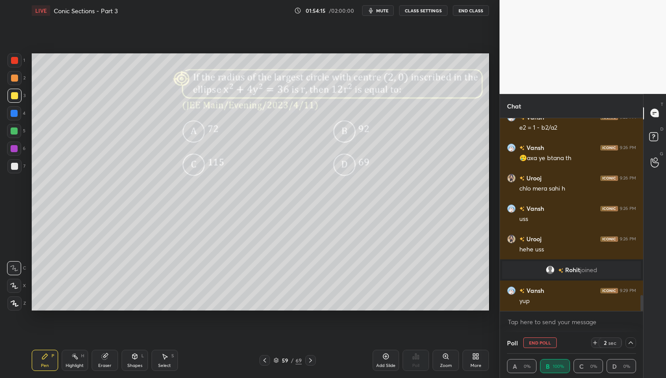
scroll to position [0, 3]
click at [14, 126] on div at bounding box center [14, 131] width 14 height 14
click at [16, 95] on div at bounding box center [14, 95] width 7 height 7
drag, startPoint x: 18, startPoint y: 76, endPoint x: 19, endPoint y: 86, distance: 10.7
click at [18, 76] on div at bounding box center [14, 77] width 7 height 7
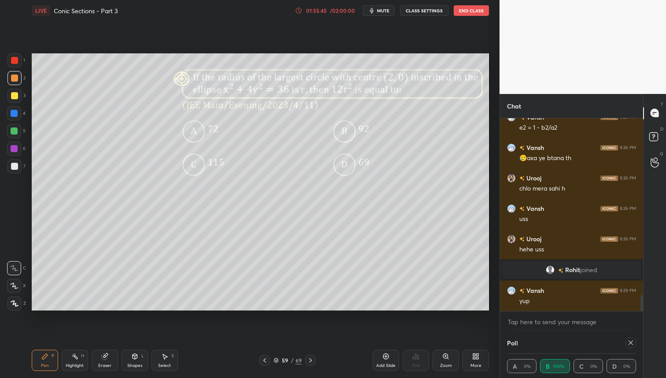
drag, startPoint x: 16, startPoint y: 93, endPoint x: 29, endPoint y: 111, distance: 21.7
click at [16, 93] on div at bounding box center [14, 95] width 7 height 7
click at [113, 369] on div "Eraser" at bounding box center [105, 359] width 26 height 21
drag, startPoint x: 43, startPoint y: 353, endPoint x: 78, endPoint y: 340, distance: 37.2
click at [44, 354] on icon at bounding box center [44, 356] width 7 height 7
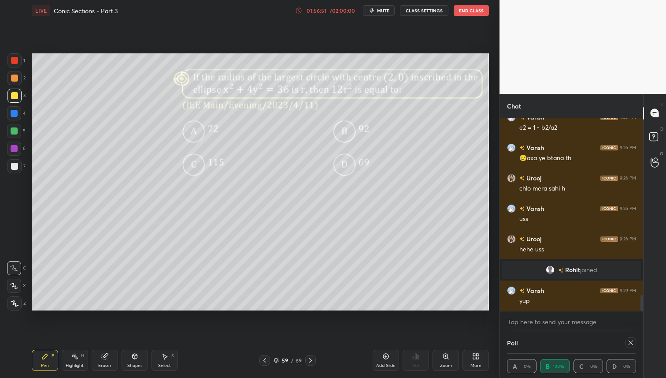
drag, startPoint x: 107, startPoint y: 359, endPoint x: 174, endPoint y: 344, distance: 69.1
click at [107, 359] on icon at bounding box center [104, 356] width 7 height 7
drag, startPoint x: 48, startPoint y: 363, endPoint x: 68, endPoint y: 354, distance: 22.5
click at [48, 363] on div "Pen" at bounding box center [45, 365] width 8 height 4
click at [14, 77] on div at bounding box center [14, 77] width 7 height 7
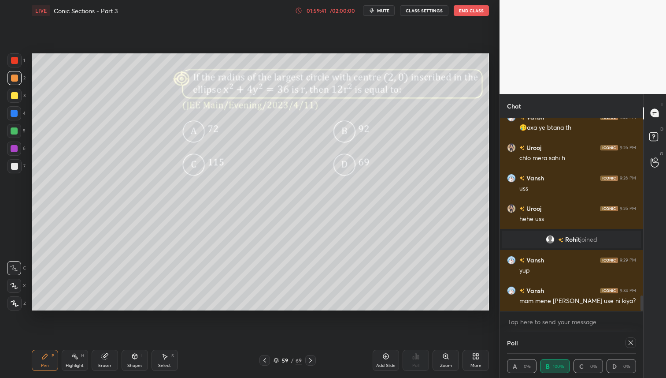
scroll to position [2184, 0]
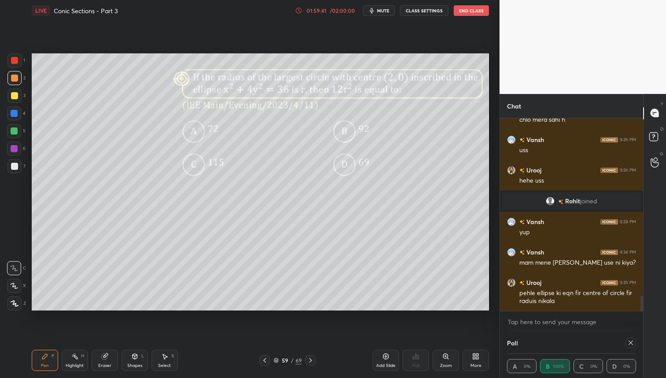
click at [390, 363] on div "Add Slide" at bounding box center [385, 365] width 19 height 4
click at [15, 130] on div at bounding box center [14, 130] width 7 height 7
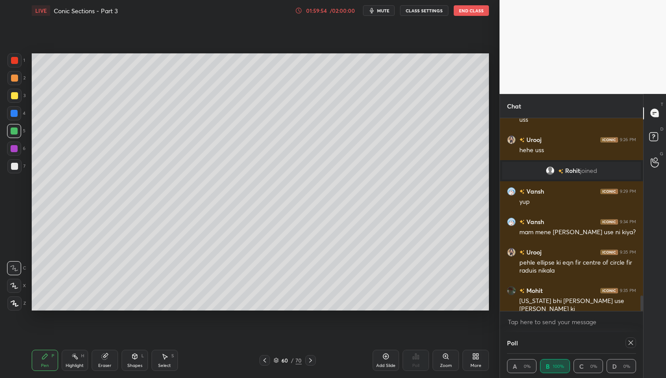
drag, startPoint x: 16, startPoint y: 78, endPoint x: 29, endPoint y: 83, distance: 13.7
click at [16, 78] on div at bounding box center [14, 77] width 7 height 7
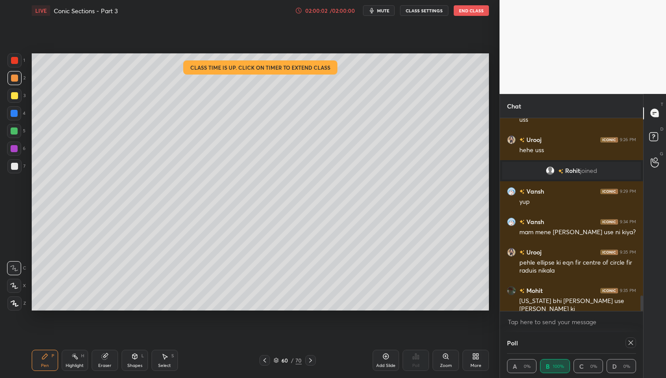
click at [97, 356] on div "Eraser" at bounding box center [105, 359] width 26 height 21
drag, startPoint x: 41, startPoint y: 364, endPoint x: 58, endPoint y: 331, distance: 36.5
click at [41, 363] on div "Pen P" at bounding box center [45, 359] width 26 height 21
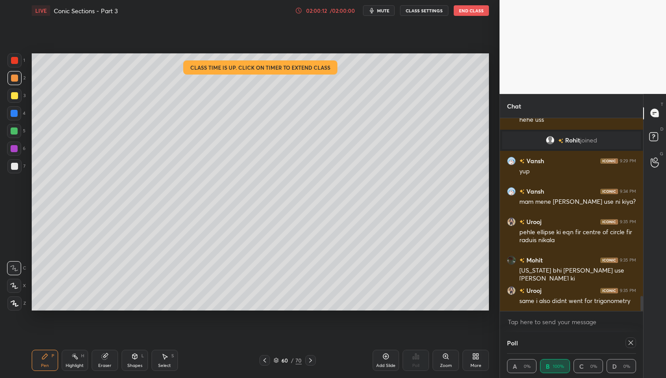
scroll to position [2275, 0]
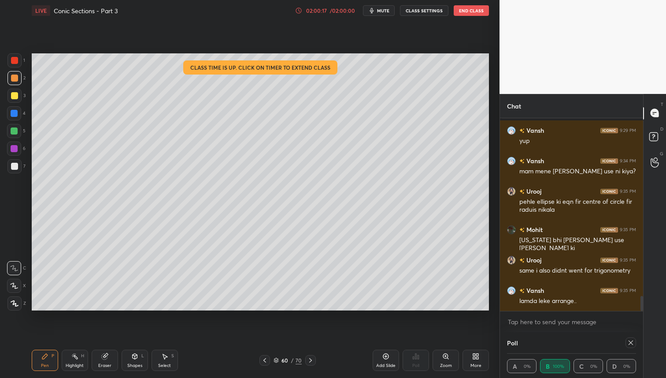
click at [11, 97] on div at bounding box center [14, 95] width 7 height 7
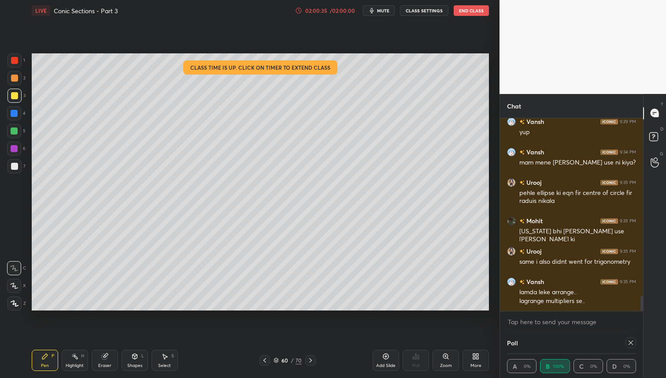
click at [260, 35] on div "Setting up your live class Class time is up. Click on timer to extend class Pol…" at bounding box center [260, 181] width 464 height 321
click at [15, 81] on div at bounding box center [14, 78] width 14 height 14
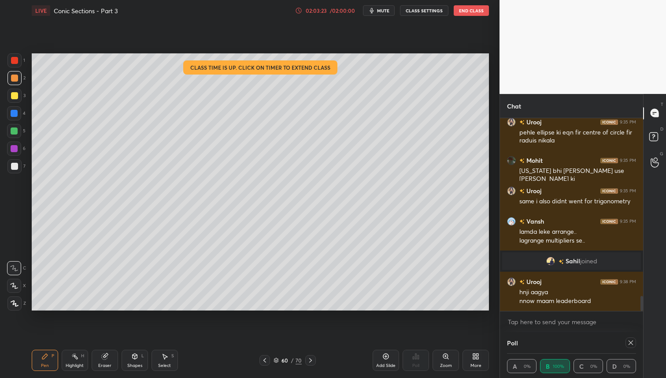
scroll to position [2326, 0]
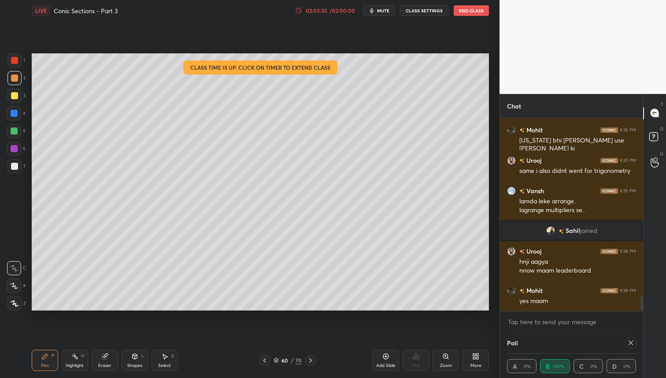
click at [631, 342] on icon at bounding box center [630, 342] width 7 height 7
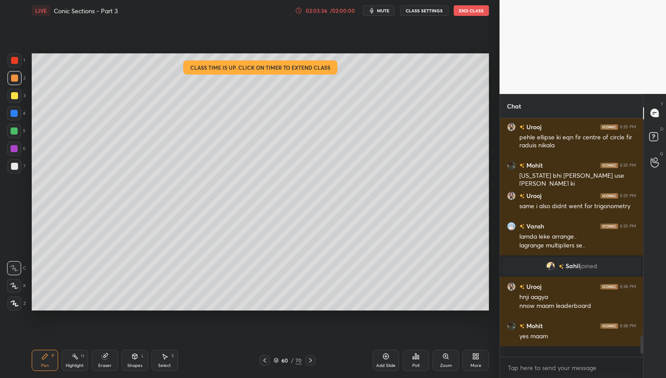
scroll to position [3, 3]
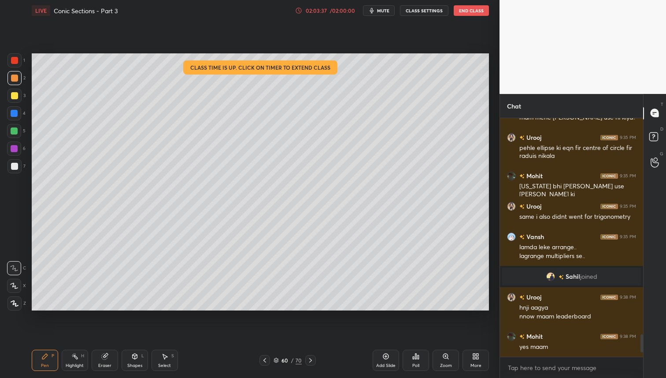
click at [427, 363] on div "Poll" at bounding box center [416, 359] width 26 height 21
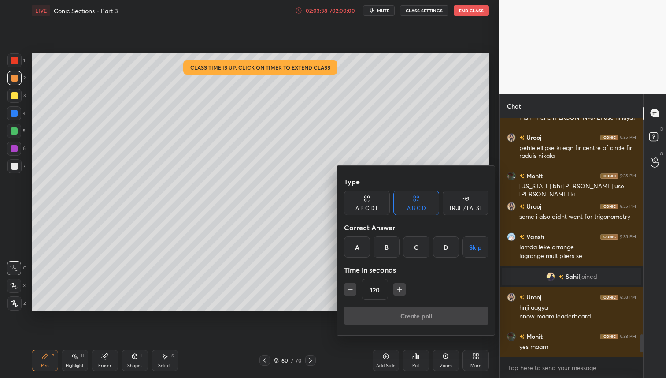
click at [413, 357] on div at bounding box center [333, 189] width 666 height 378
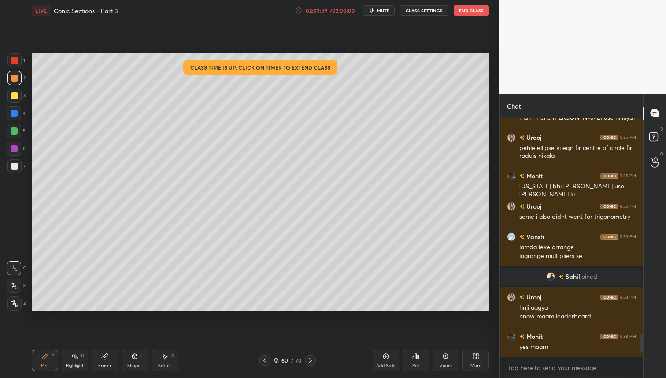
click at [477, 356] on icon at bounding box center [477, 357] width 2 height 2
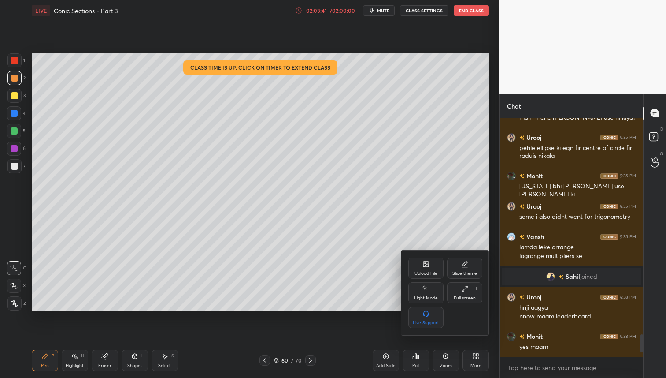
click at [415, 360] on div at bounding box center [333, 189] width 666 height 378
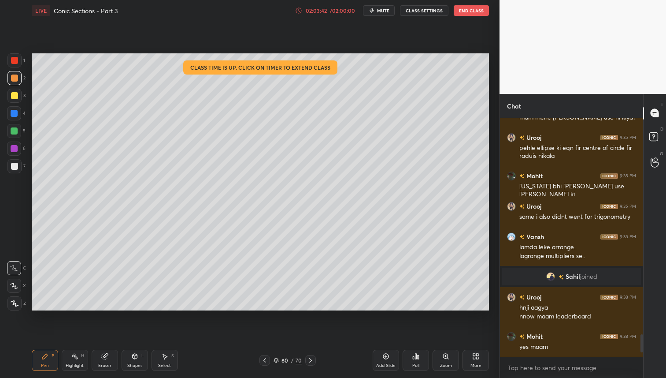
click at [417, 363] on div "Poll" at bounding box center [415, 365] width 7 height 4
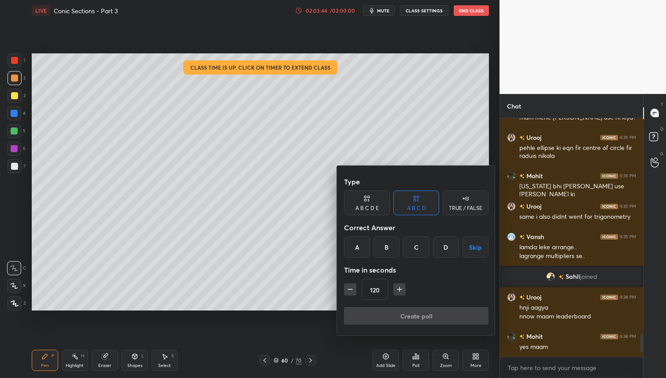
click at [479, 250] on button "Skip" at bounding box center [476, 246] width 26 height 21
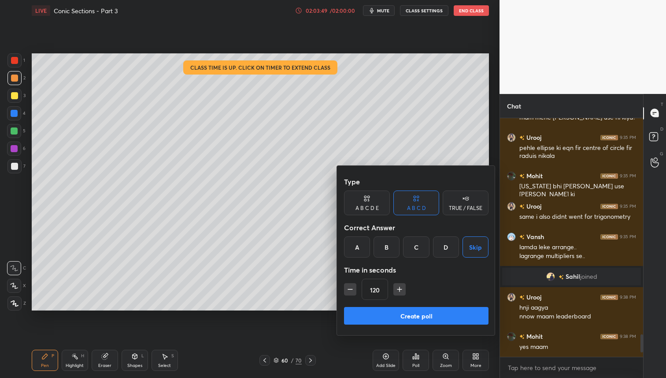
click at [437, 317] on button "Create poll" at bounding box center [416, 316] width 145 height 18
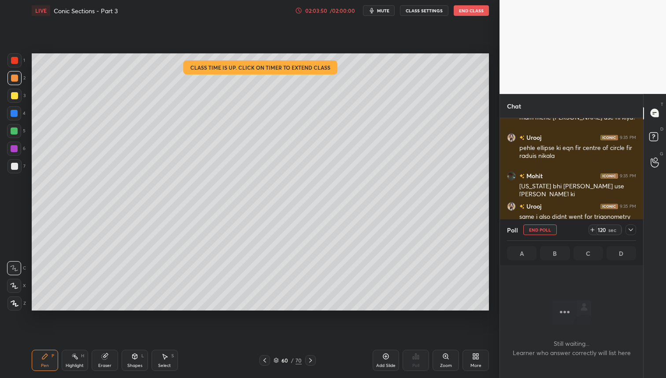
click at [532, 232] on button "End Poll" at bounding box center [539, 229] width 33 height 11
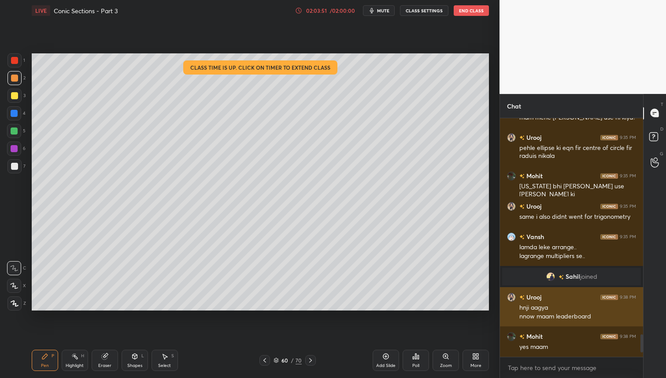
scroll to position [236, 141]
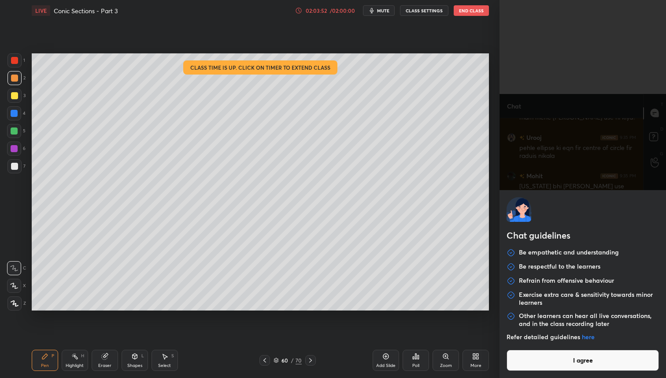
click at [527, 370] on body "1 2 3 4 5 6 7 C X Z C X Z E E Erase all H H LIVE Conic Sections - Part 3 02:03:…" at bounding box center [333, 189] width 666 height 378
click at [547, 364] on button "I agree" at bounding box center [583, 359] width 152 height 21
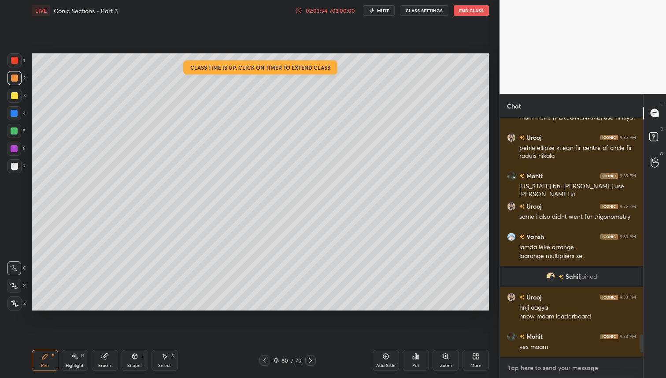
click at [537, 373] on textarea at bounding box center [571, 367] width 129 height 14
click at [464, 364] on div "More" at bounding box center [476, 359] width 26 height 21
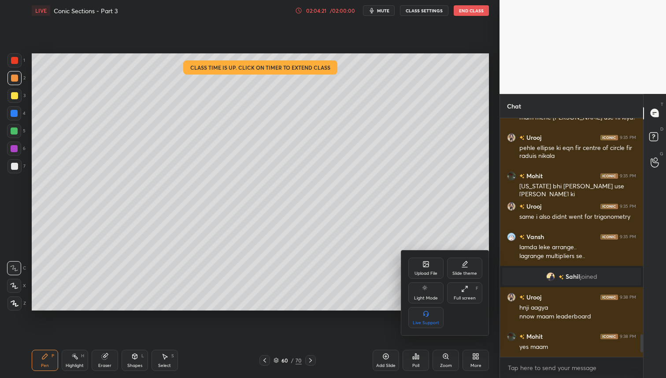
click at [472, 356] on div at bounding box center [333, 189] width 666 height 378
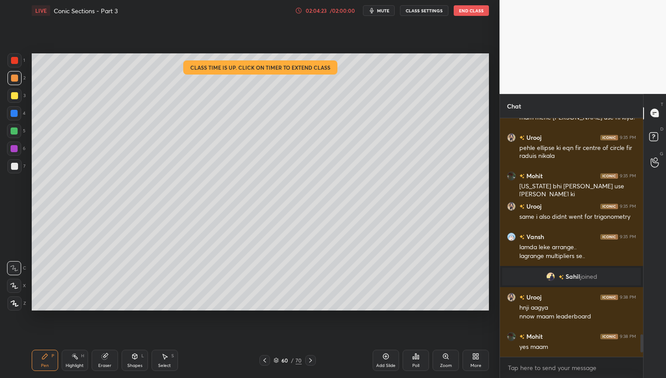
click at [418, 364] on div "Poll" at bounding box center [415, 365] width 7 height 4
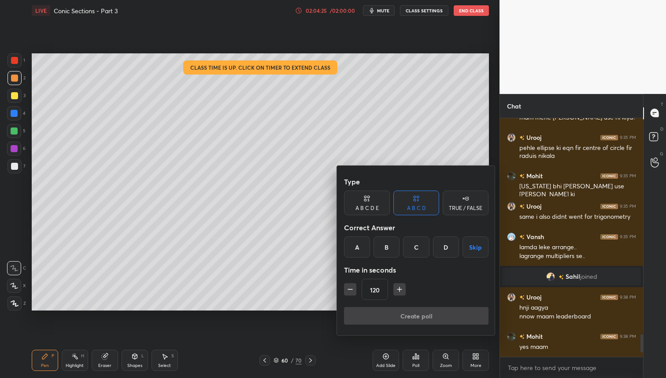
click at [419, 364] on div at bounding box center [333, 189] width 666 height 378
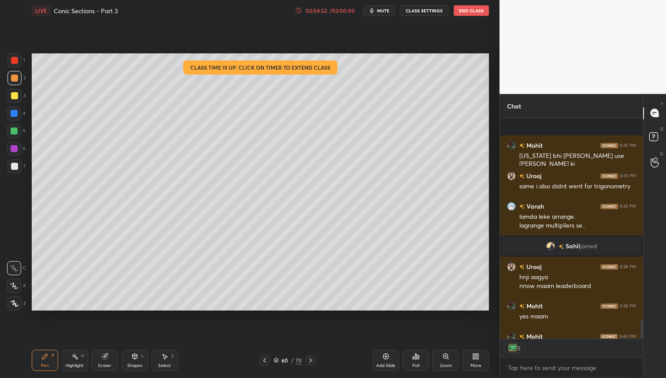
scroll to position [2359, 0]
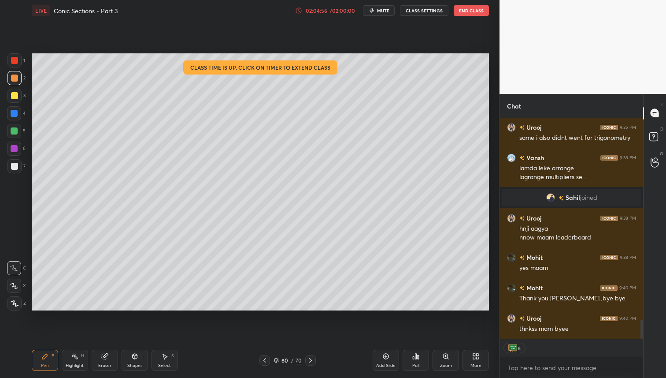
type textarea "x"
click at [466, 11] on button "End Class" at bounding box center [471, 10] width 35 height 11
